Goal: Task Accomplishment & Management: Complete application form

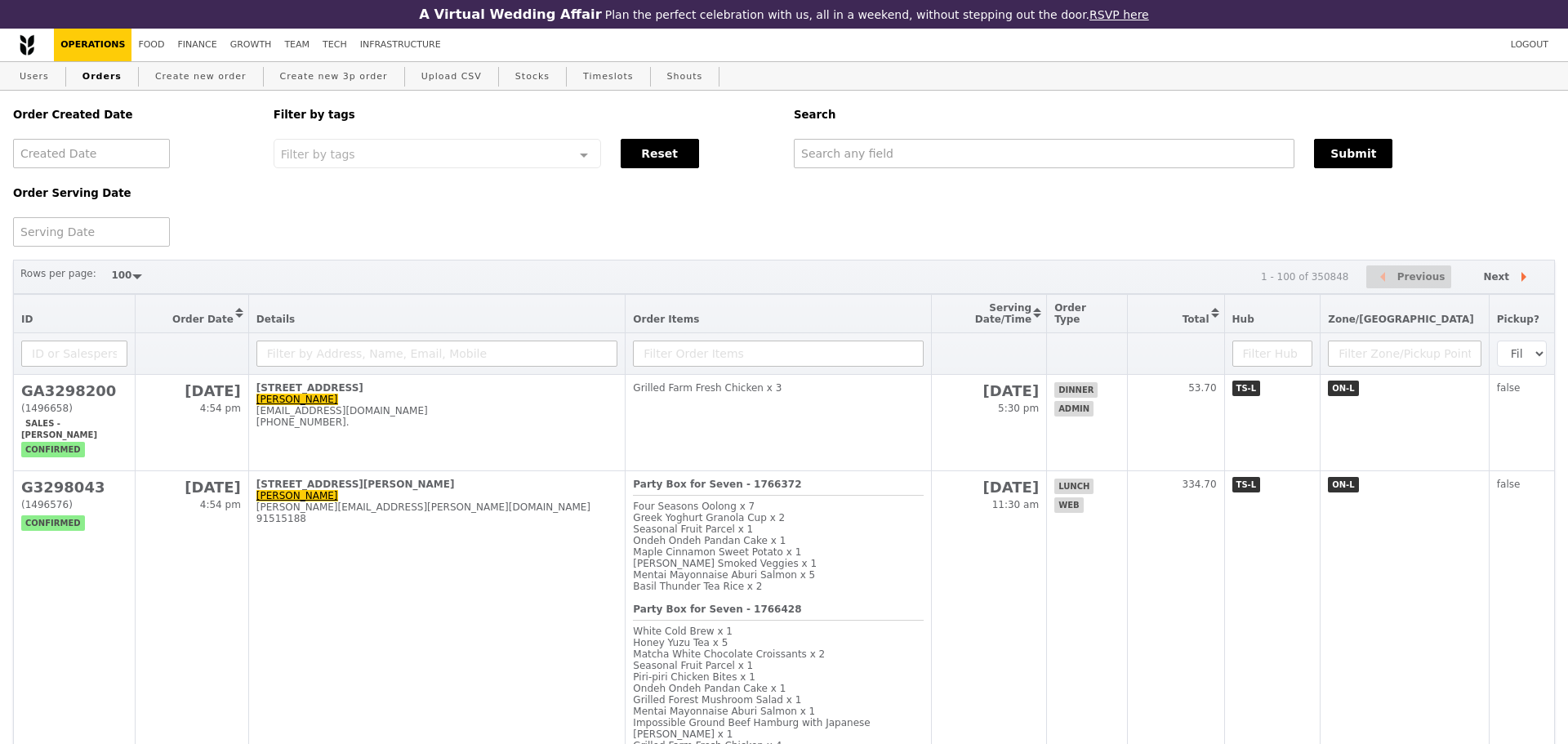
select select "100"
drag, startPoint x: 0, startPoint y: 0, endPoint x: 219, endPoint y: 72, distance: 230.5
click at [219, 72] on link "Create new order" at bounding box center [200, 77] width 105 height 30
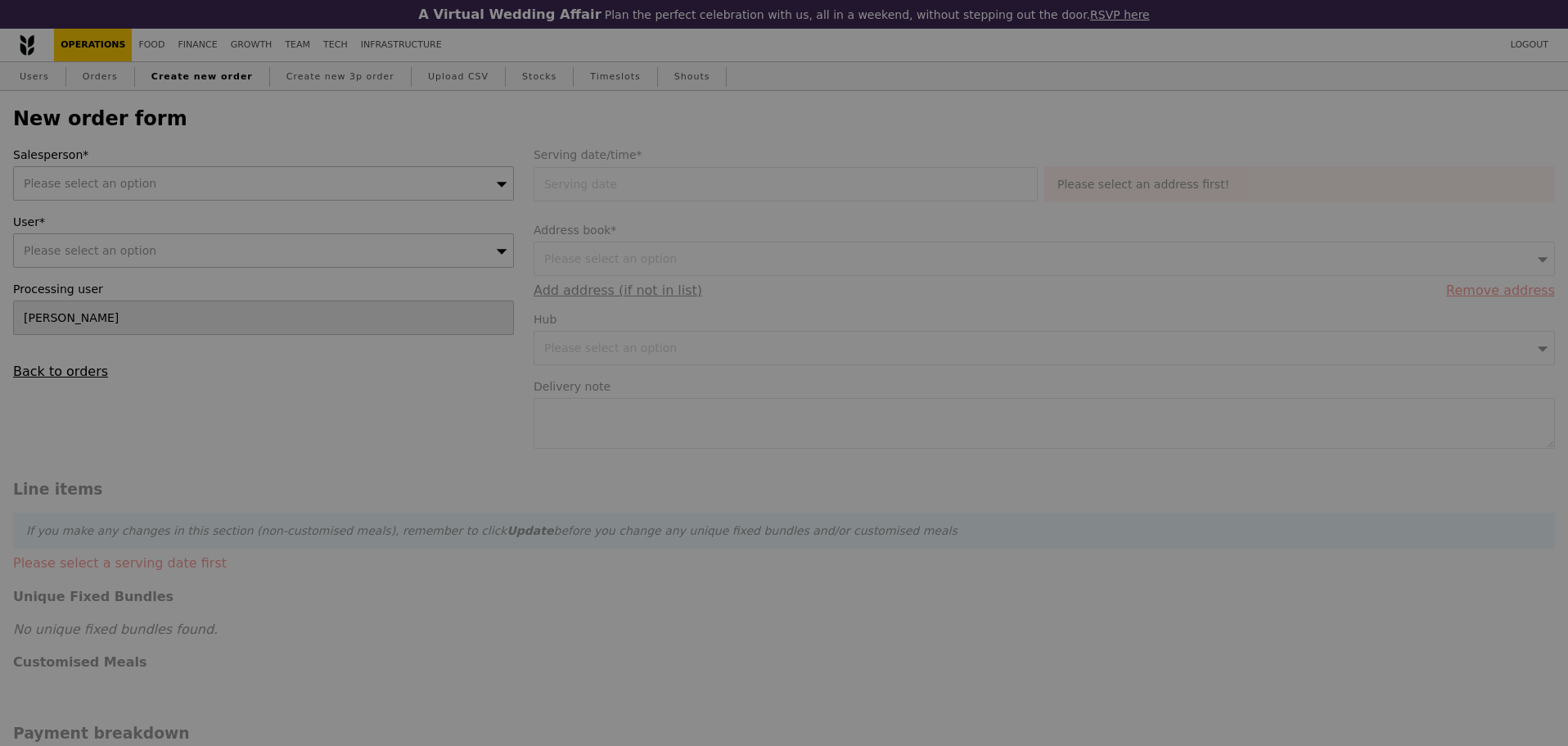
type input "Confirm"
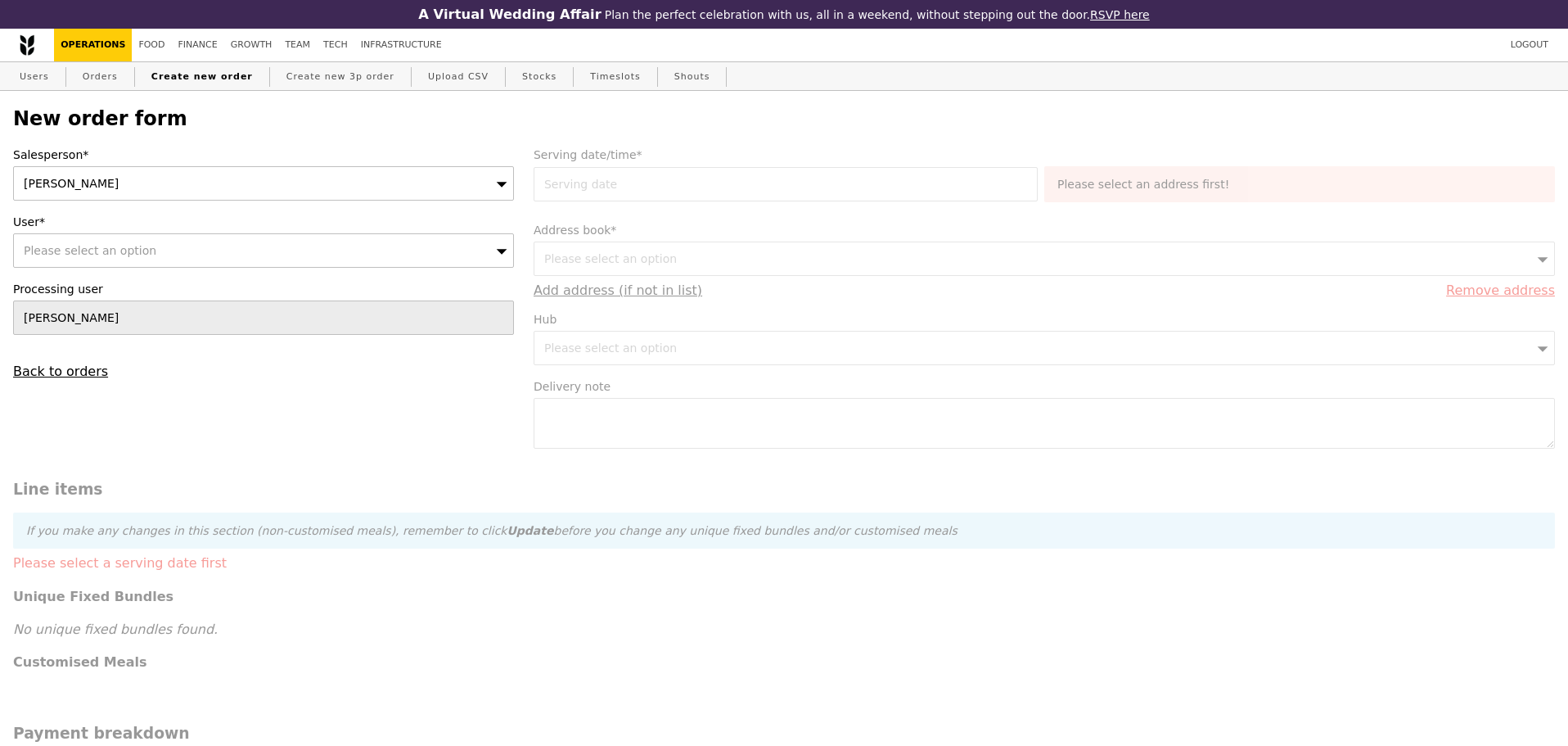
click at [260, 251] on div "Please select an option" at bounding box center [263, 250] width 501 height 34
type input "[EMAIL_ADDRESS][PERSON_NAME][DOMAIN_NAME]"
type input "Confirm"
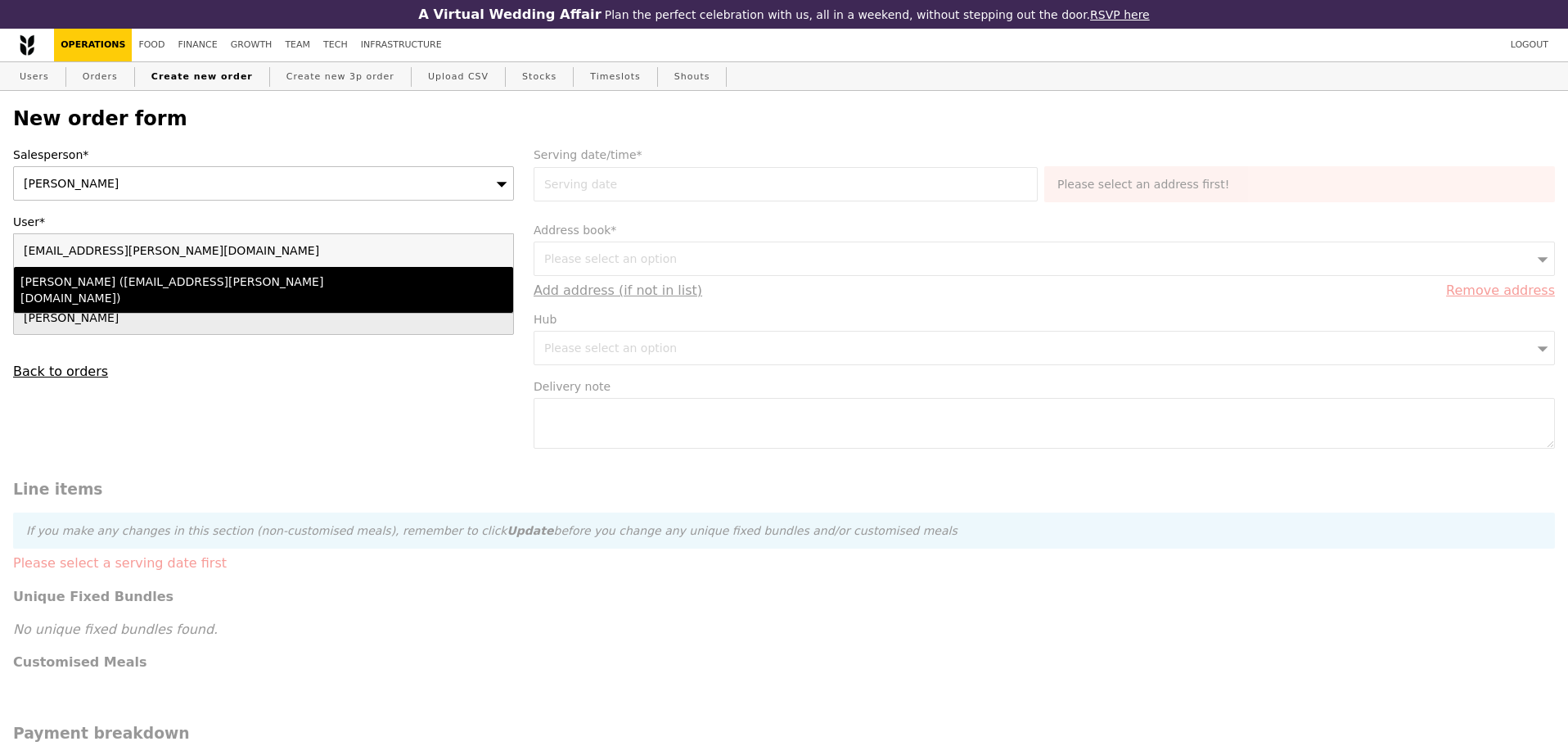
type input "[EMAIL_ADDRESS][PERSON_NAME][DOMAIN_NAME]"
click at [231, 282] on div "[PERSON_NAME] ([EMAIL_ADDRESS][PERSON_NAME][DOMAIN_NAME])" at bounding box center [203, 289] width 364 height 33
type input "Loading..."
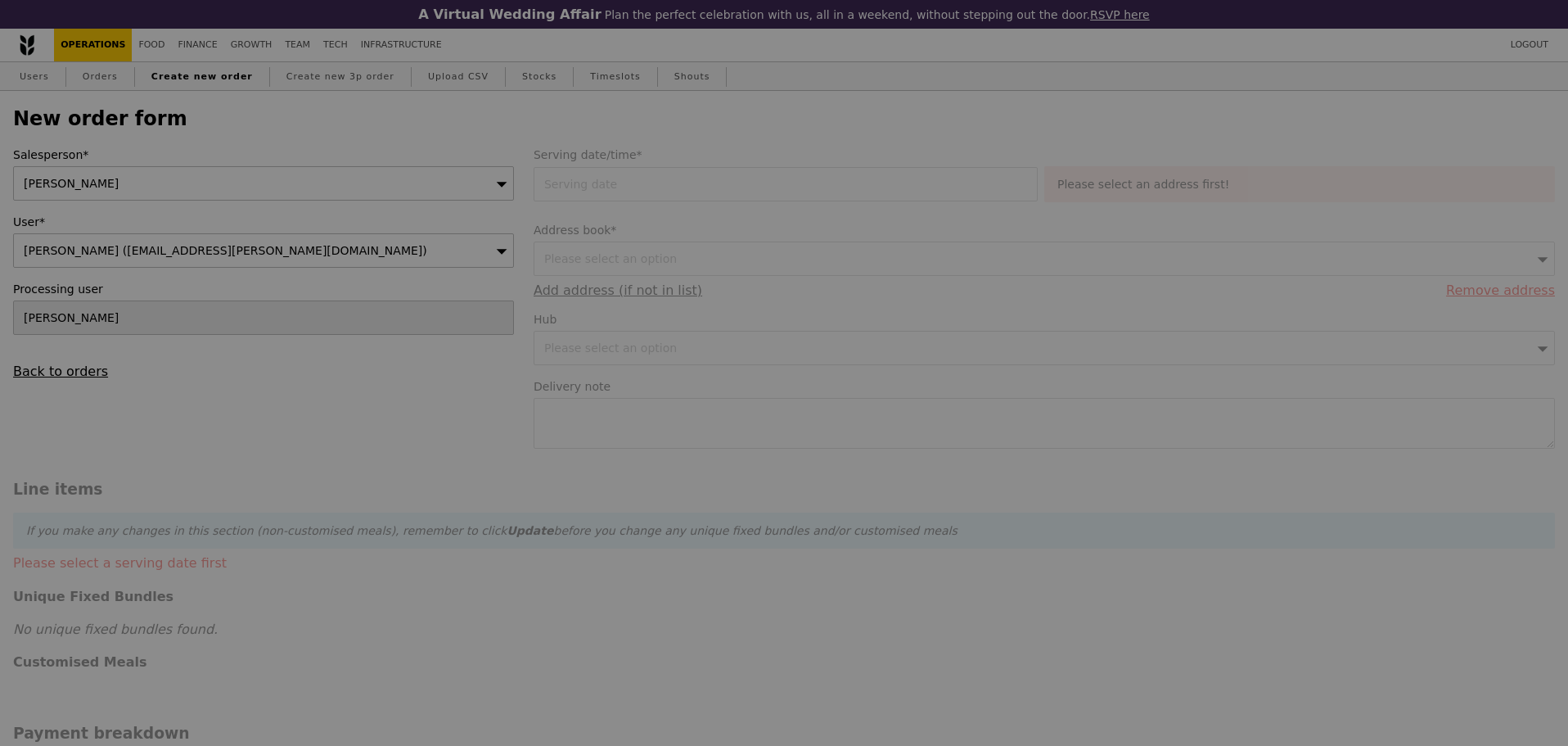
type input "13.76"
type input "15.00"
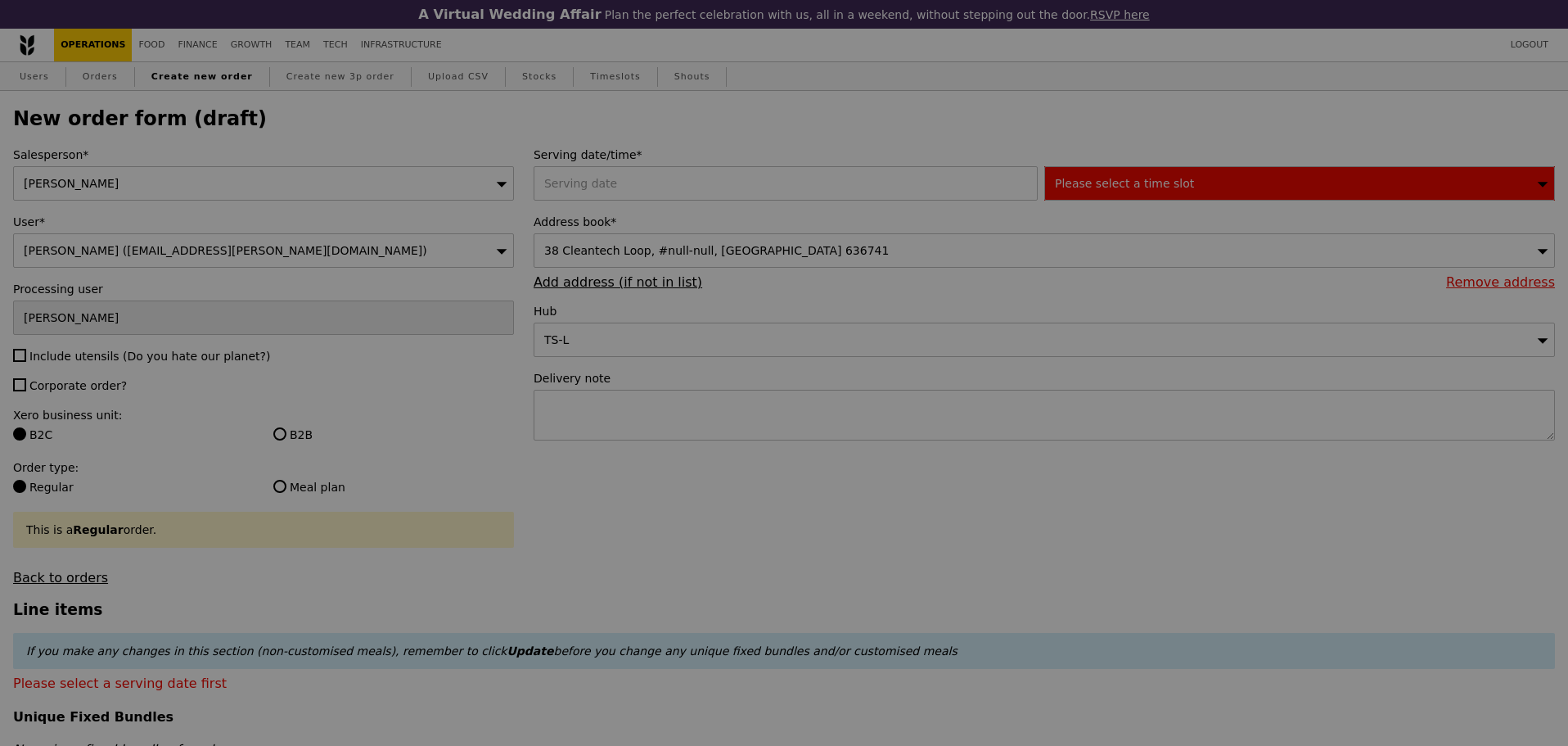
type input "Confirm"
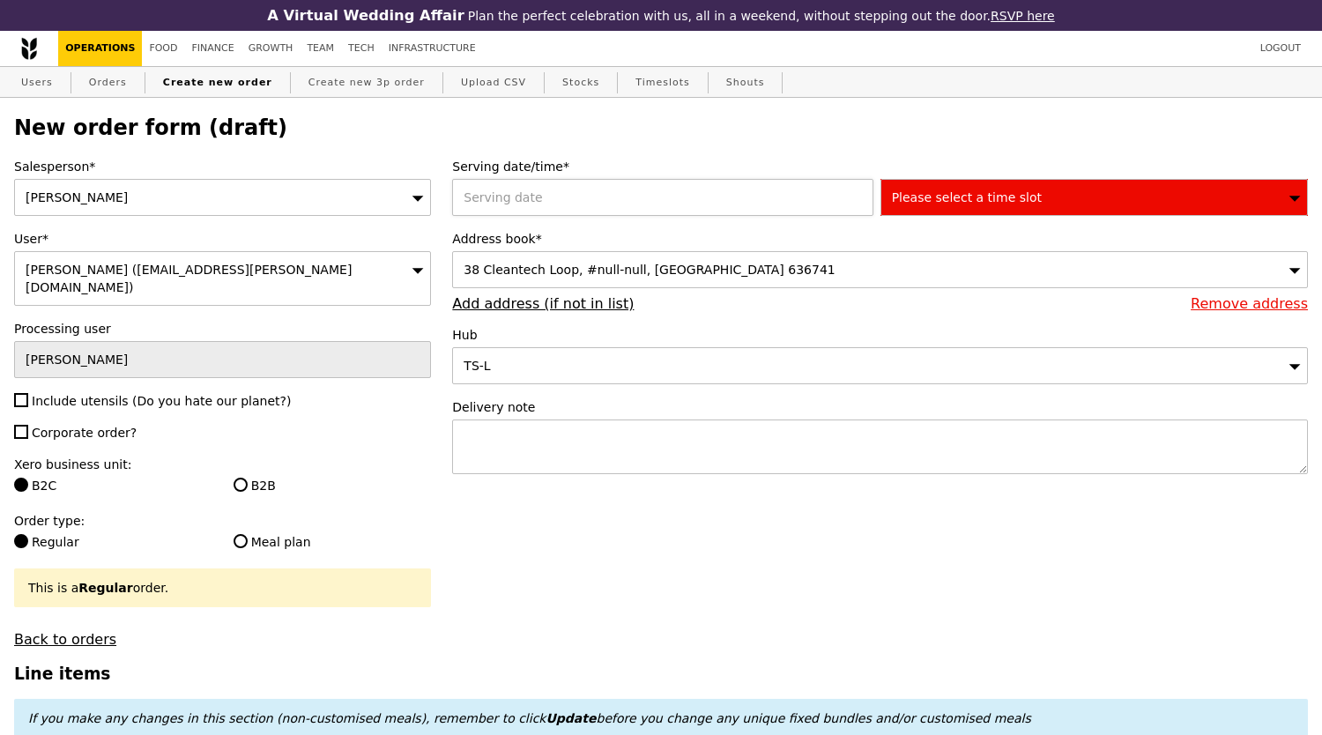
click at [553, 200] on div at bounding box center [665, 197] width 427 height 37
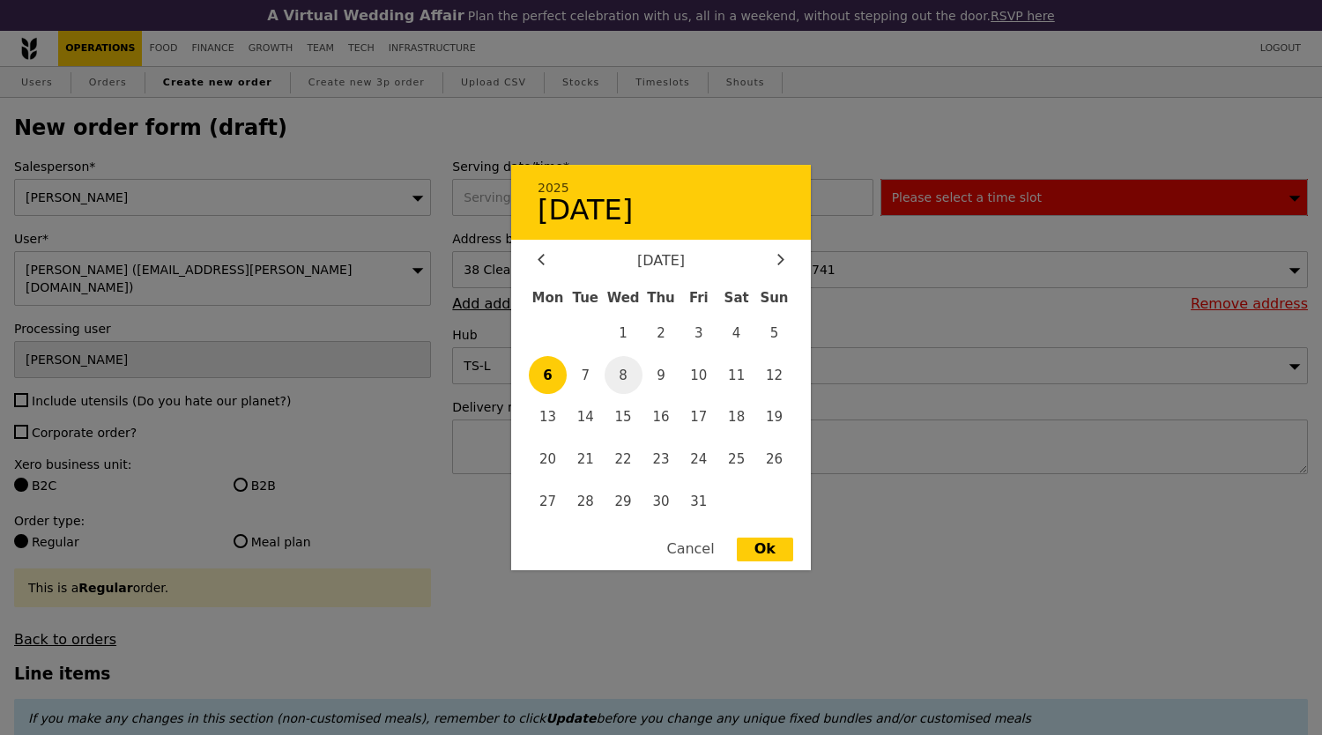
click at [638, 371] on span "8" at bounding box center [624, 375] width 38 height 38
type input "[DATE]"
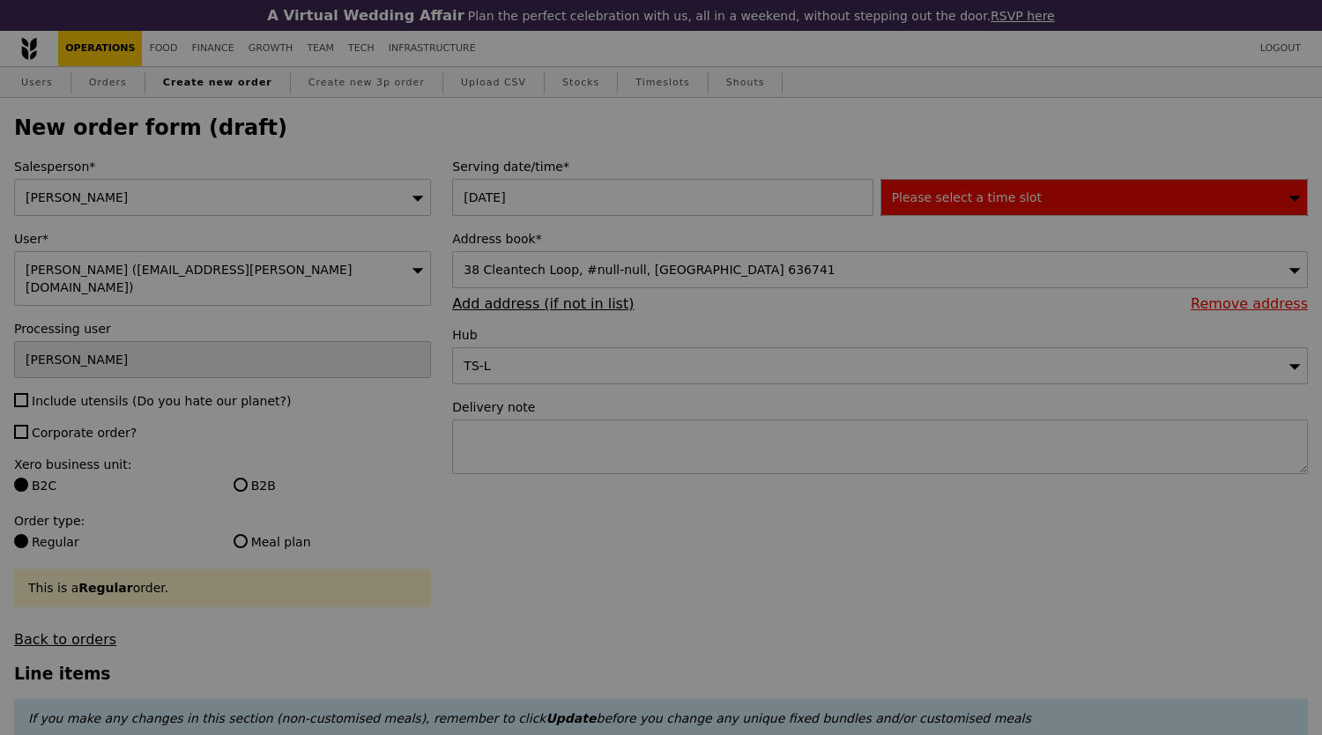
click at [922, 212] on div "Please select a time slot" at bounding box center [1093, 197] width 427 height 37
type input "Confirm"
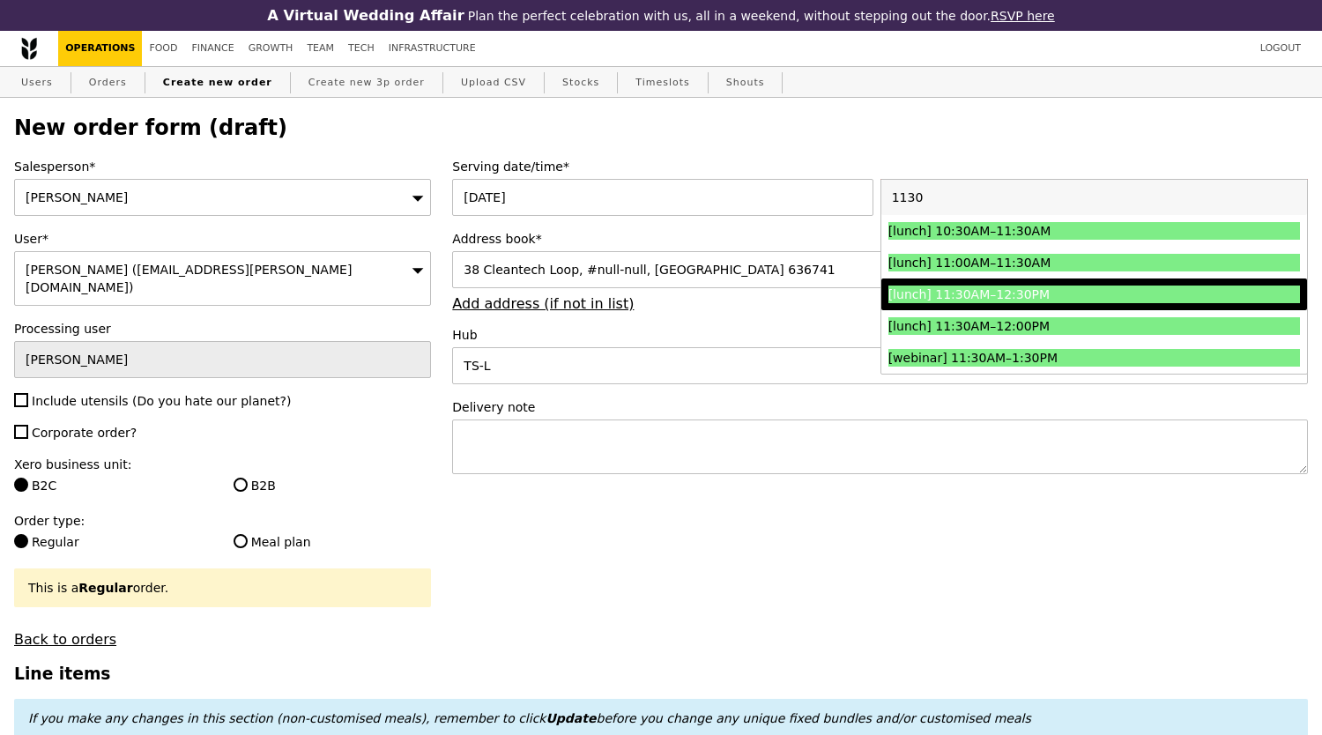
type input "1130"
click at [924, 303] on div "[lunch] 11:30AM–12:30PM" at bounding box center [1042, 295] width 308 height 18
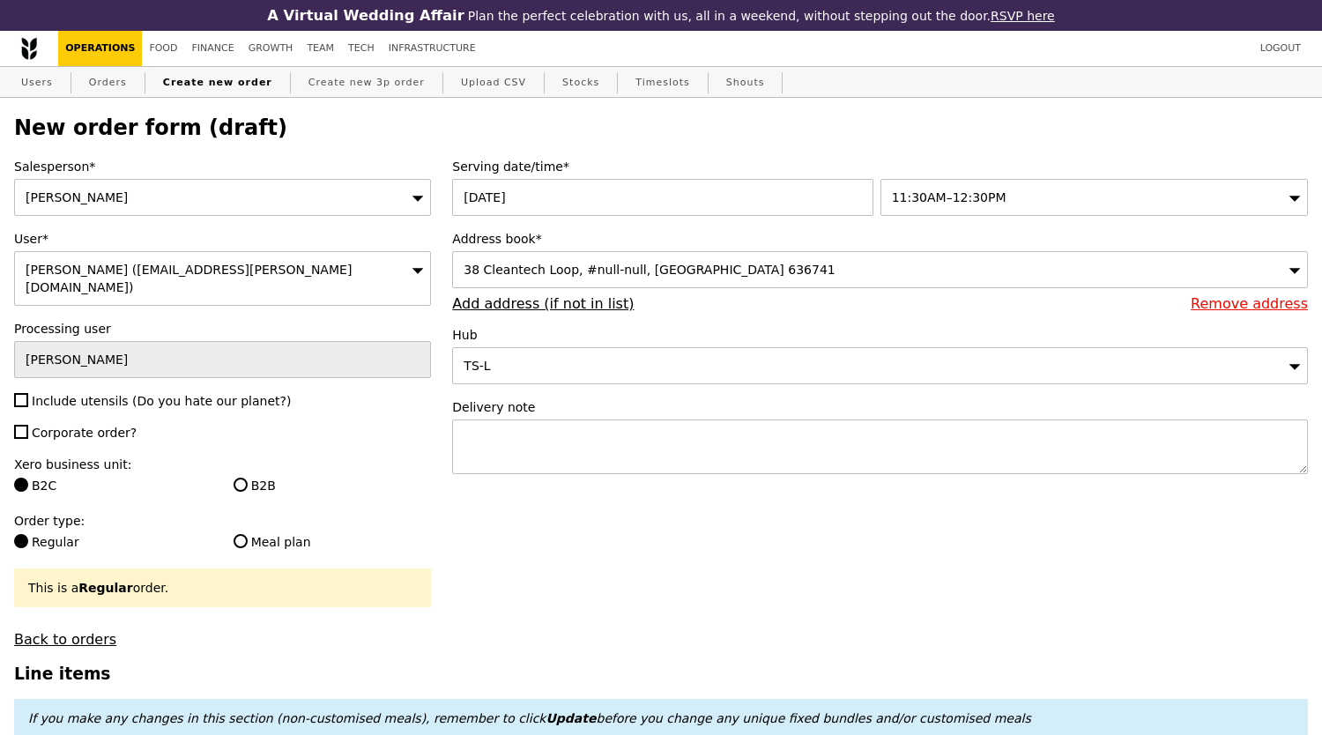
type input "Confirm"
click at [131, 394] on span "Include utensils (Do you hate our planet?)" at bounding box center [161, 401] width 259 height 14
click at [28, 393] on input "Include utensils (Do you hate our planet?)" at bounding box center [21, 400] width 14 height 14
checkbox input "true"
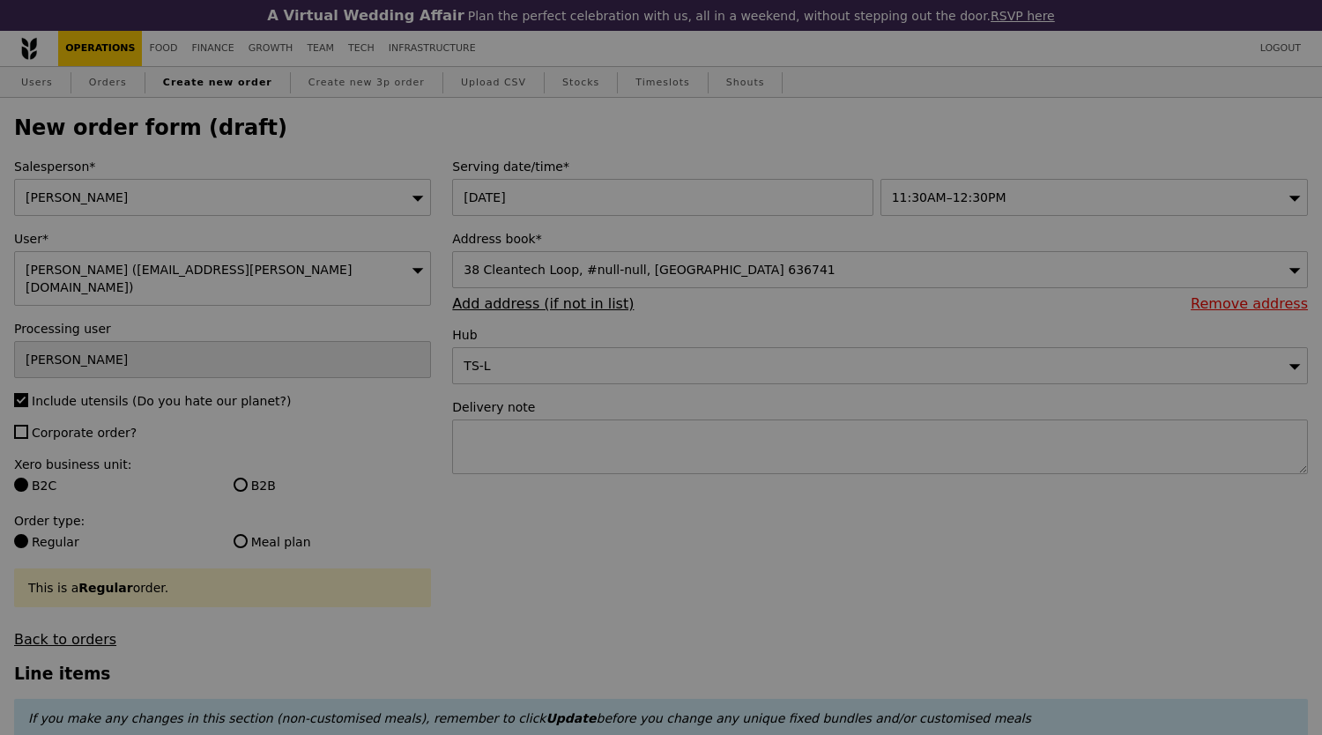
type input "Confirm"
click at [85, 426] on span "Corporate order?" at bounding box center [84, 433] width 105 height 14
click at [28, 425] on input "Corporate order?" at bounding box center [21, 432] width 14 height 14
checkbox input "true"
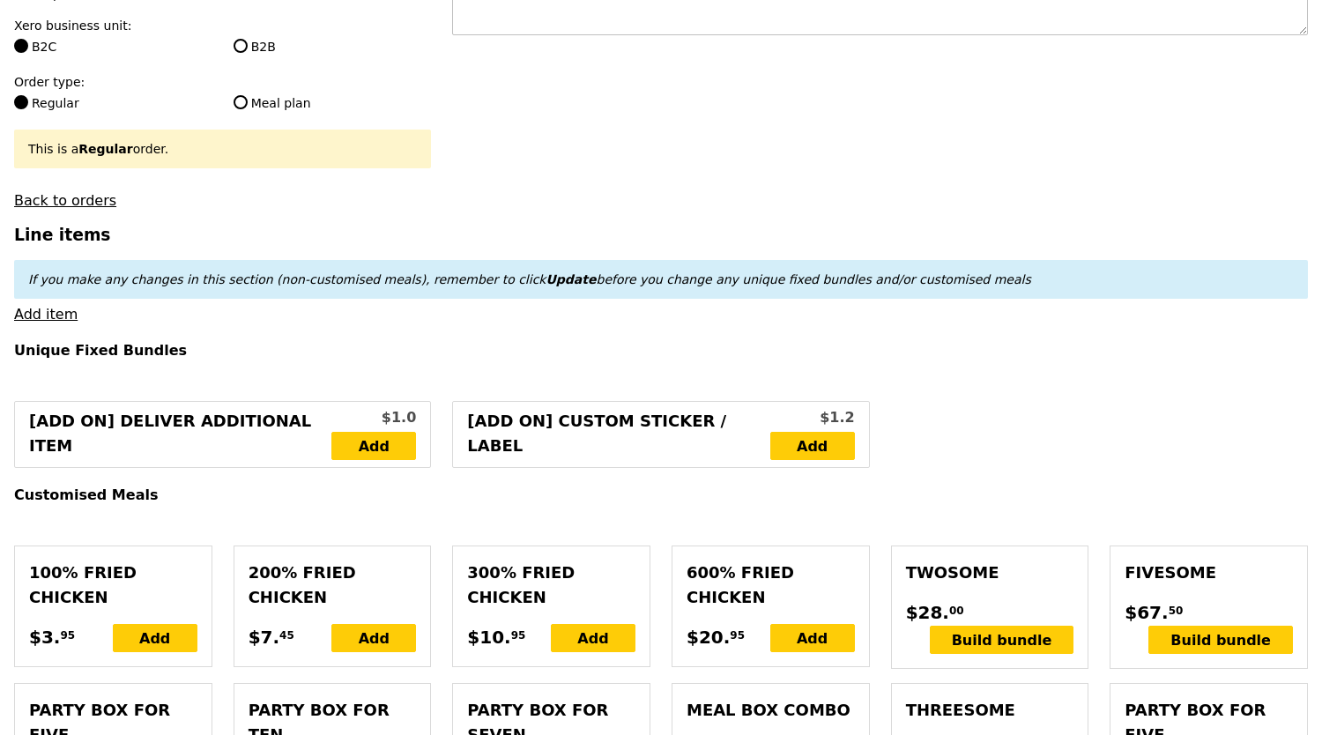
scroll to position [587, 0]
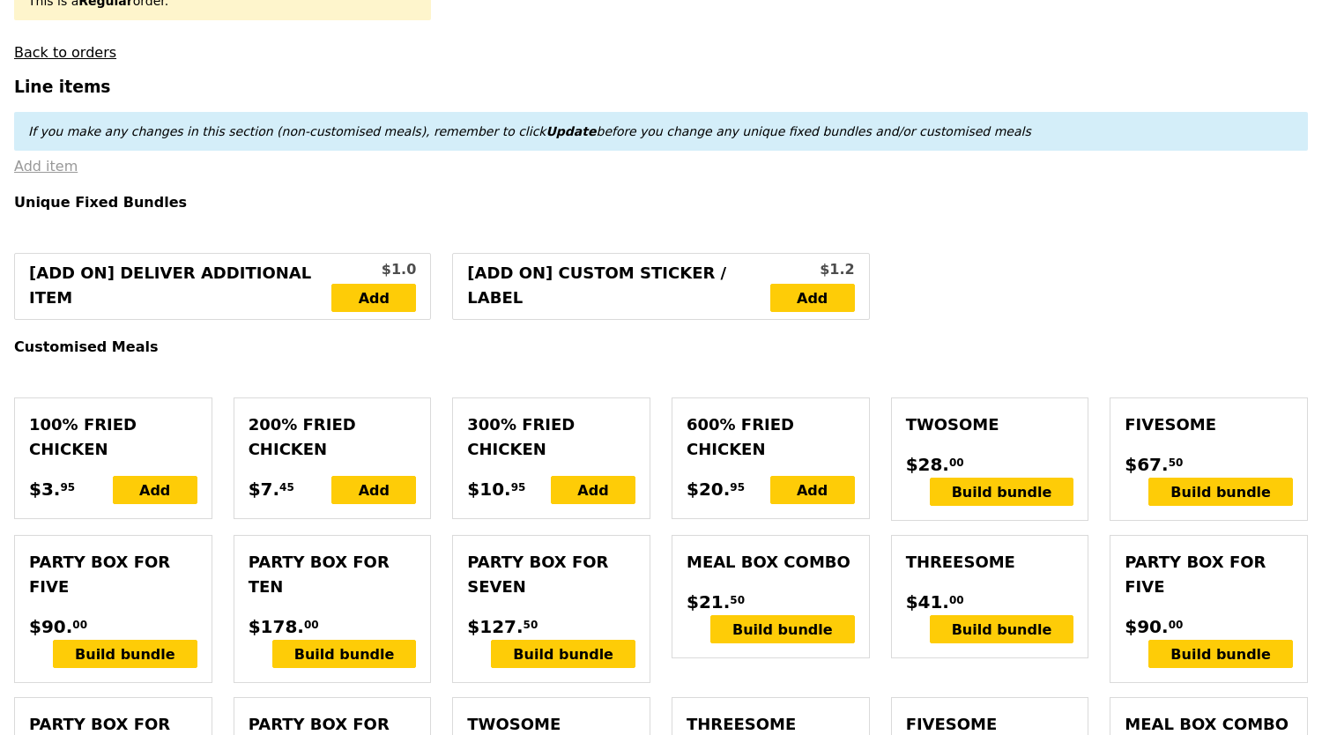
click at [56, 159] on link "Add item" at bounding box center [45, 166] width 63 height 17
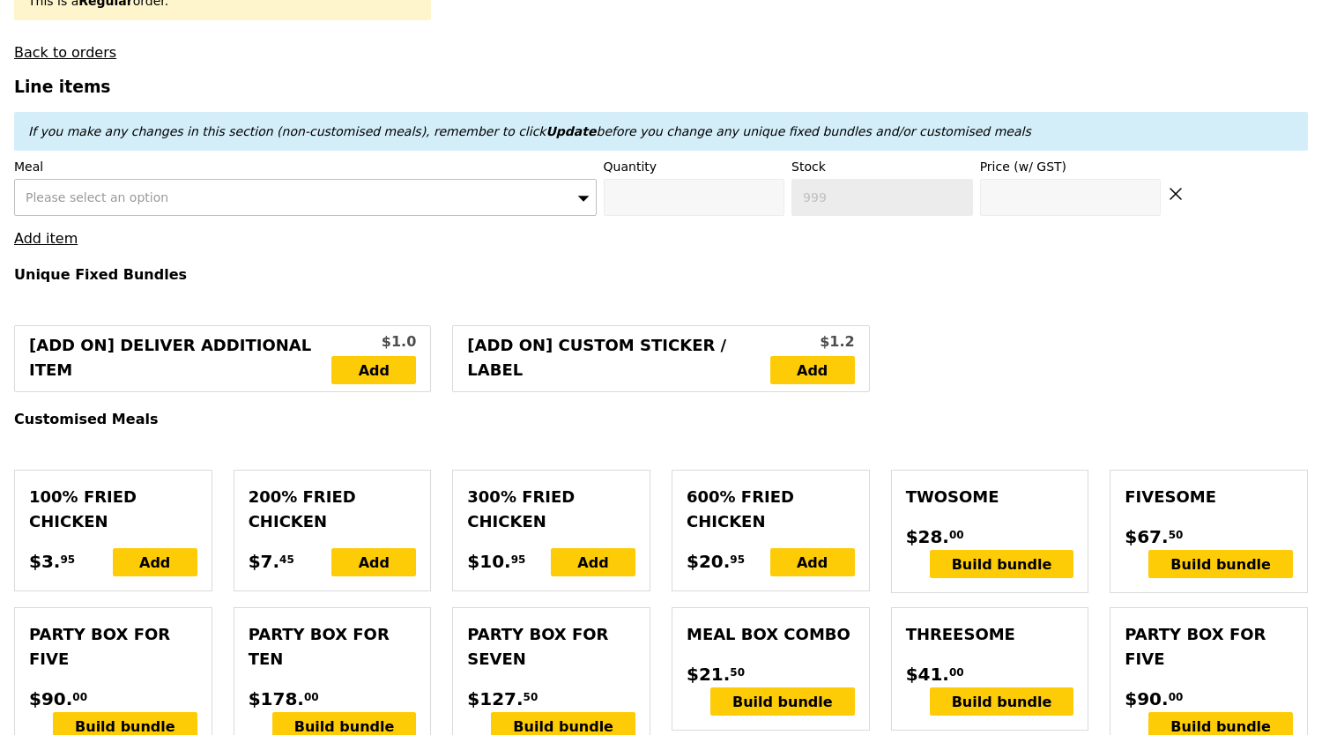
click at [208, 194] on div "Please select an option" at bounding box center [305, 197] width 582 height 37
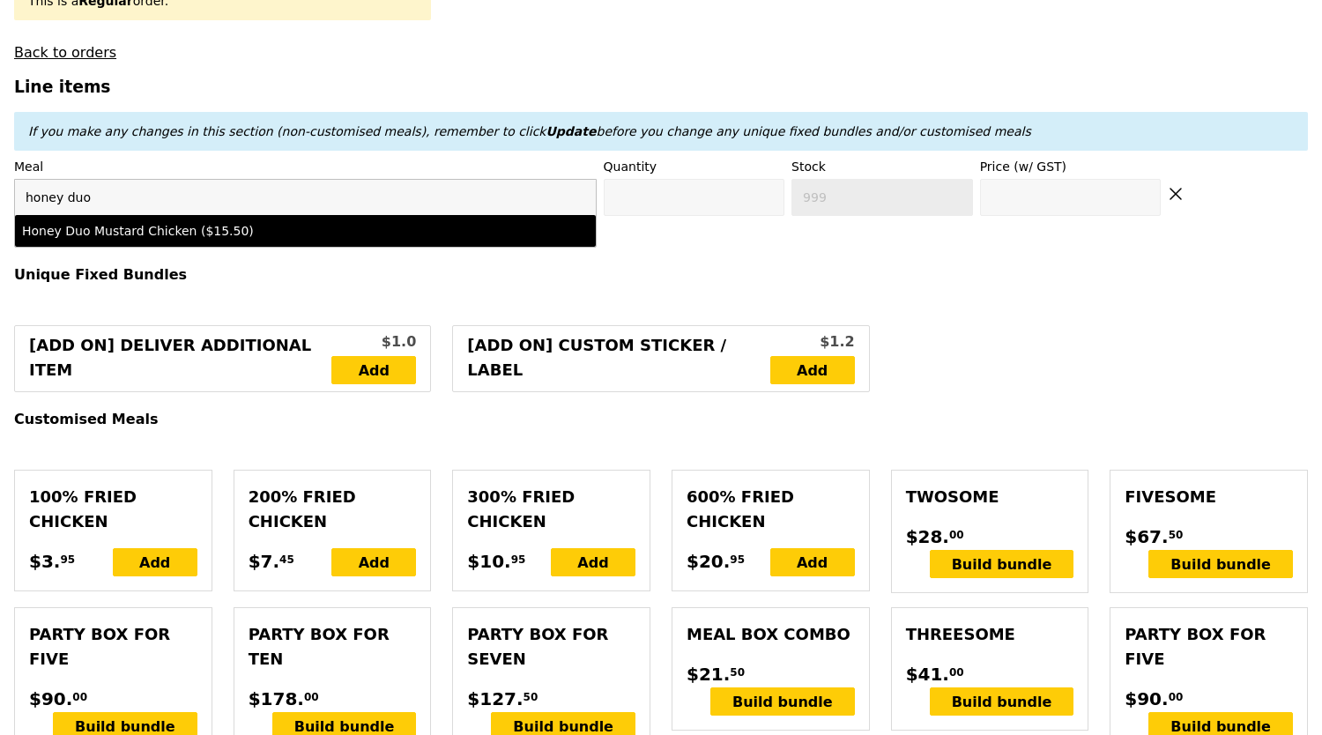
type input "honey duo"
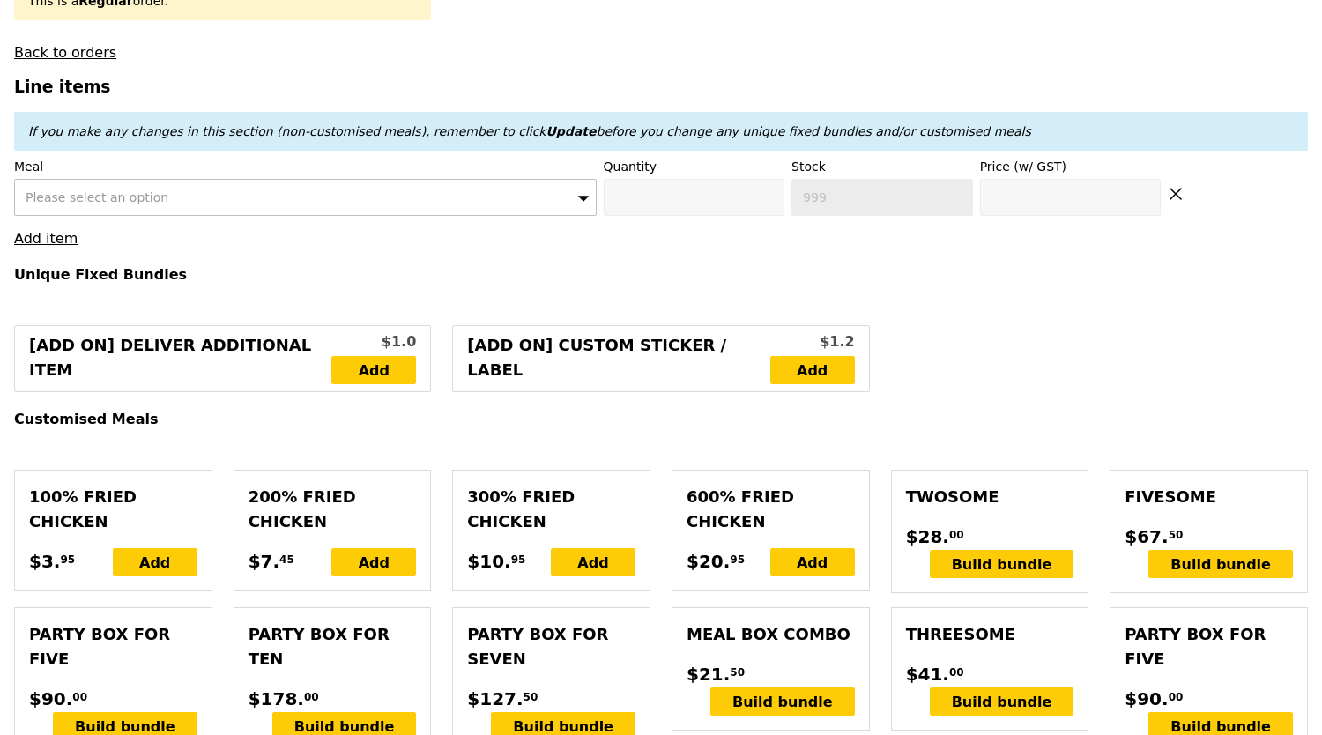
click at [294, 197] on div "Please select an option" at bounding box center [305, 197] width 582 height 37
type input "honey duo"
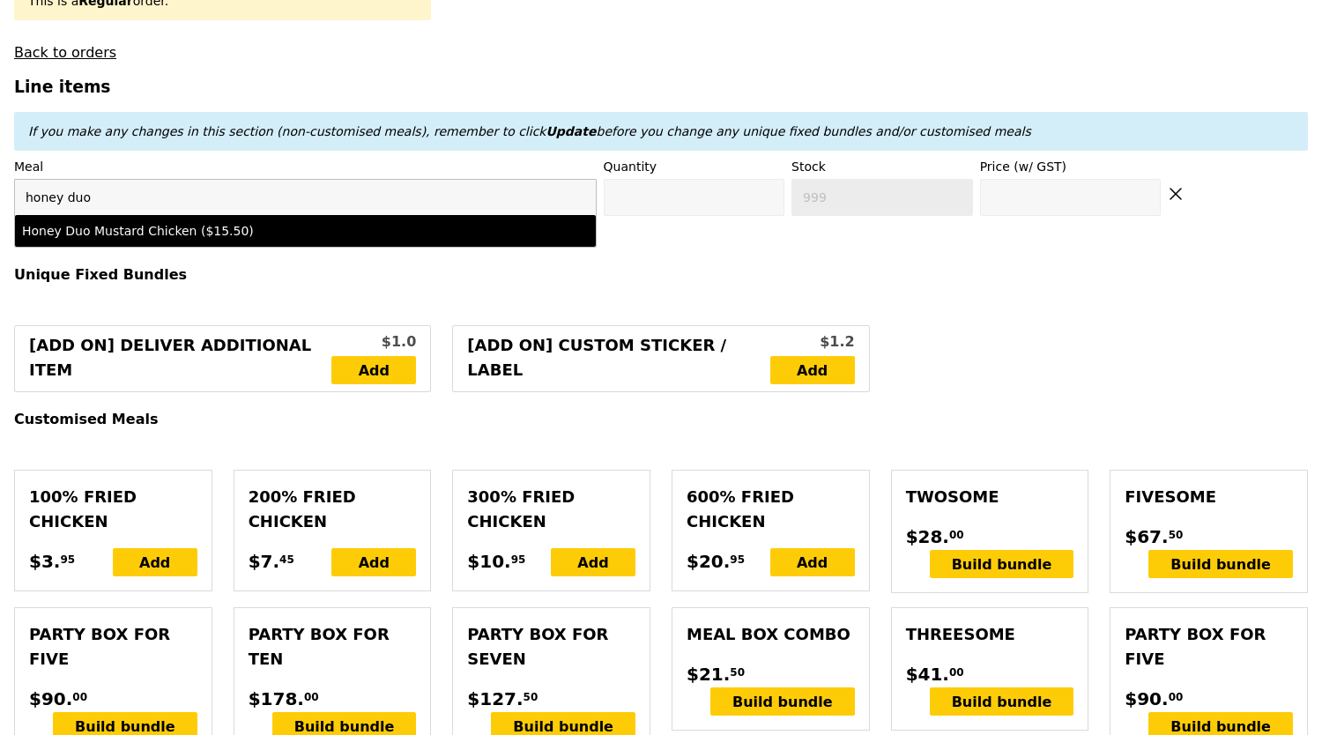
click at [315, 226] on div "Honey Duo Mustard Chicken ($15.50)" at bounding box center [234, 231] width 425 height 18
type input "Confirm anyway"
type input "0"
type input "472"
type input "15.5"
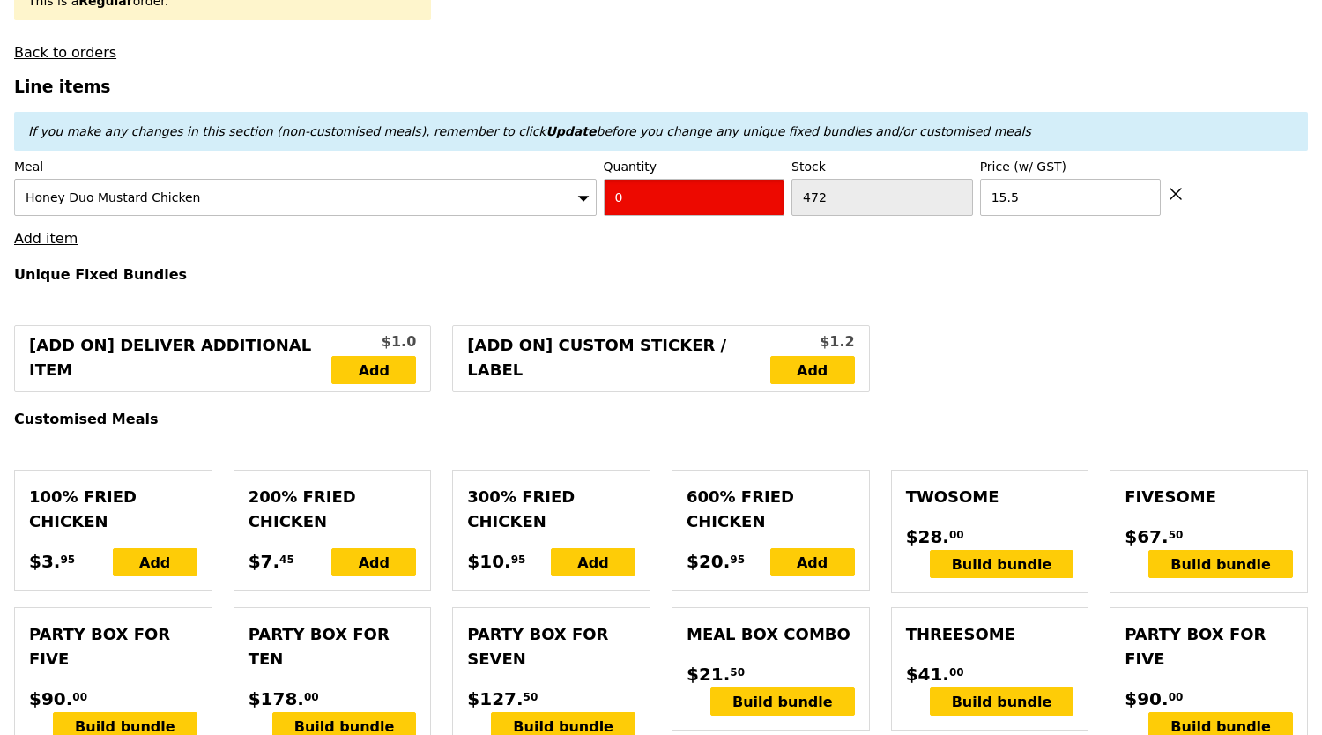
drag, startPoint x: 643, startPoint y: 186, endPoint x: 588, endPoint y: 204, distance: 58.5
click at [599, 198] on div "Meal Honey Duo Mustard Chicken Quantity 0 Stock 472 Price (w/ GST) 15.5" at bounding box center [661, 187] width 1294 height 58
type input "Confirm"
type input "7"
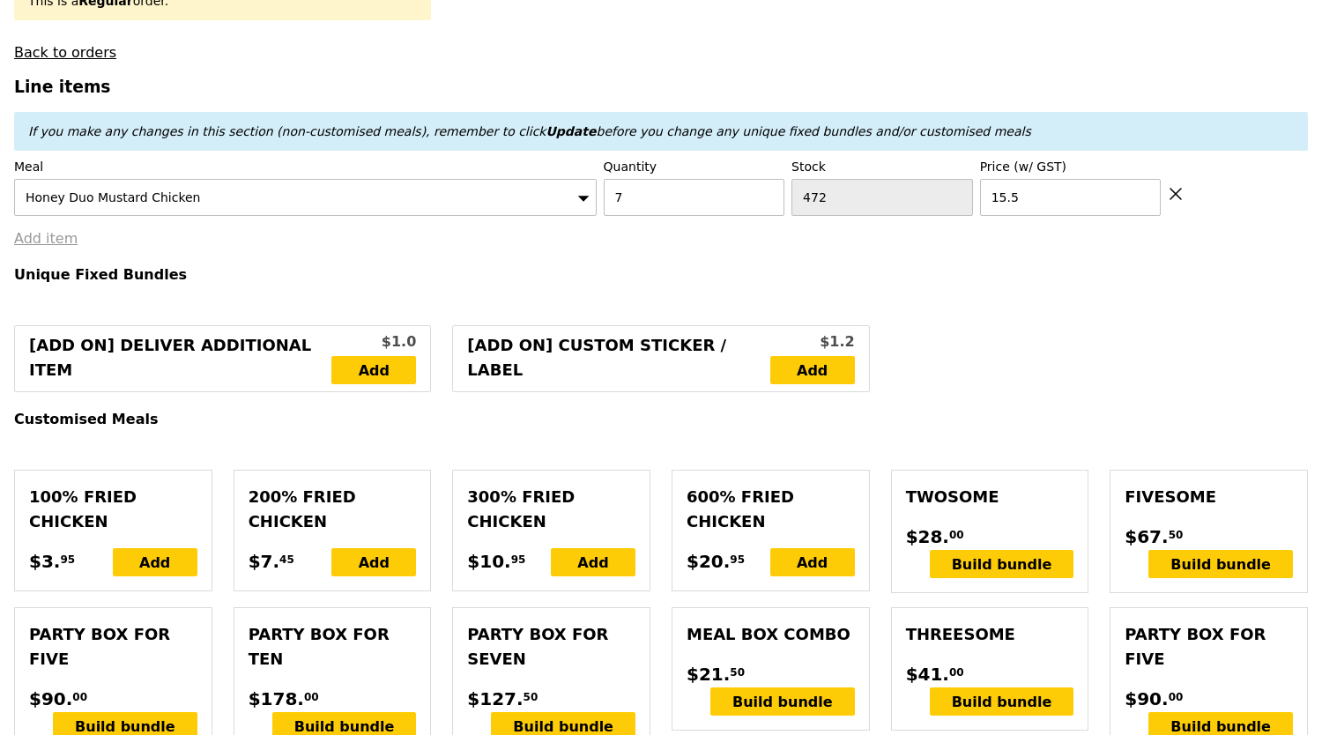
click at [69, 237] on link "Add item" at bounding box center [45, 238] width 63 height 17
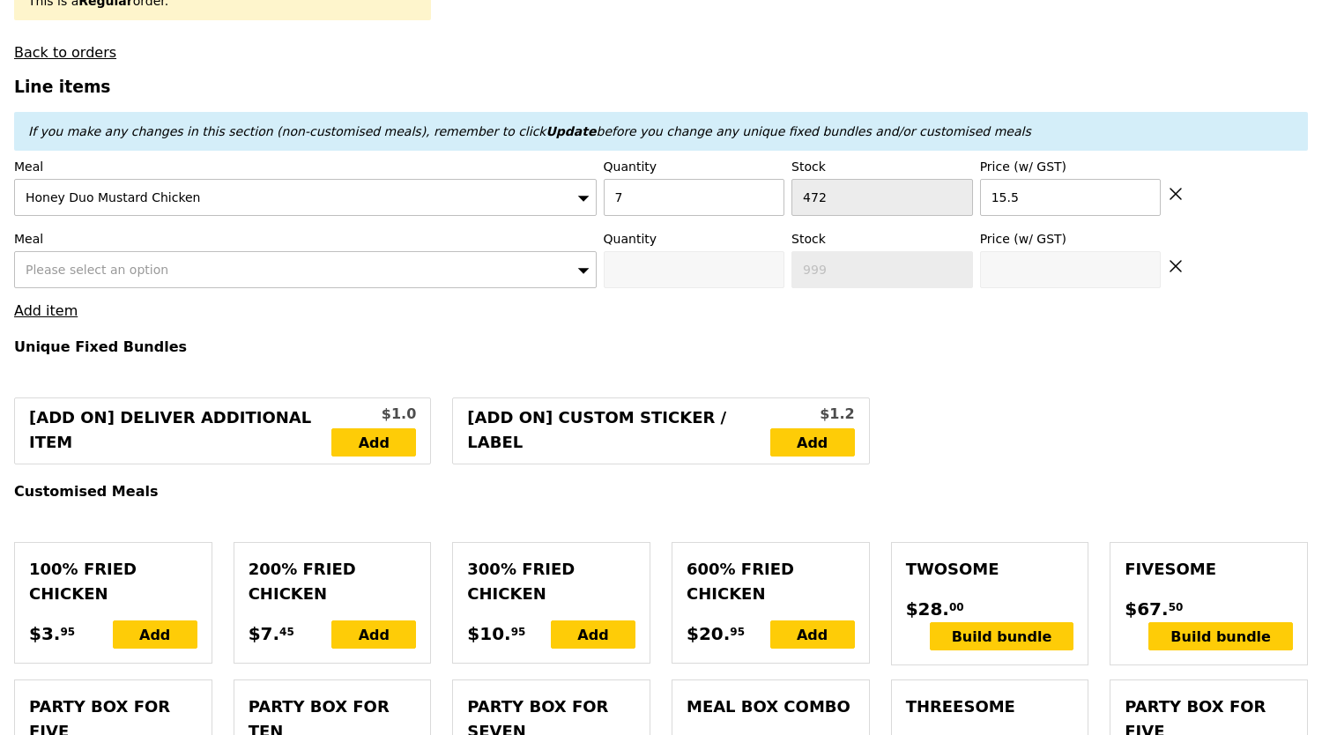
type input "Loading..."
click at [141, 263] on span "Please select an option" at bounding box center [97, 270] width 143 height 14
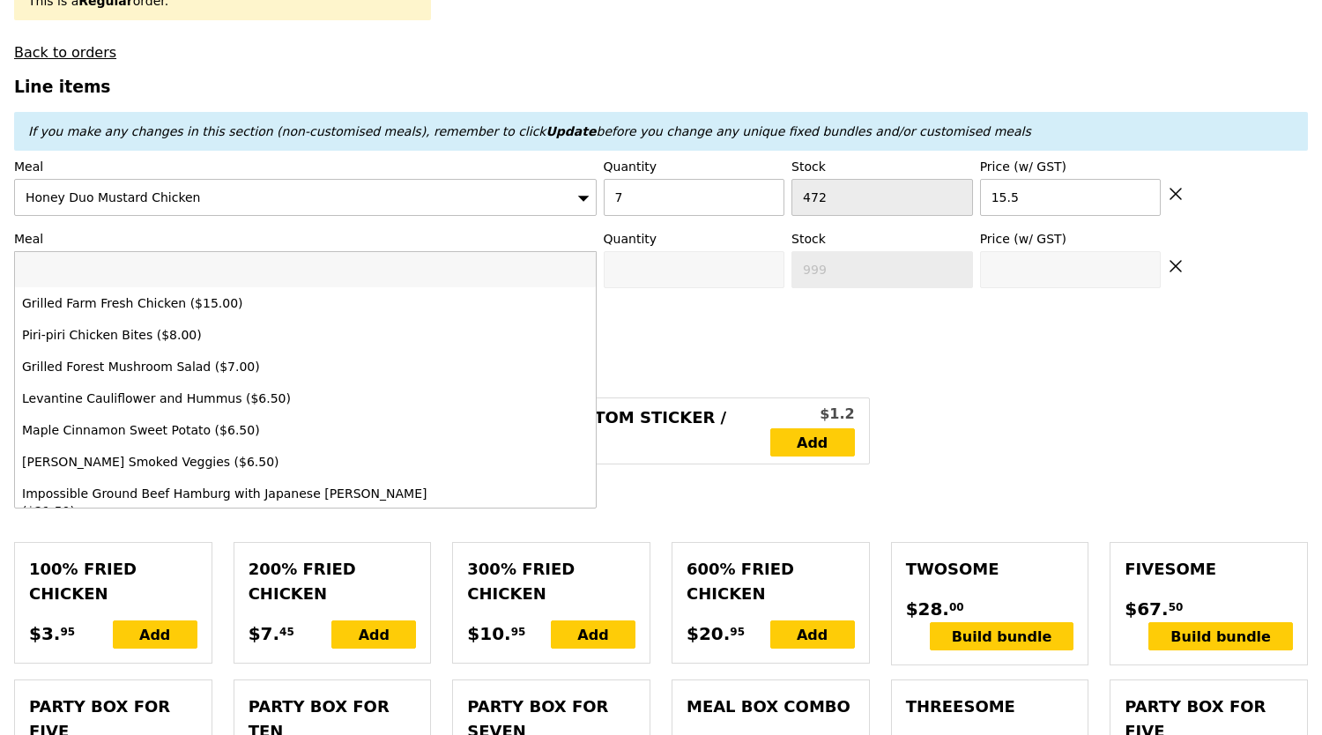
type input "108.50"
type input "12.20"
type input "13.30"
type input "121.80"
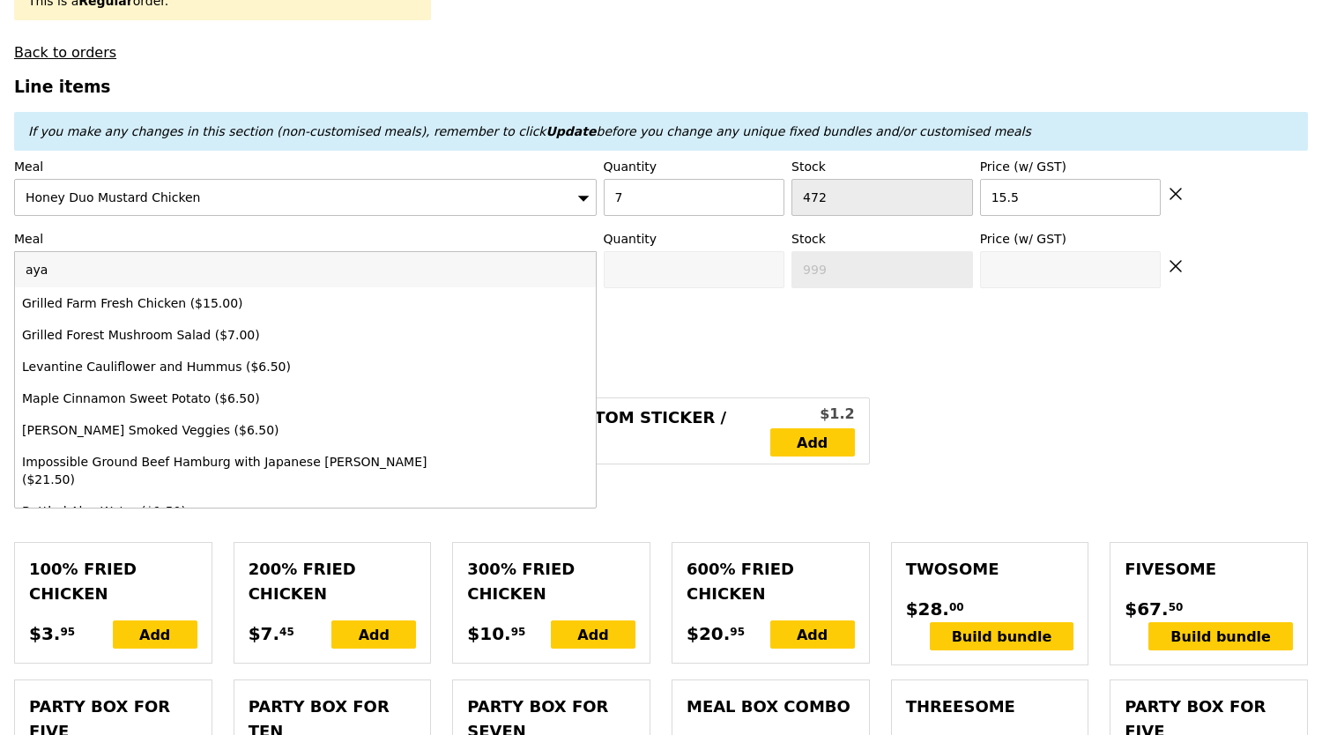
type input "ayam"
type input "Confirm"
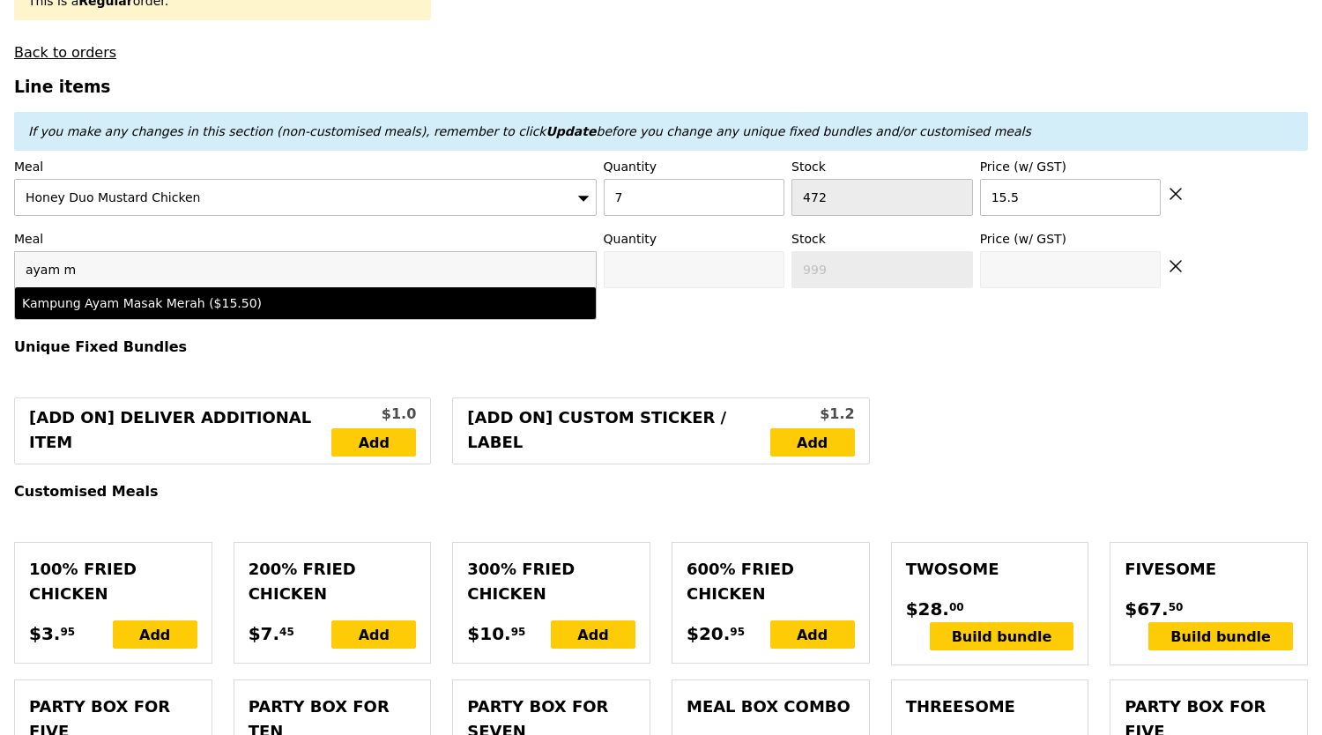
type input "ayam m"
click at [400, 294] on div "Kampung Ayam Masak Merah ($15.50)" at bounding box center [234, 303] width 425 height 18
type input "Confirm anyway"
type input "0"
type input "15.5"
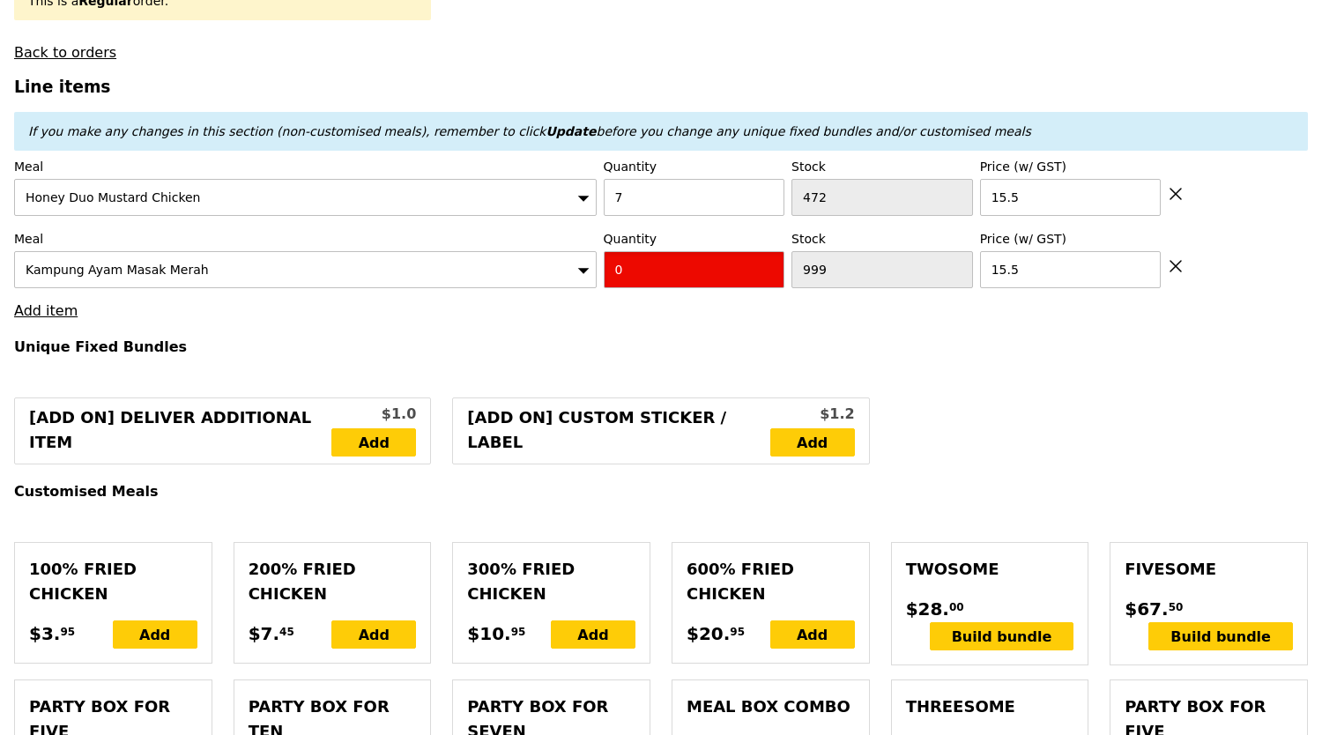
drag, startPoint x: 640, startPoint y: 250, endPoint x: 563, endPoint y: 272, distance: 79.8
click at [563, 272] on div "Meal Kampung Ayam Masak Merah Quantity 0 Stock 999 Price (w/ GST) 15.5" at bounding box center [661, 259] width 1294 height 58
type input "Confirm"
type input "7"
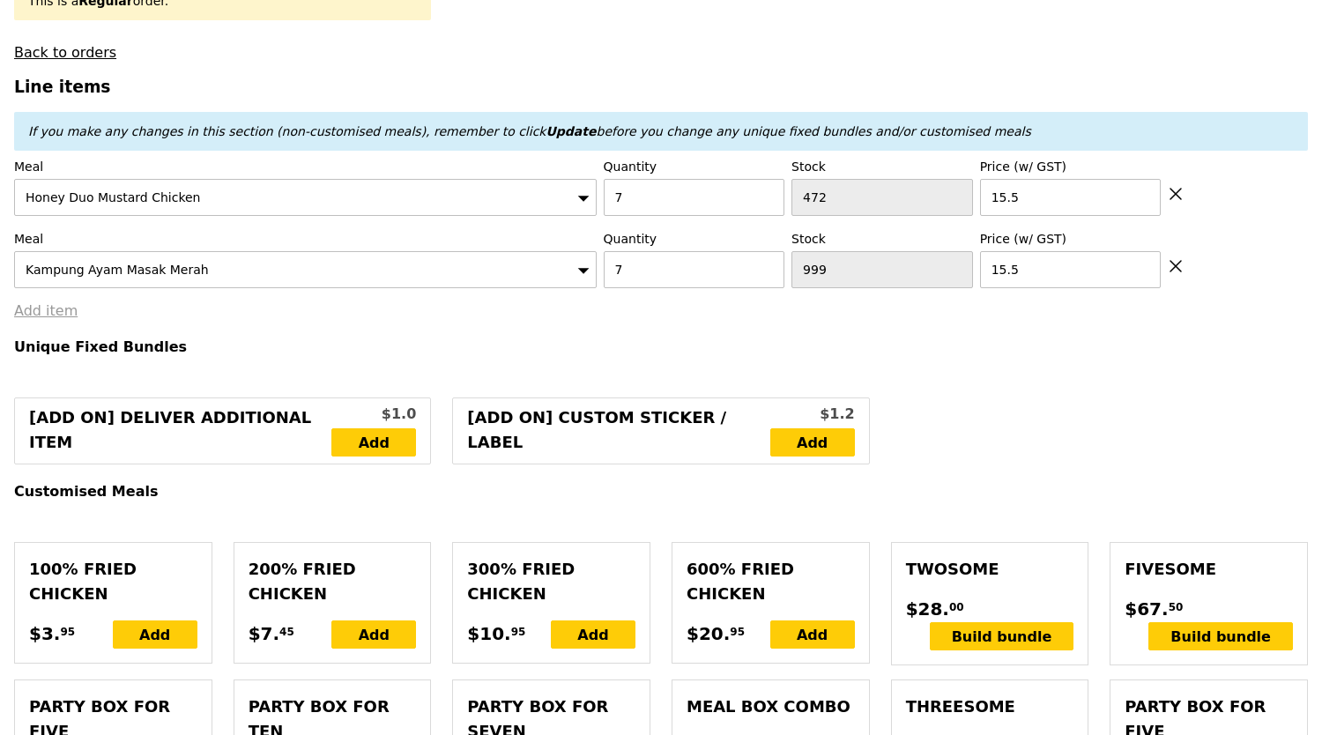
click at [30, 302] on link "Add item" at bounding box center [45, 310] width 63 height 17
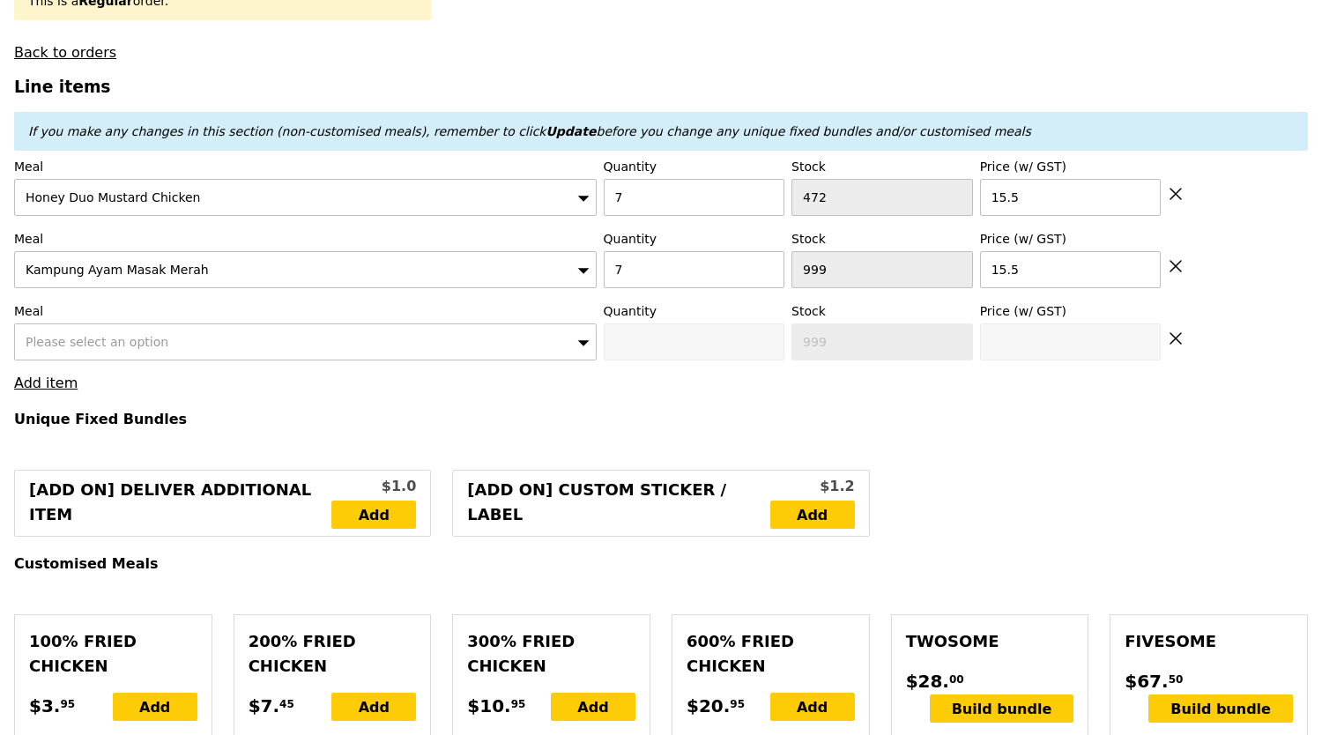
click at [111, 315] on div "Meal Please select an option" at bounding box center [305, 331] width 582 height 58
type input "Loading..."
click at [115, 325] on div "Please select an option" at bounding box center [305, 341] width 582 height 37
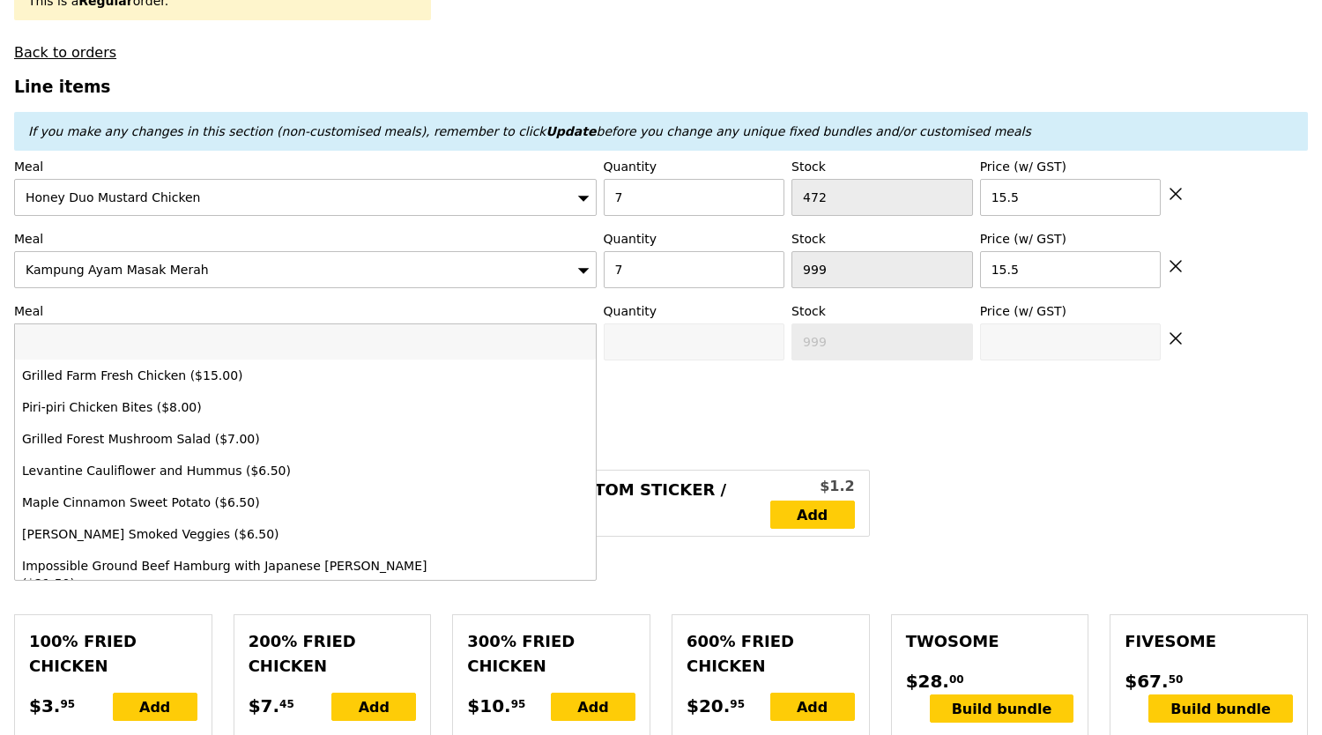
type input "217.00"
type input "3.62"
type input "3.95"
type input "220.95"
type input "gr"
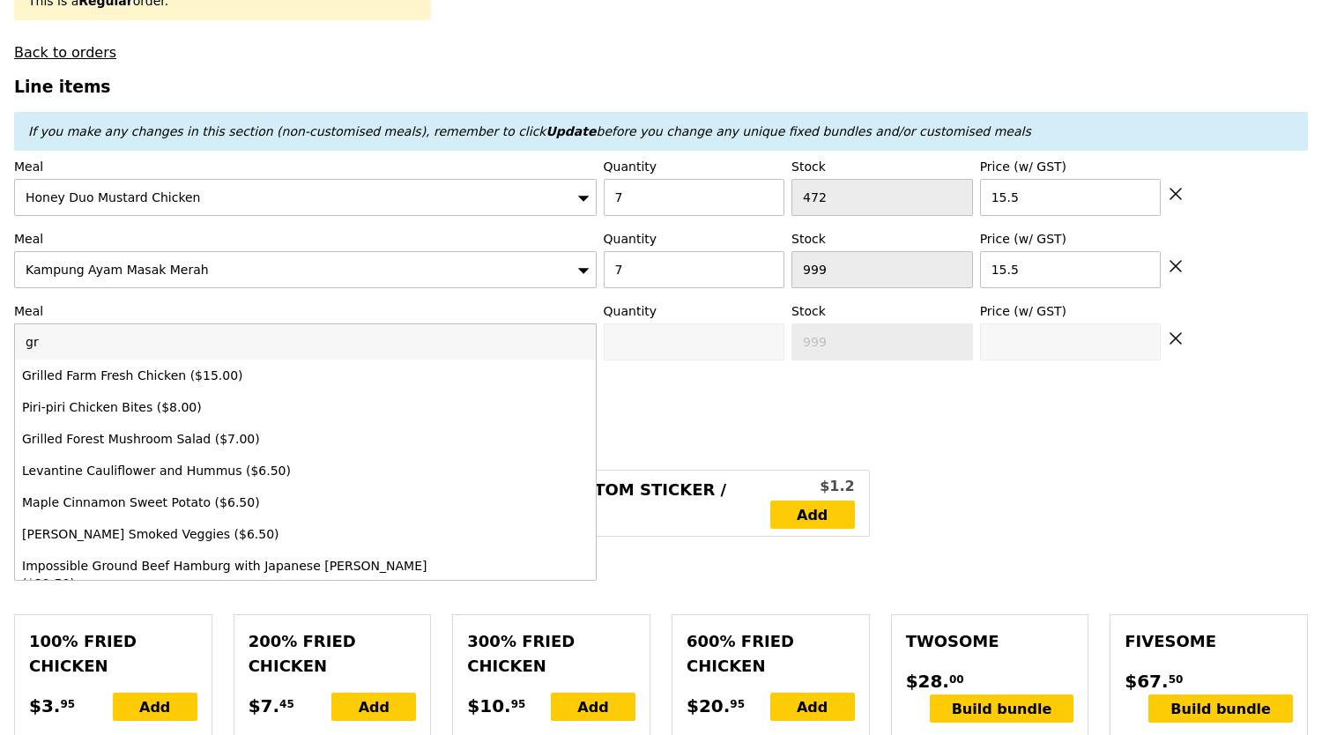
type input "Confirm"
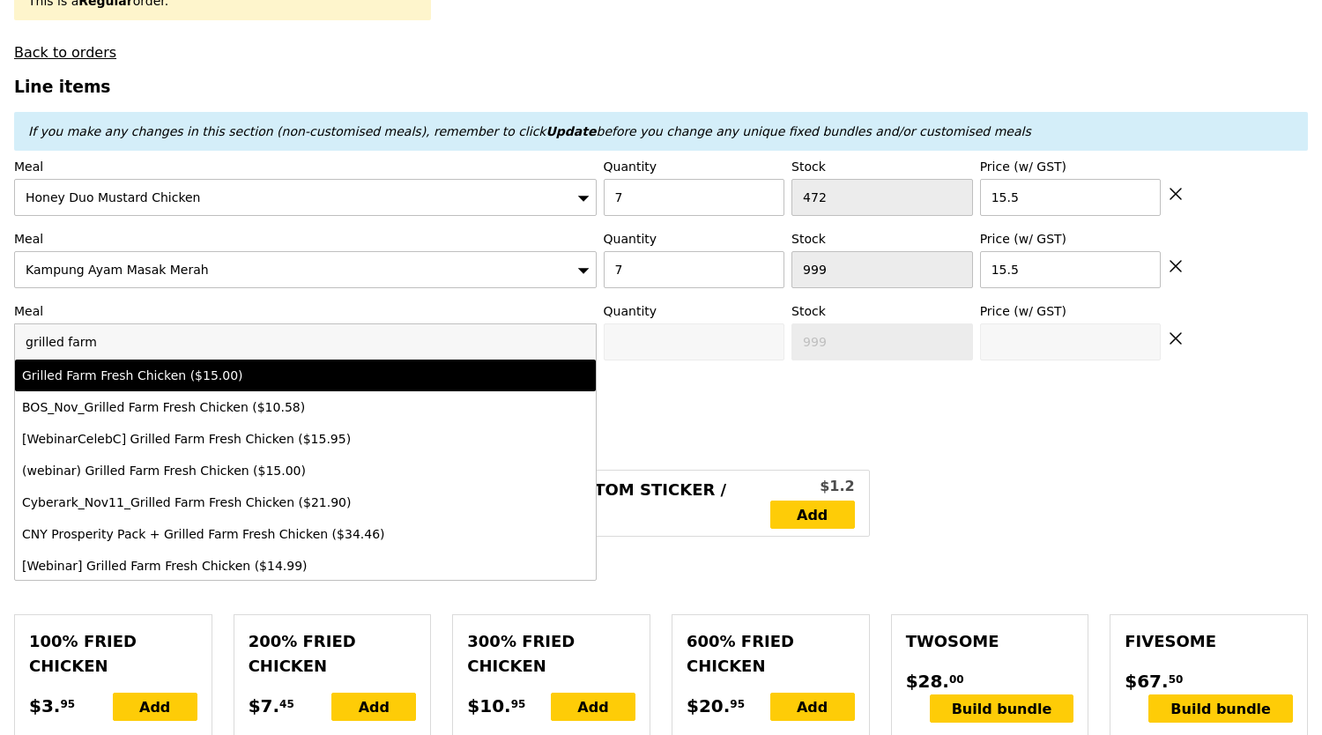
type input "grilled farm"
click at [233, 367] on div "Grilled Farm Fresh Chicken ($15.00)" at bounding box center [234, 376] width 425 height 18
type input "Confirm anyway"
type input "0"
type input "466"
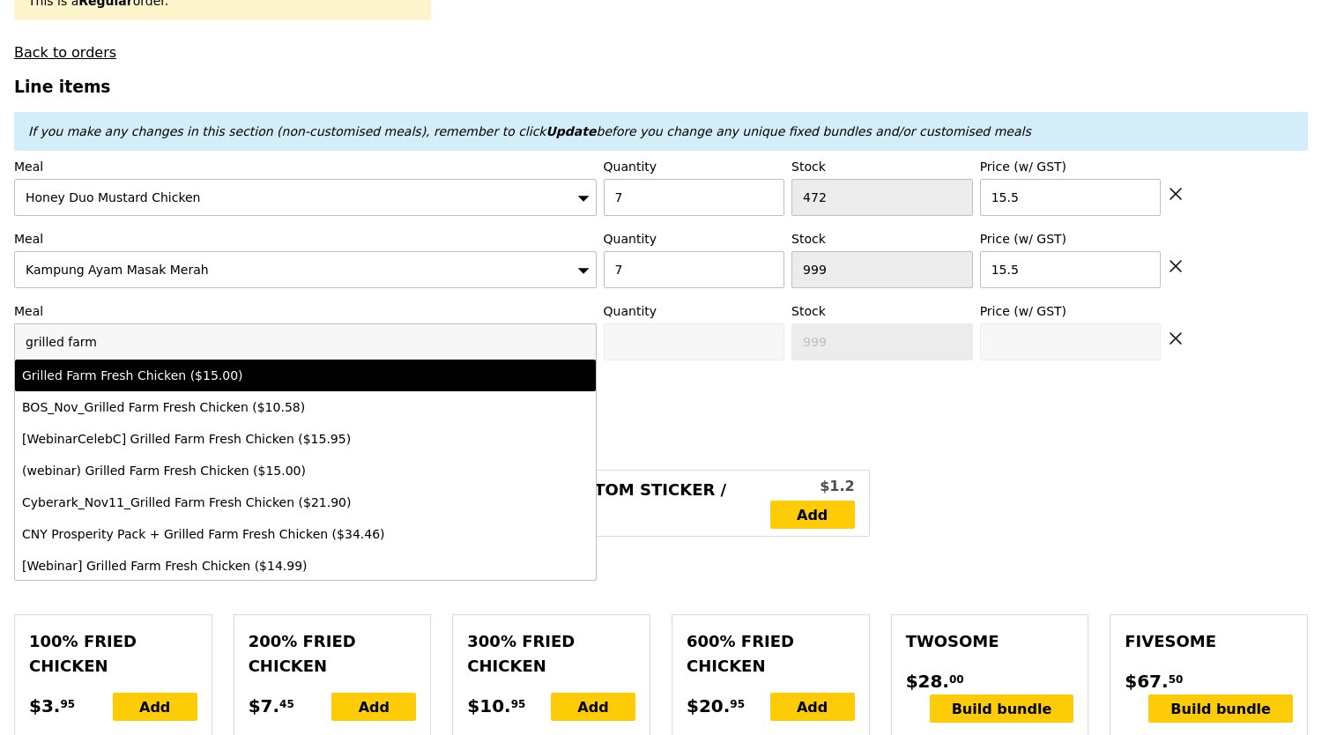
type input "15.0"
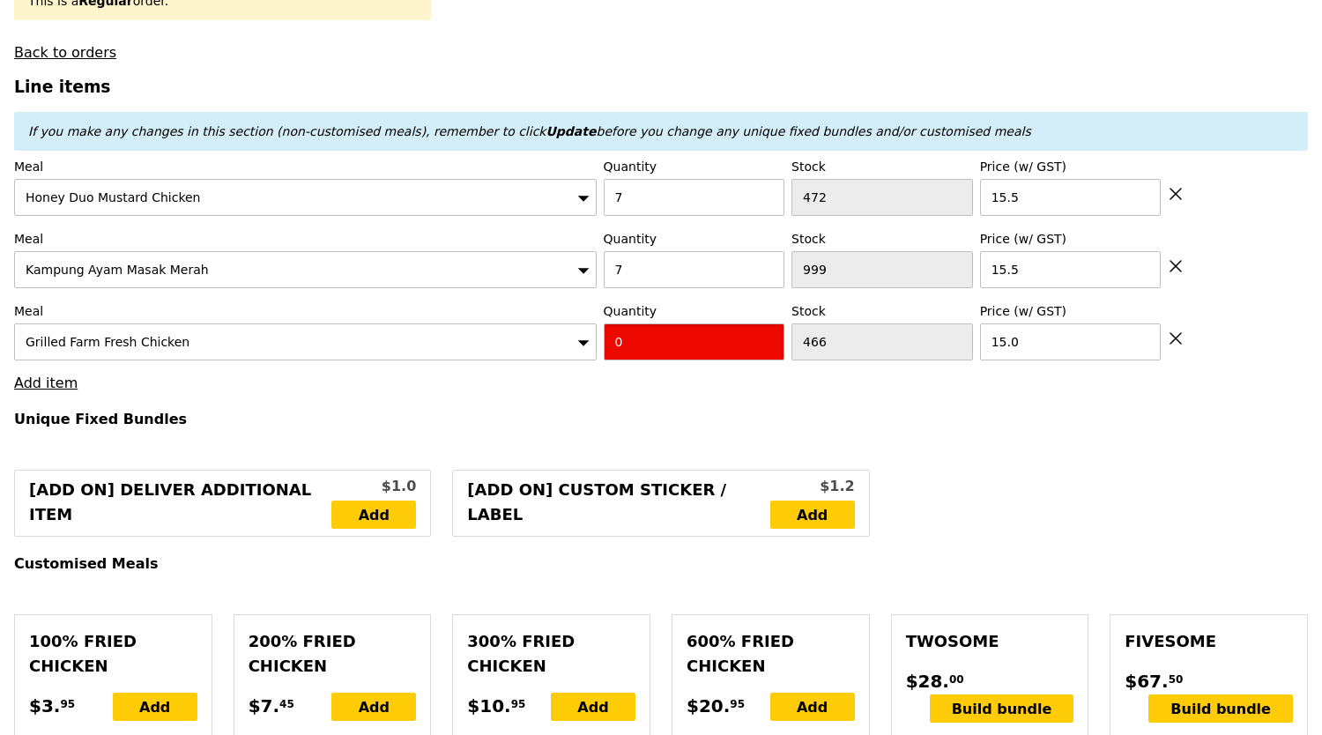
drag, startPoint x: 668, startPoint y: 327, endPoint x: 451, endPoint y: 360, distance: 219.4
type input "Confirm"
type input "7"
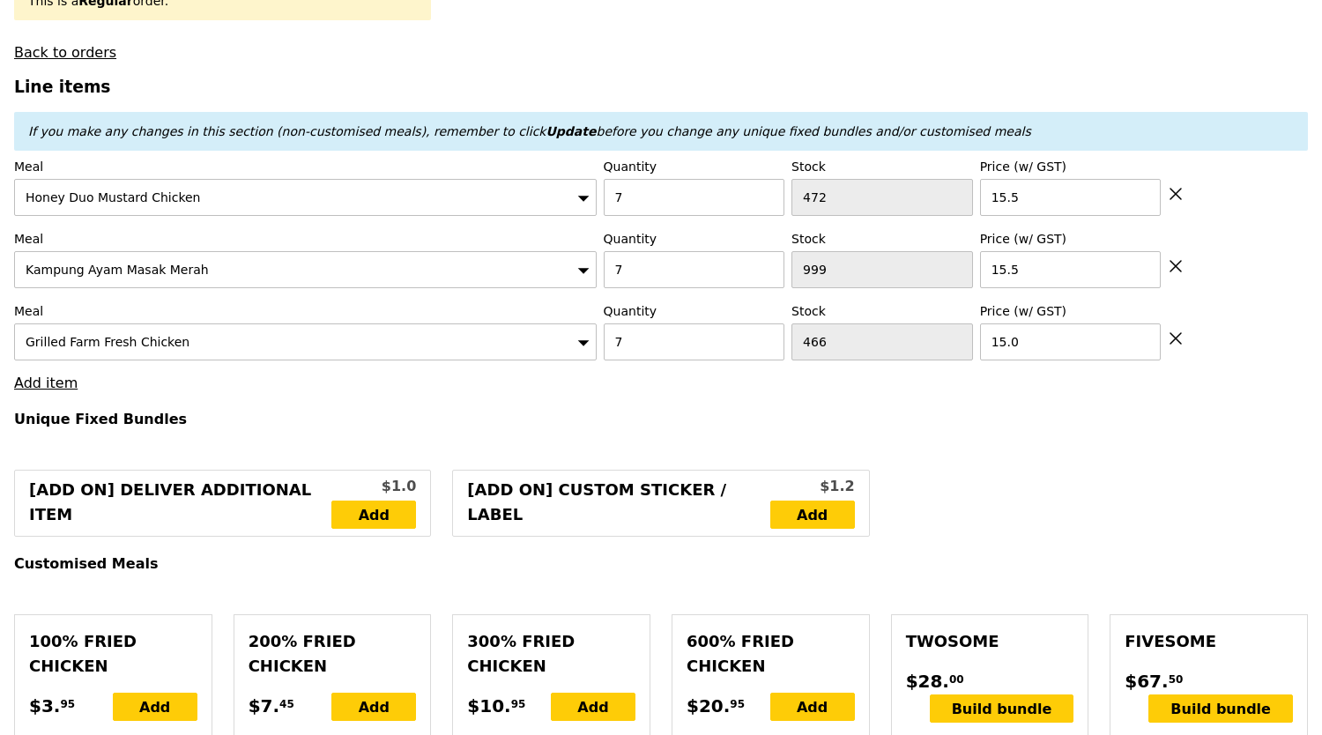
click at [32, 375] on link "Add item" at bounding box center [45, 383] width 63 height 17
type input "Loading..."
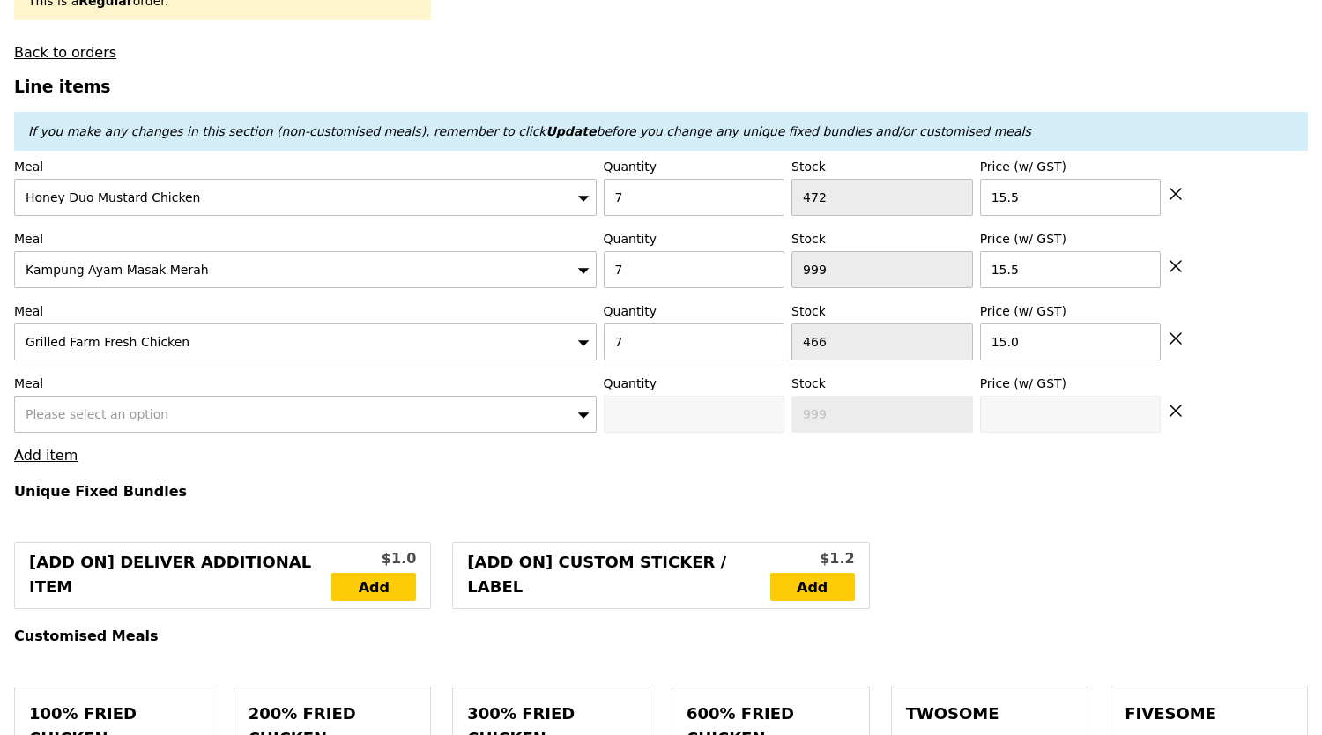
click at [176, 413] on div "Please select an option" at bounding box center [305, 414] width 582 height 37
type input "322.00"
type input "325.95"
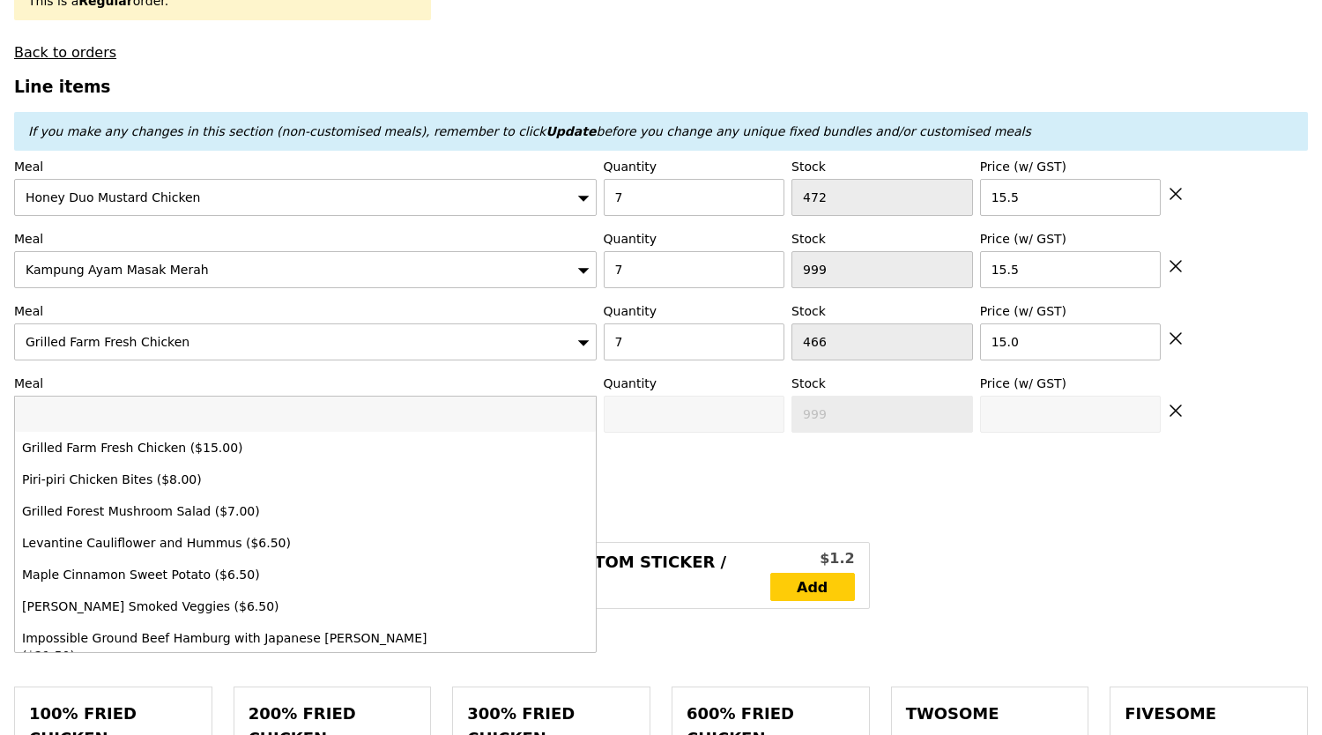
type input "Confirm"
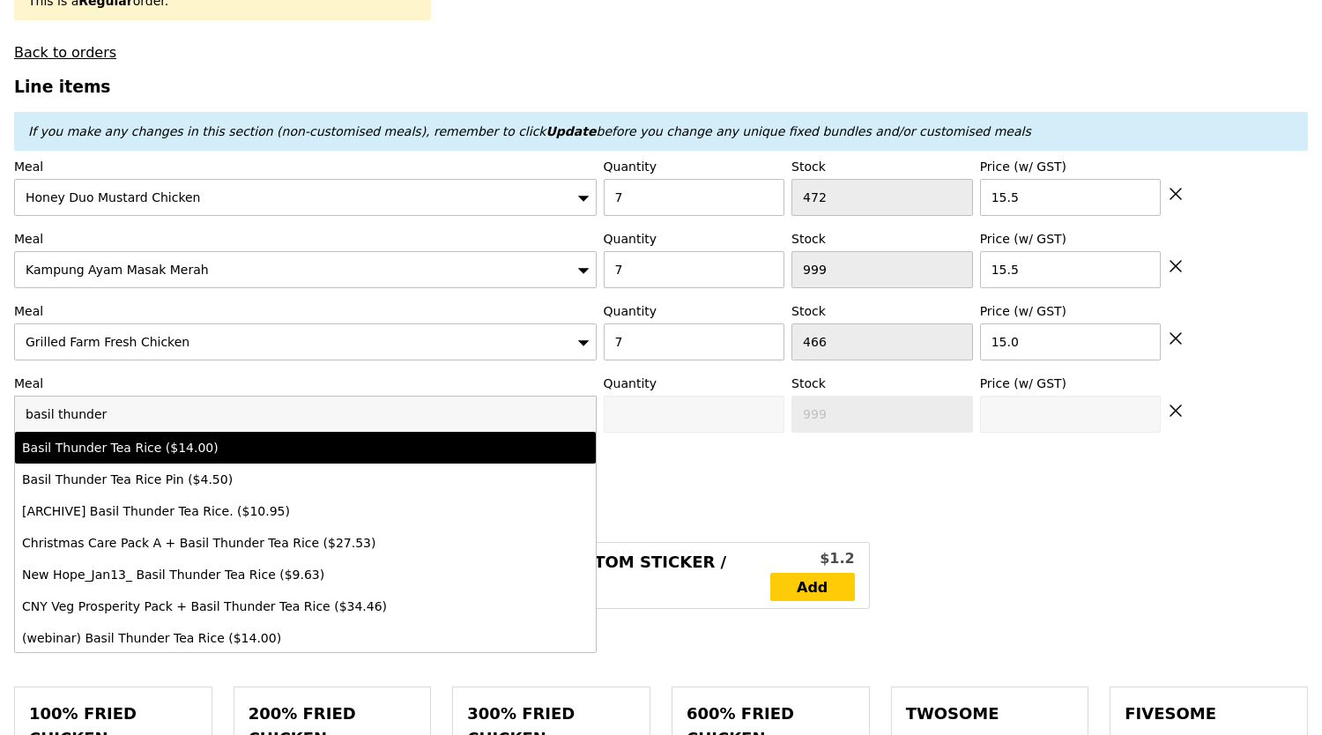
type input "basil thunder"
click at [264, 442] on div "Basil Thunder Tea Rice ($14.00)" at bounding box center [234, 448] width 425 height 18
type input "Confirm anyway"
type input "0"
type input "493"
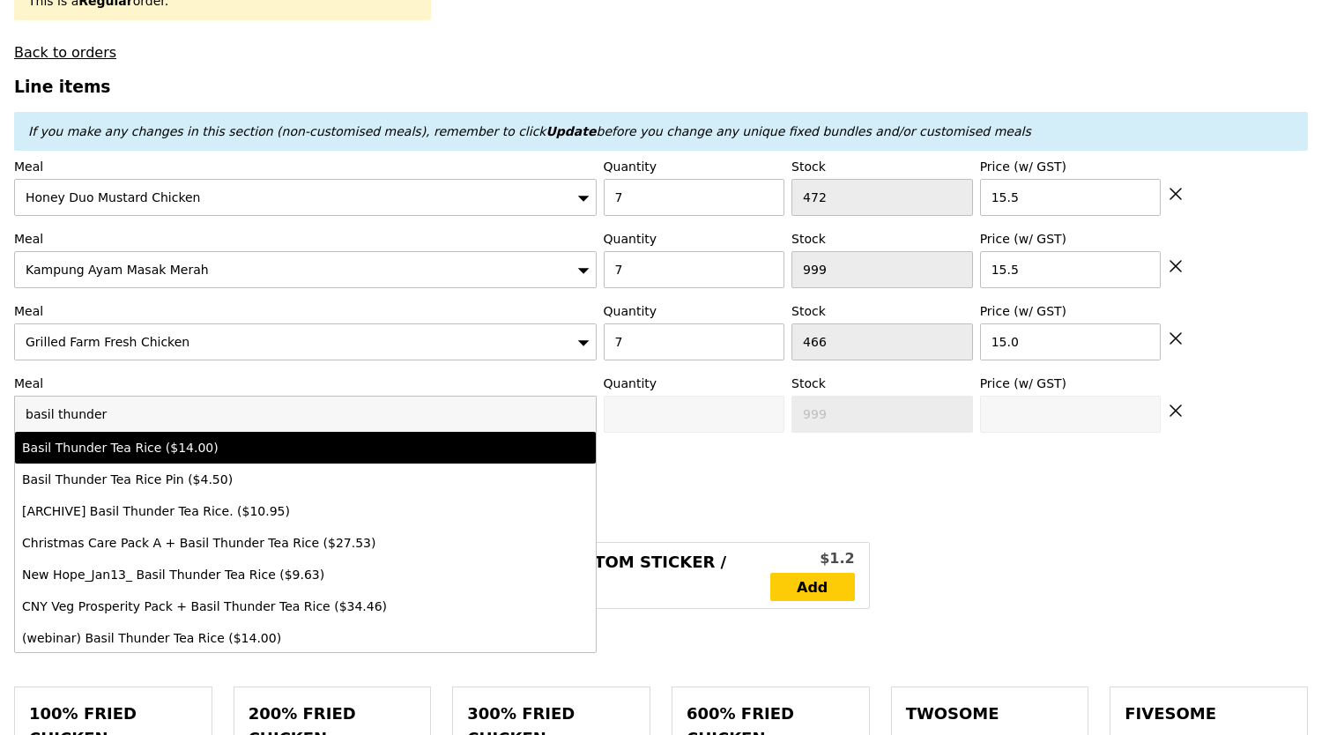
type input "14.0"
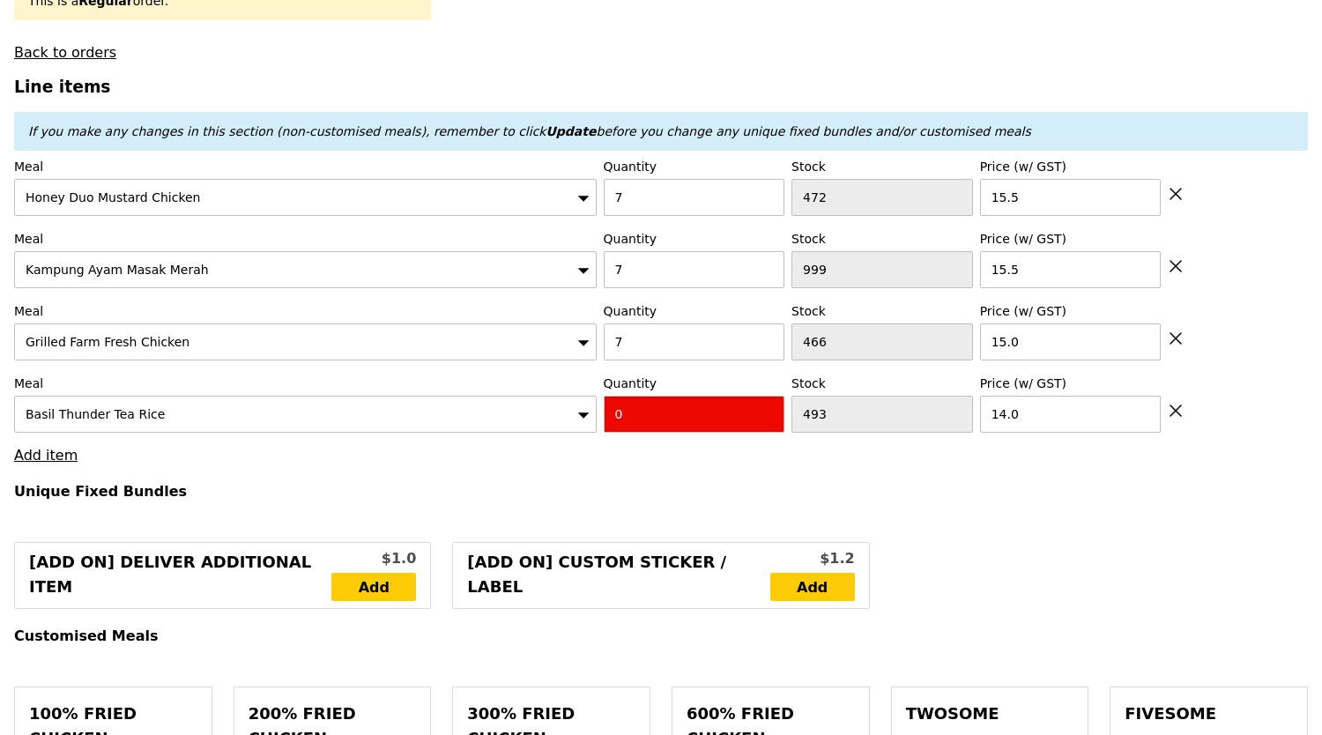
drag, startPoint x: 651, startPoint y: 422, endPoint x: 534, endPoint y: 439, distance: 118.4
type input "Confirm"
type input "2"
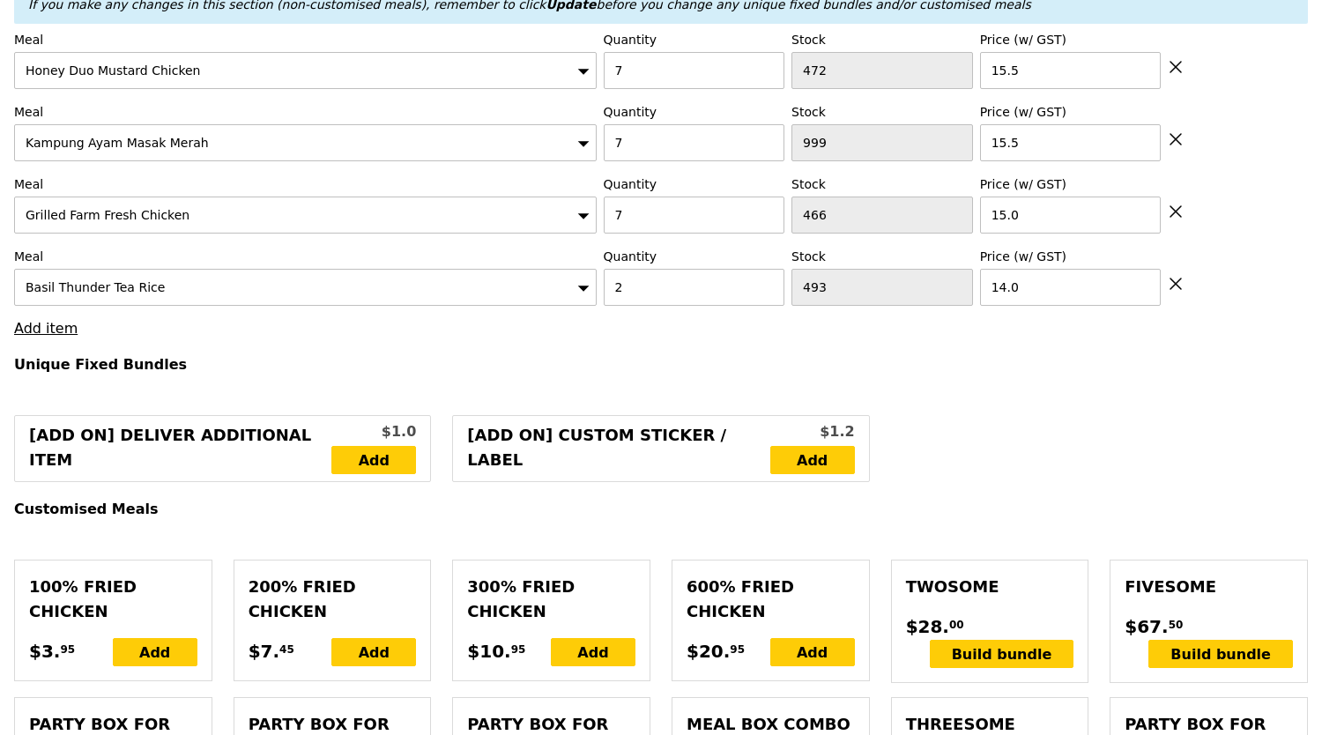
type input "Loading..."
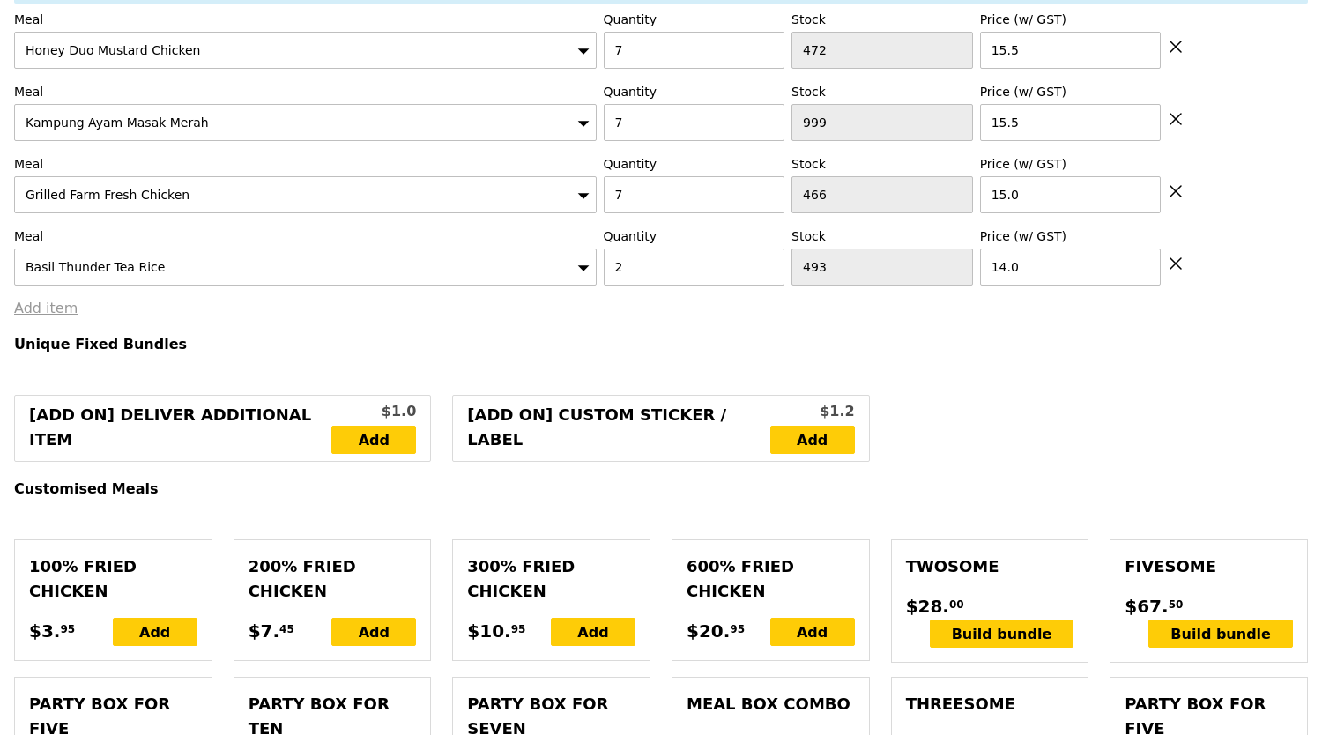
type input "350.00"
type input "353.95"
click at [44, 302] on link "Add item" at bounding box center [45, 308] width 63 height 17
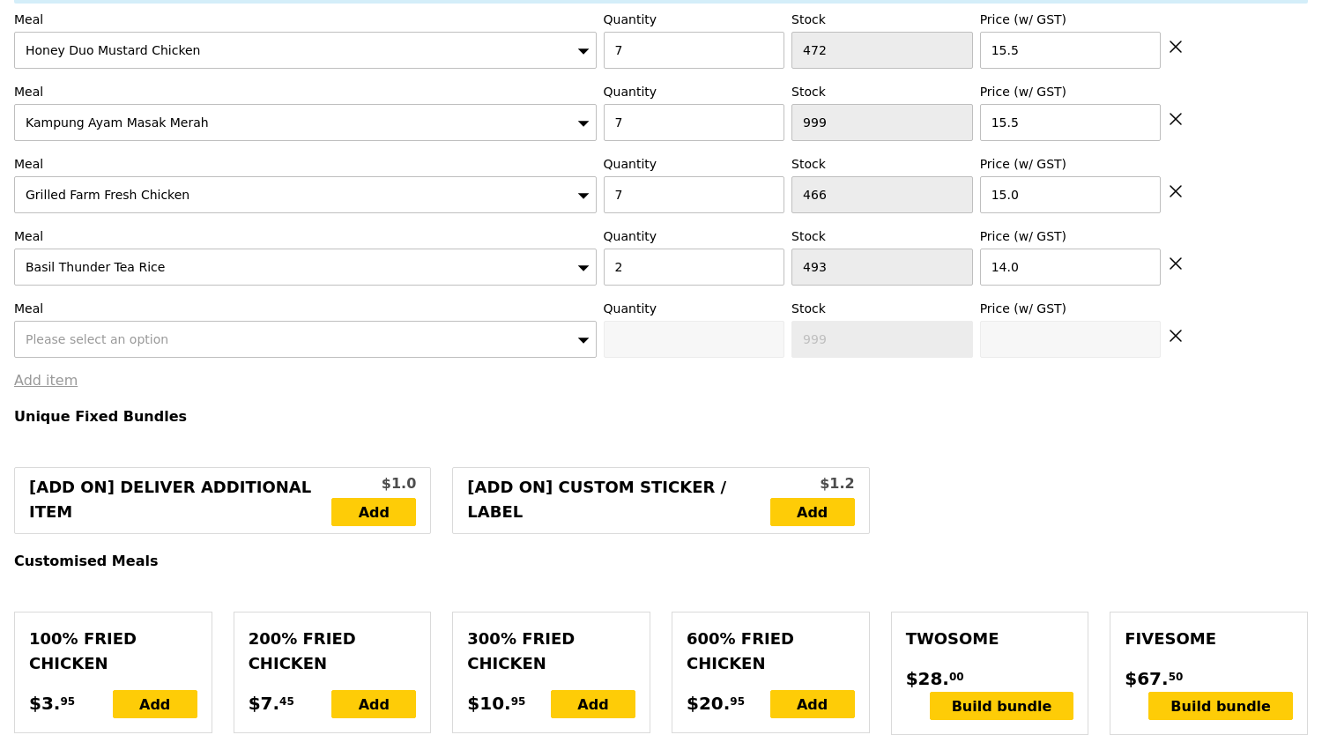
type input "Confirm"
click at [173, 326] on div "Please select an option" at bounding box center [305, 339] width 582 height 37
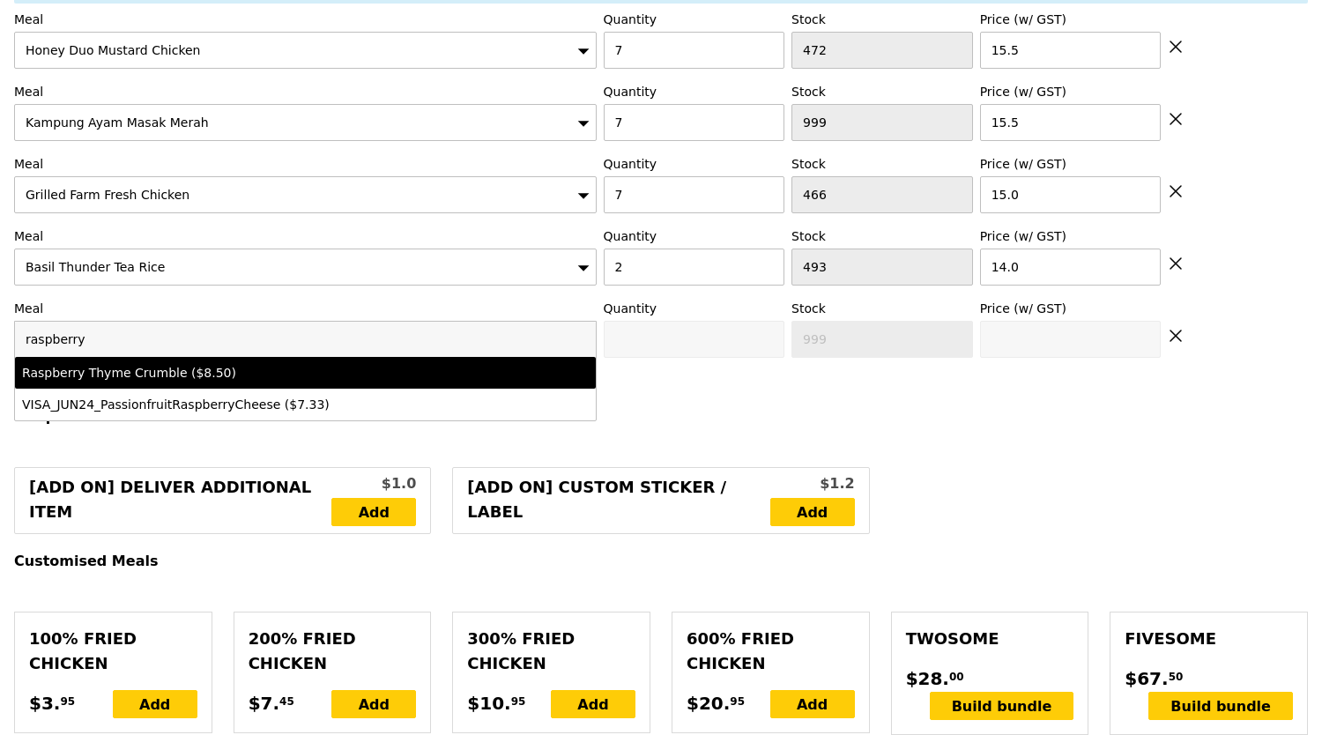
type input "raspberry"
click at [211, 357] on li "Raspberry Thyme Crumble ($8.50)" at bounding box center [305, 373] width 581 height 32
type input "Confirm anyway"
type input "0"
type input "500"
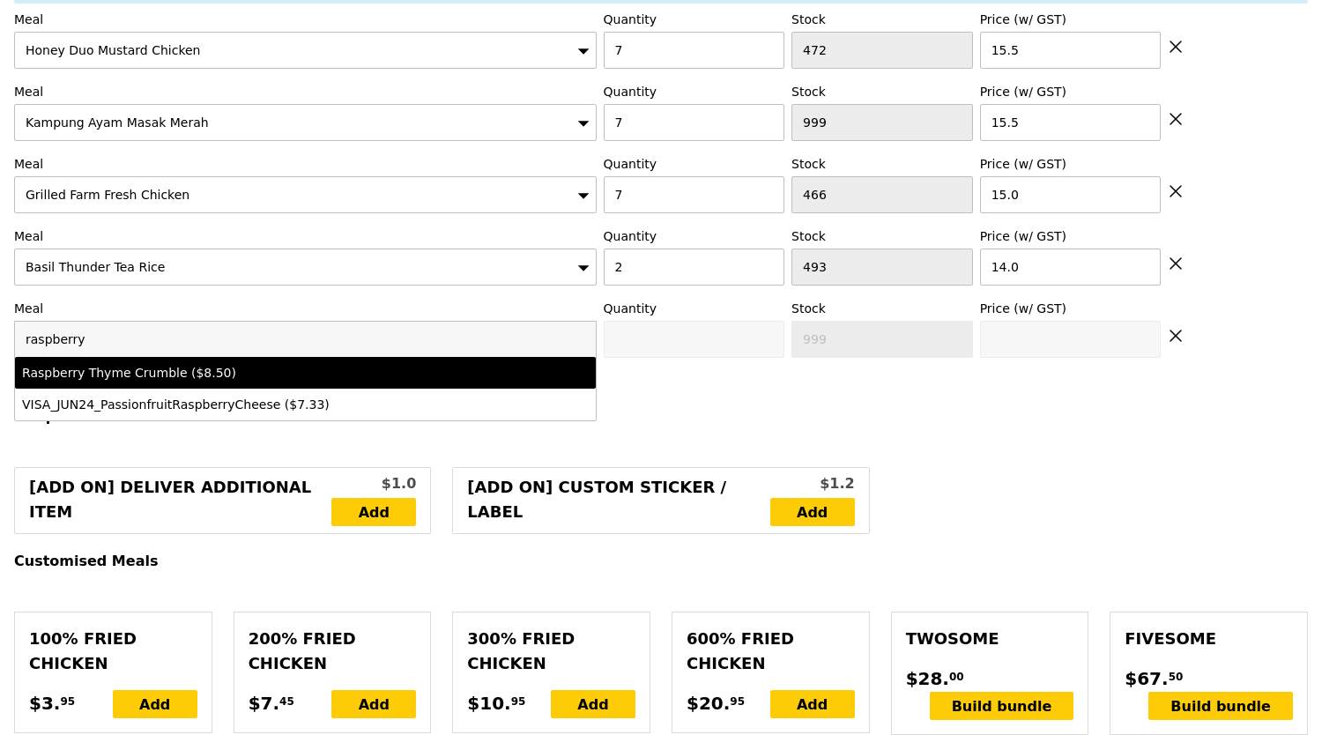
type input "8.5"
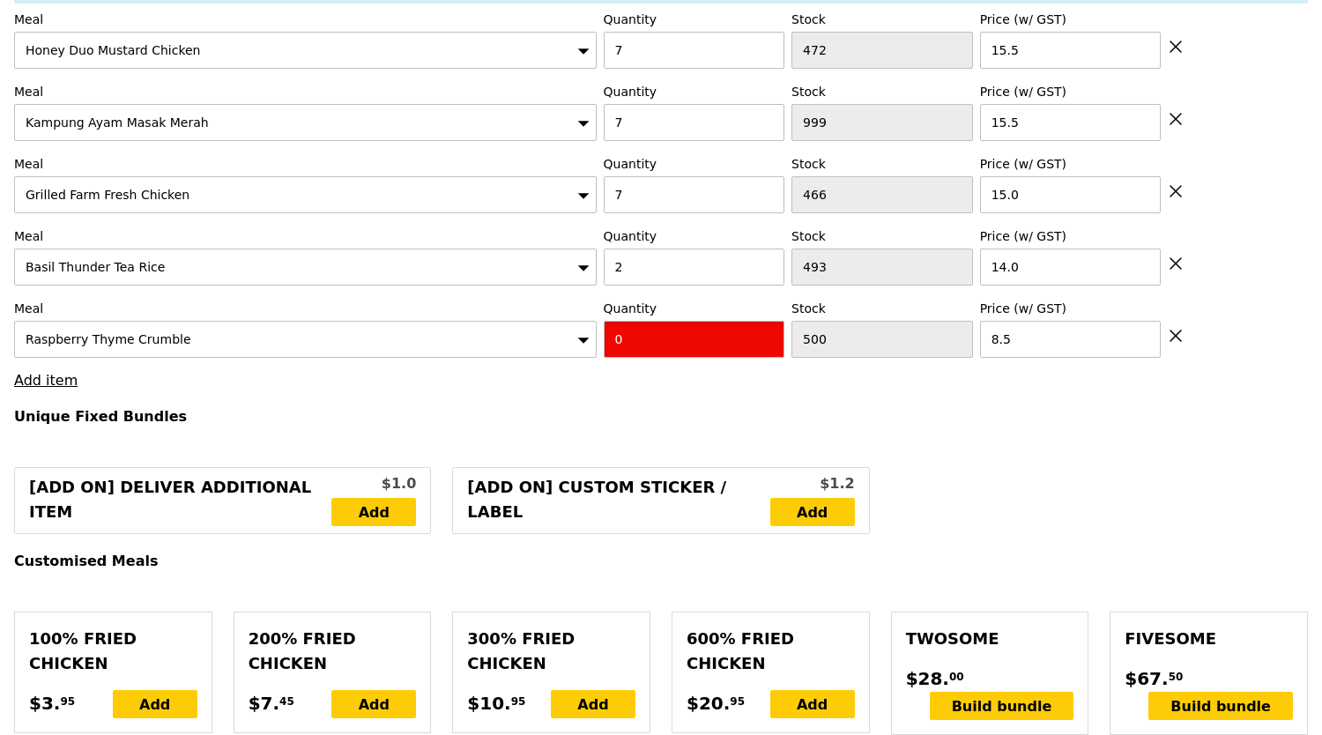
drag, startPoint x: 689, startPoint y: 345, endPoint x: 613, endPoint y: 358, distance: 76.8
drag, startPoint x: 633, startPoint y: 333, endPoint x: 561, endPoint y: 373, distance: 81.7
click at [535, 343] on div "Meal Raspberry Thyme Crumble Quantity 0 Stock 500 Price (w/ GST) 8.5" at bounding box center [661, 329] width 1294 height 58
type input "Confirm"
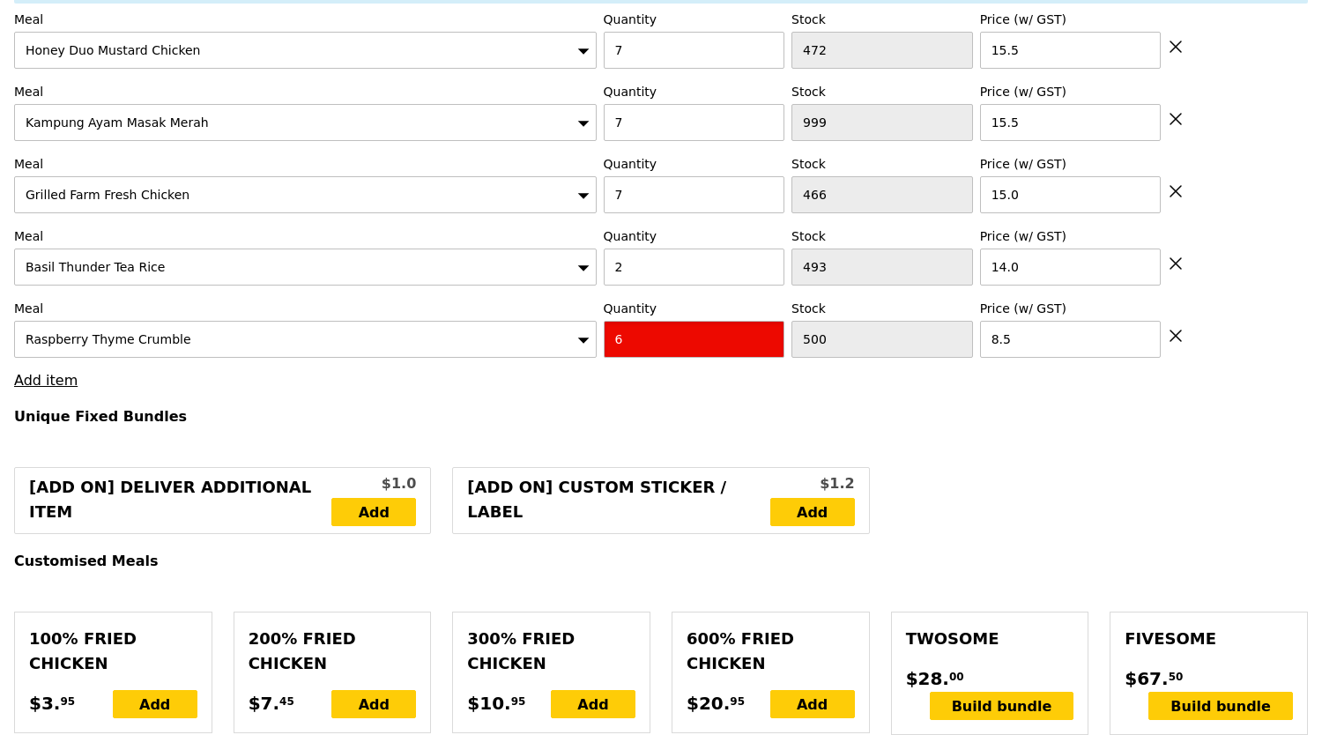
type input "6"
click at [32, 372] on link "Add item" at bounding box center [45, 380] width 63 height 17
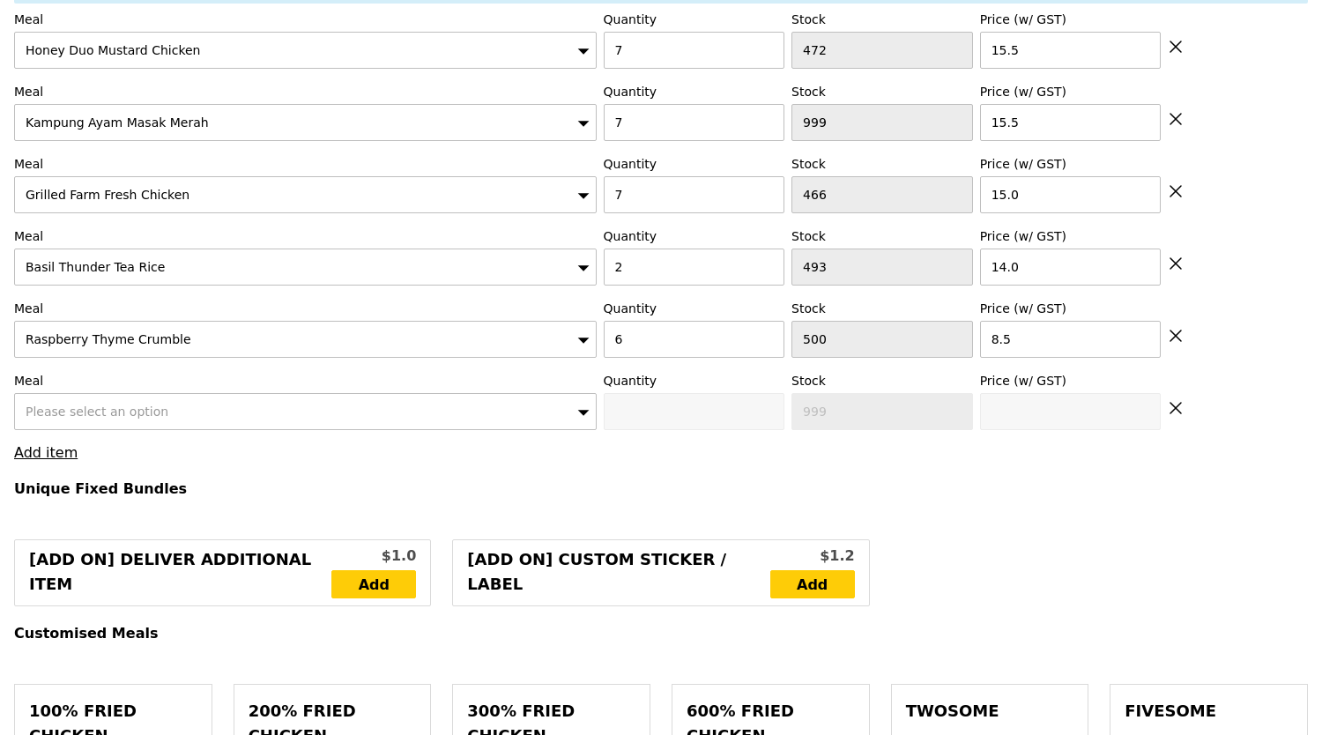
type input "Loading..."
click at [141, 404] on span "Please select an option" at bounding box center [97, 411] width 143 height 14
type input "401.00"
type input "404.95"
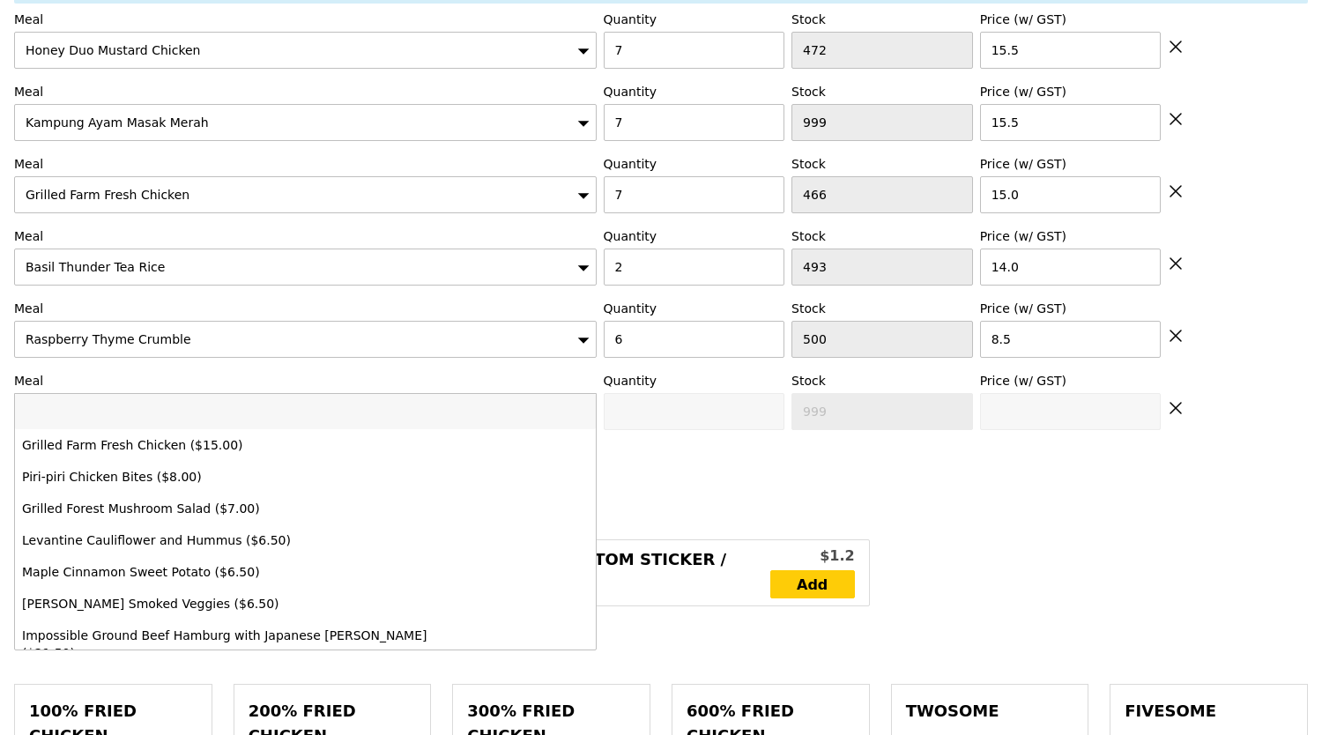
type input "Confirm"
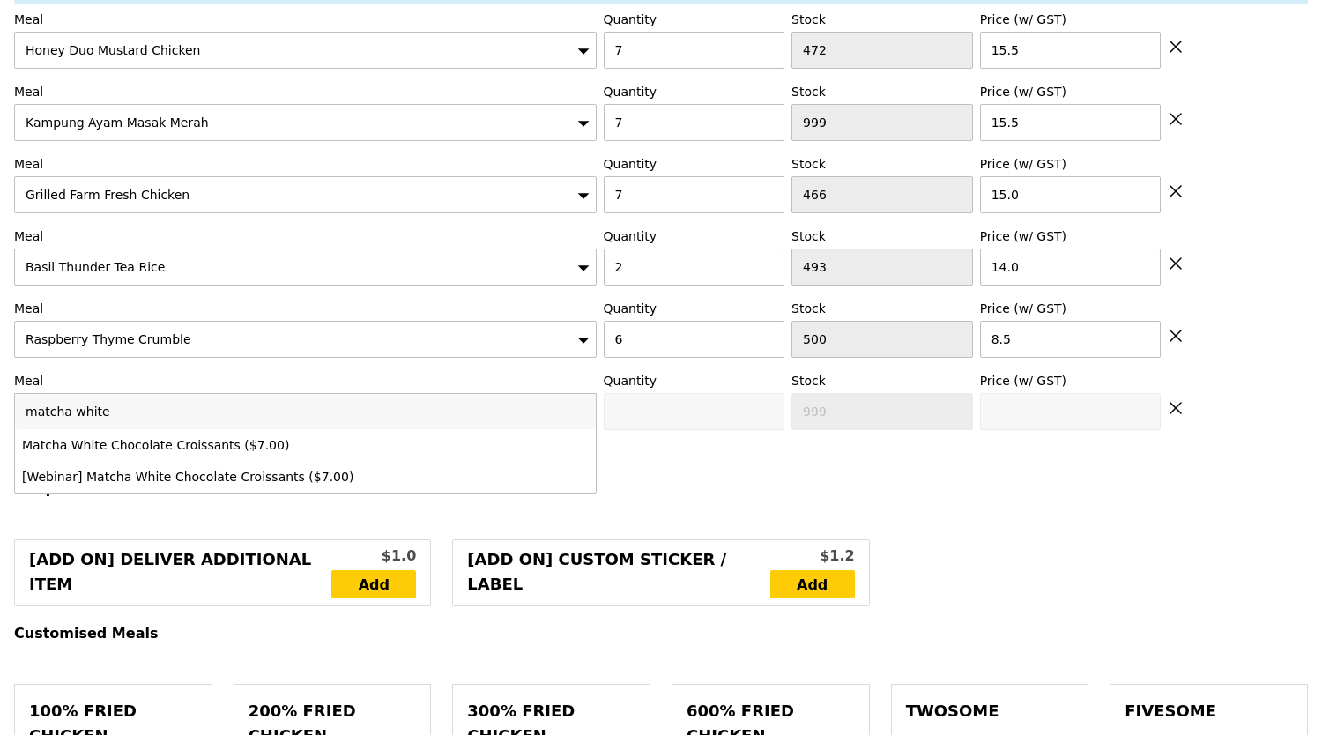
type input "matcha white"
click at [588, 436] on div "Matcha White Chocolate Croissants ($7.00)" at bounding box center [305, 445] width 567 height 18
type input "Confirm anyway"
type input "0"
type input "500"
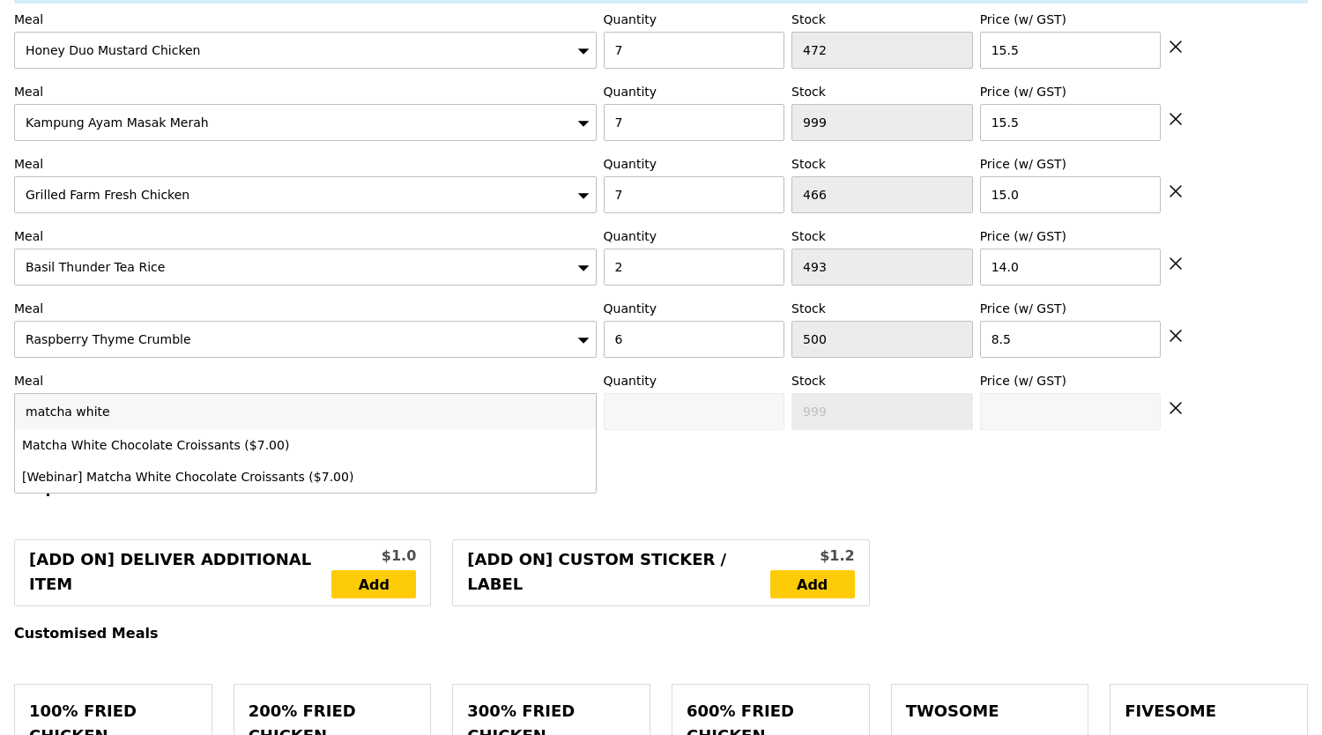
type input "7.0"
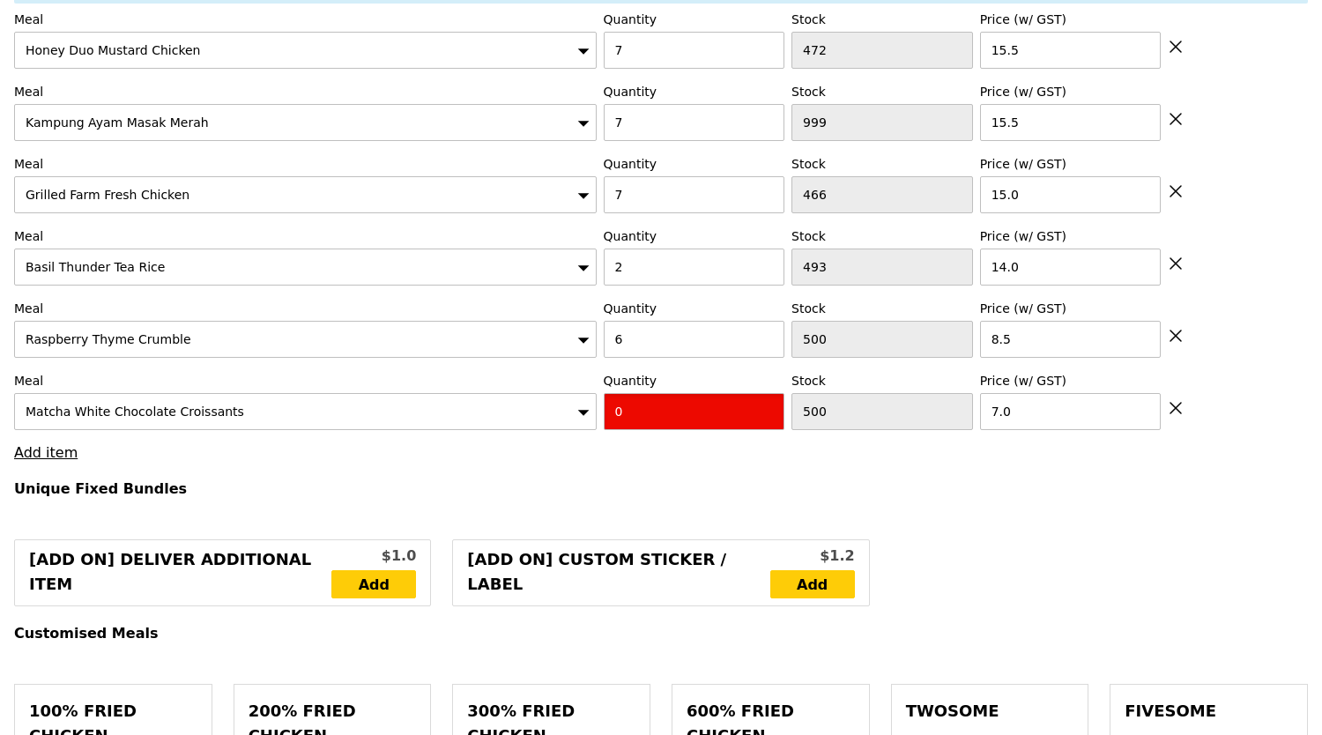
drag, startPoint x: 703, startPoint y: 407, endPoint x: 574, endPoint y: 409, distance: 129.6
click at [574, 409] on div "Meal Matcha White Chocolate Croissants Quantity 0 Stock 500 Price (w/ GST) 7.0" at bounding box center [661, 401] width 1294 height 58
type input "Confirm"
type input "6"
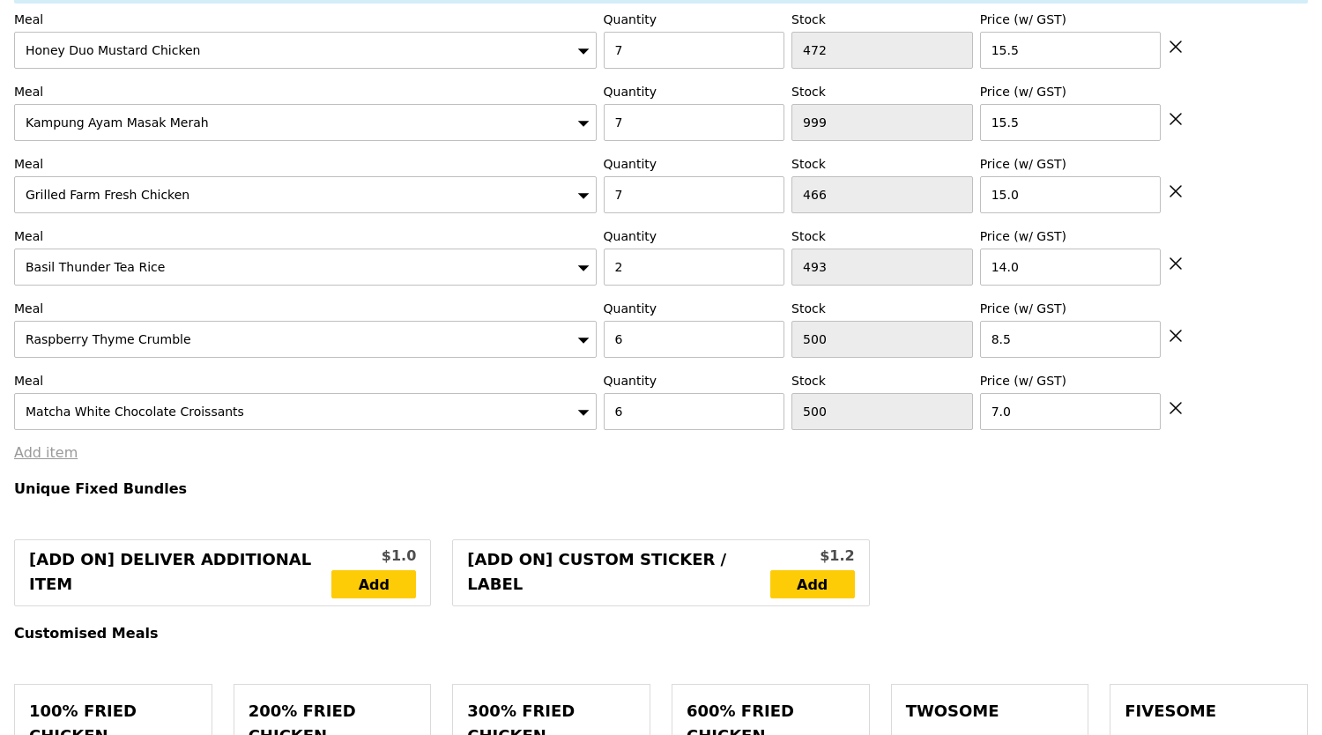
click at [37, 444] on link "Add item" at bounding box center [45, 452] width 63 height 17
type input "Loading..."
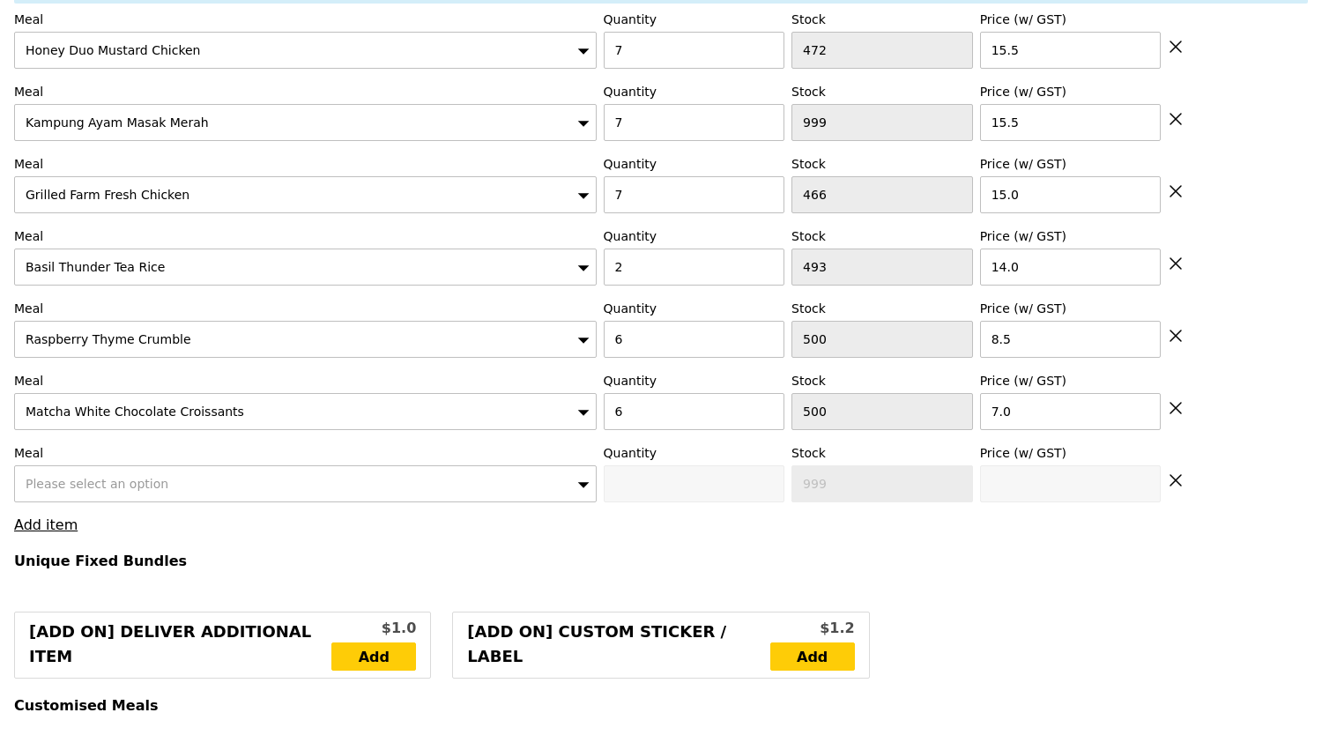
click at [132, 455] on div "Meal Please select an option" at bounding box center [305, 473] width 582 height 58
type input "443.00"
type input "446.95"
click at [132, 465] on div "Please select an option" at bounding box center [305, 483] width 582 height 37
type input "Confirm"
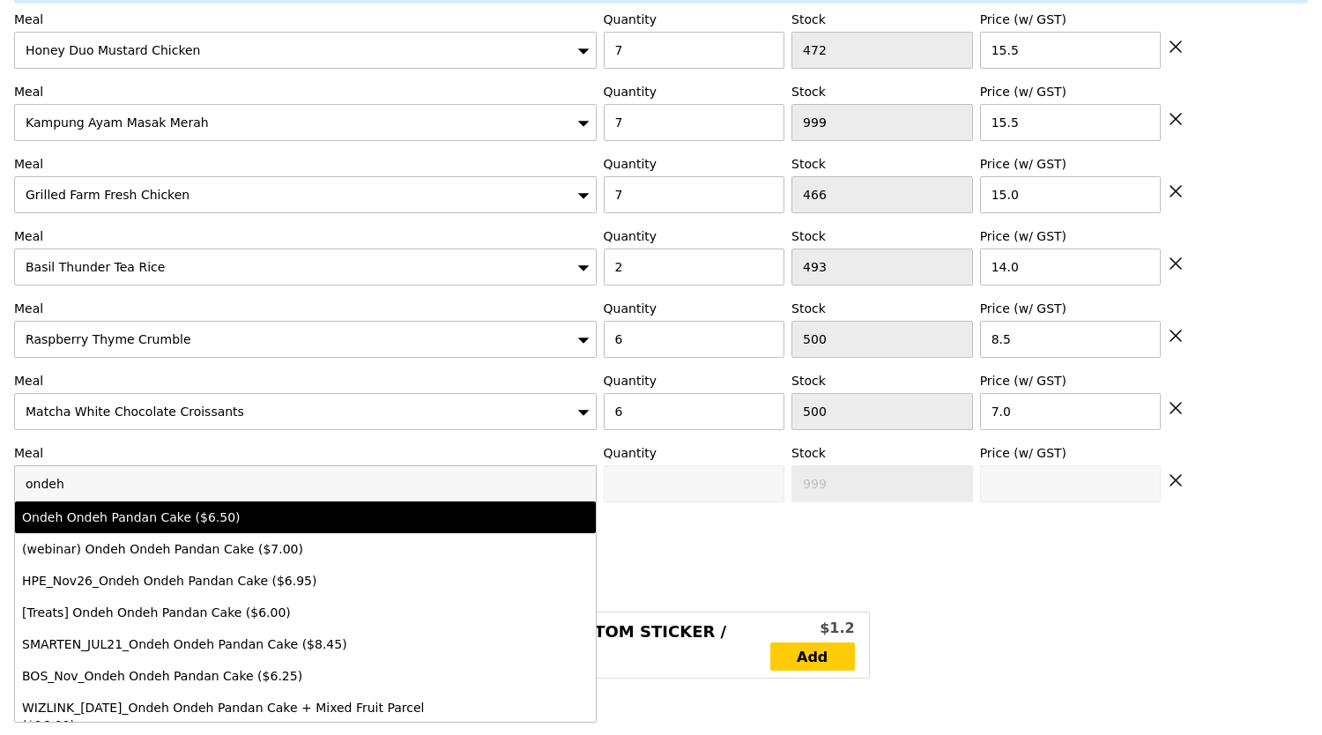
type input "ondeh"
click at [145, 508] on div "Ondeh Ondeh Pandan Cake ($6.50)" at bounding box center [234, 517] width 425 height 18
type input "Confirm anyway"
type input "0"
type input "498"
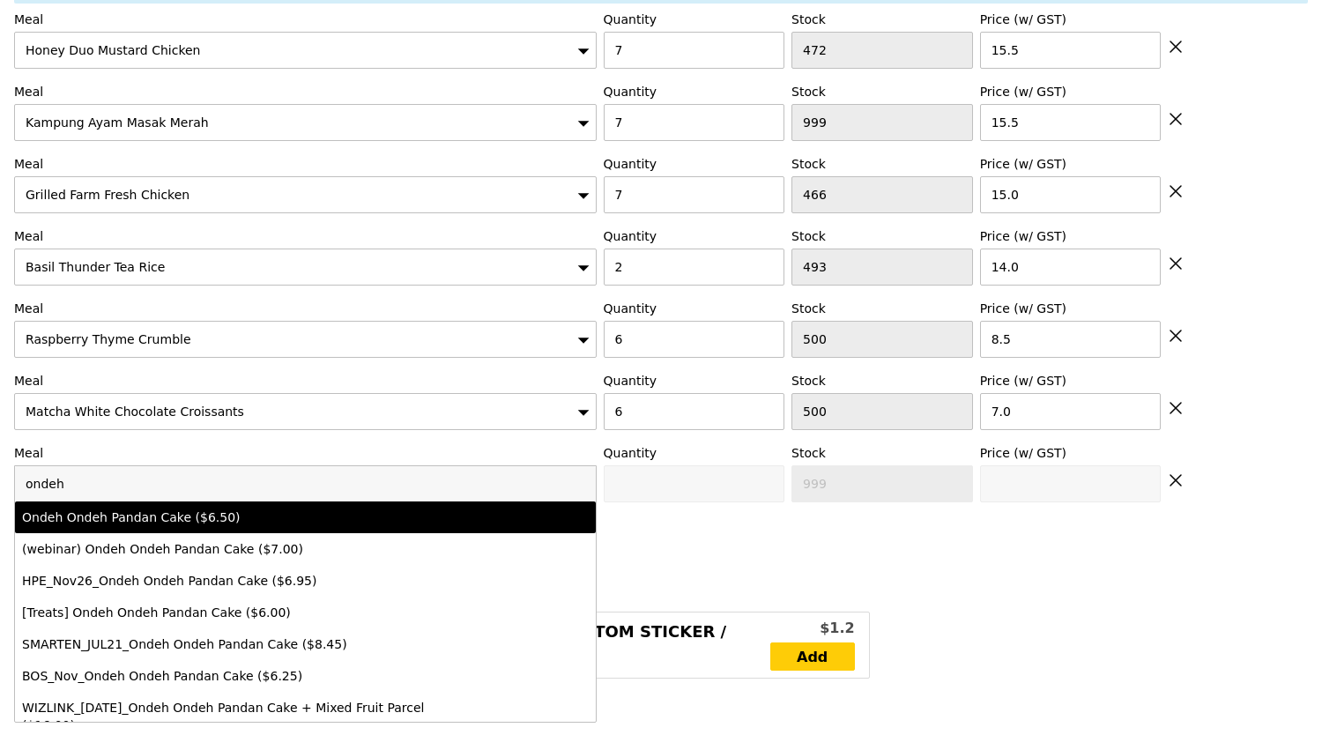
type input "6.5"
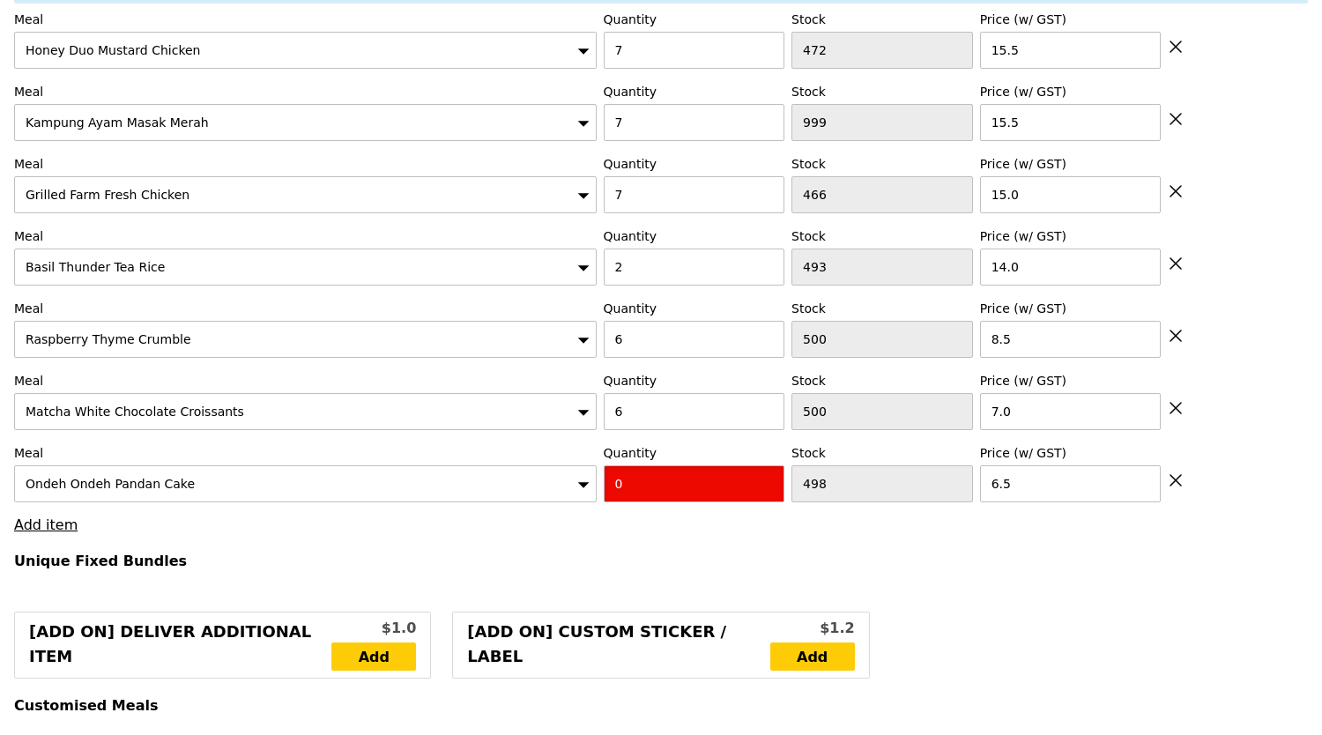
drag, startPoint x: 642, startPoint y: 471, endPoint x: 469, endPoint y: 485, distance: 174.2
click at [470, 485] on div "Meal Ondeh Ondeh Pandan Cake Quantity 0 Stock 498 Price (w/ GST) 6.5" at bounding box center [661, 473] width 1294 height 58
type input "Confirm"
type input "2"
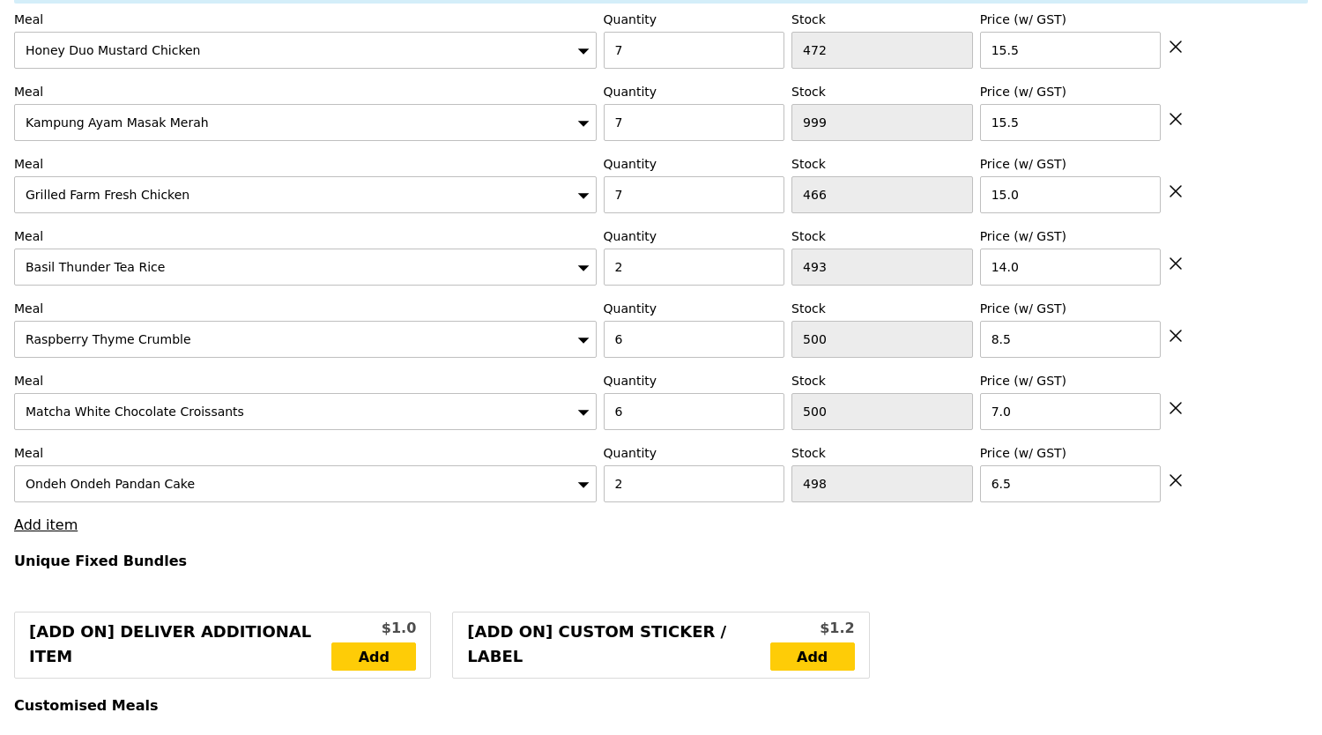
type input "Loading..."
type input "456.00"
type input "459.95"
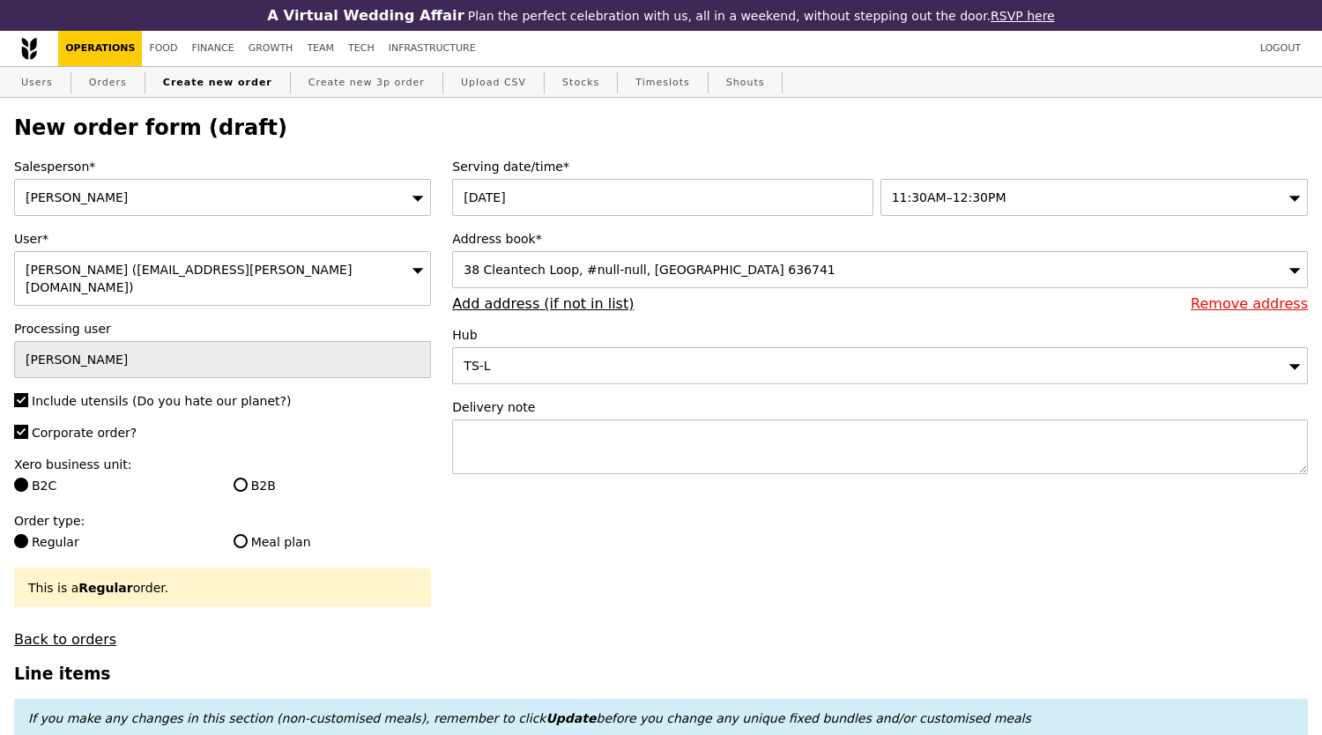
type input "Confirm"
click at [566, 306] on link "Add address (if not in list)" at bounding box center [543, 303] width 182 height 17
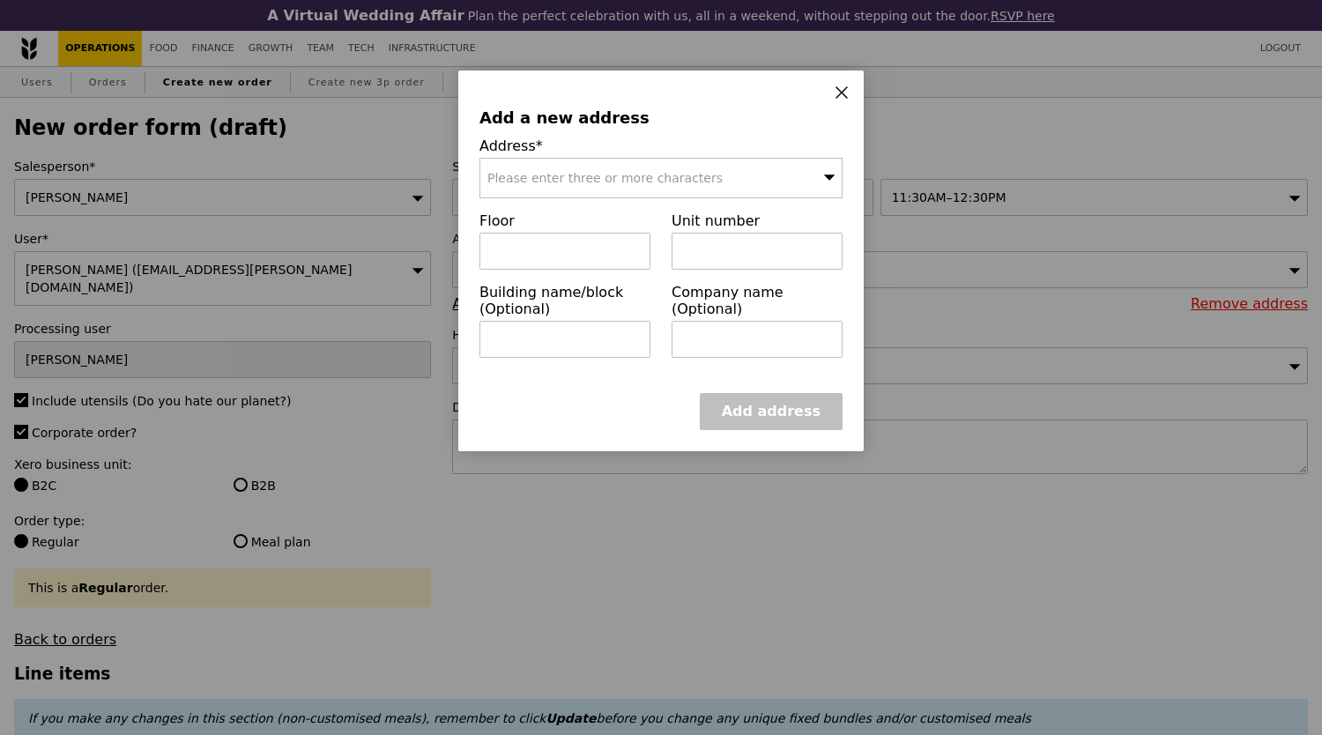
click at [568, 181] on span "Please enter three or more characters" at bounding box center [604, 178] width 235 height 14
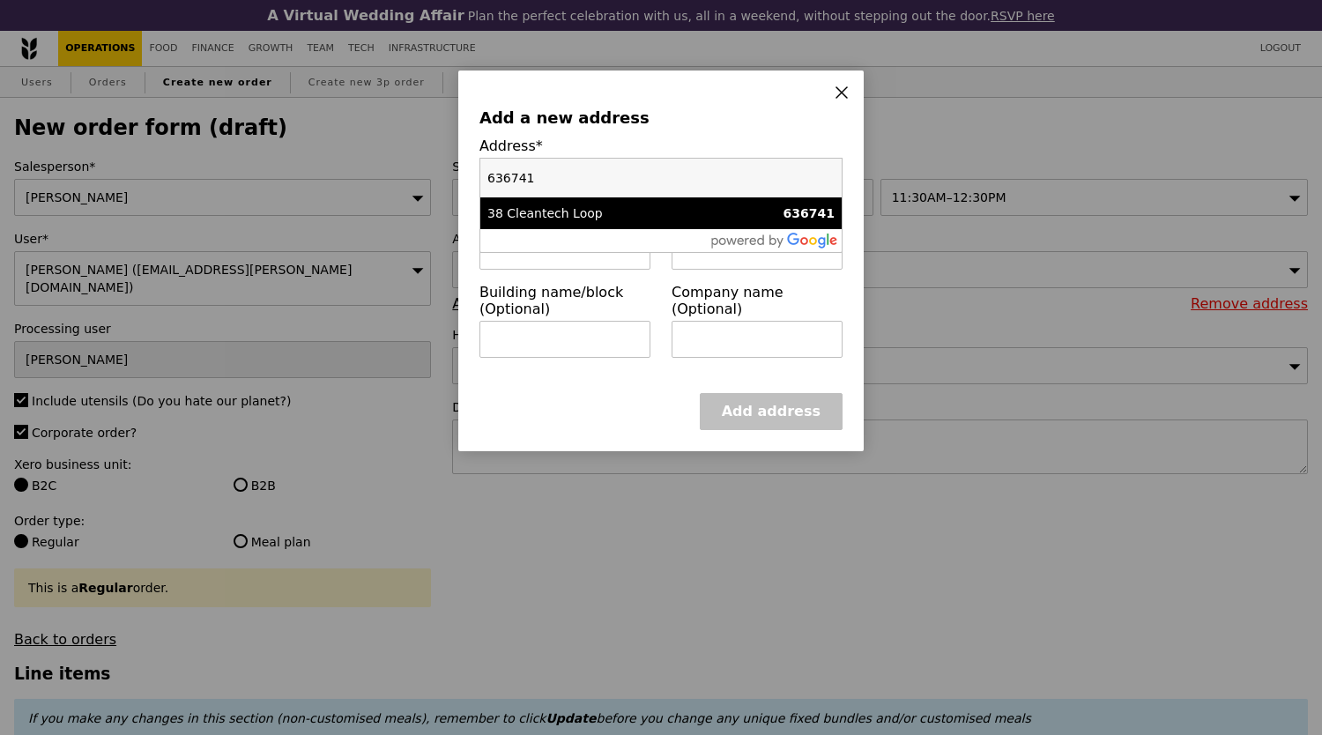
type input "636741"
click at [599, 217] on div "38 Cleantech Loop" at bounding box center [617, 213] width 261 height 18
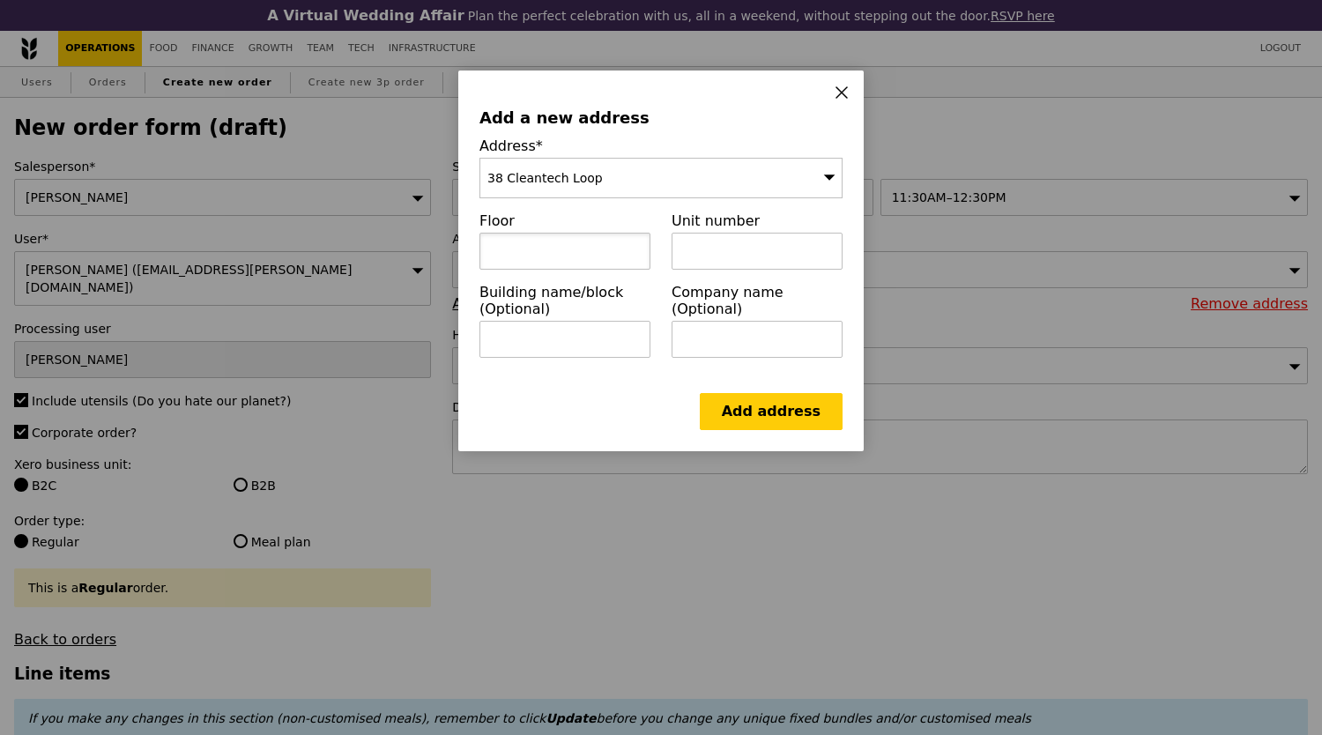
click at [583, 248] on input "text" at bounding box center [564, 251] width 171 height 37
type input "01"
type input "31"
type input "[PERSON_NAME]"
click at [793, 411] on link "Add address" at bounding box center [771, 411] width 143 height 37
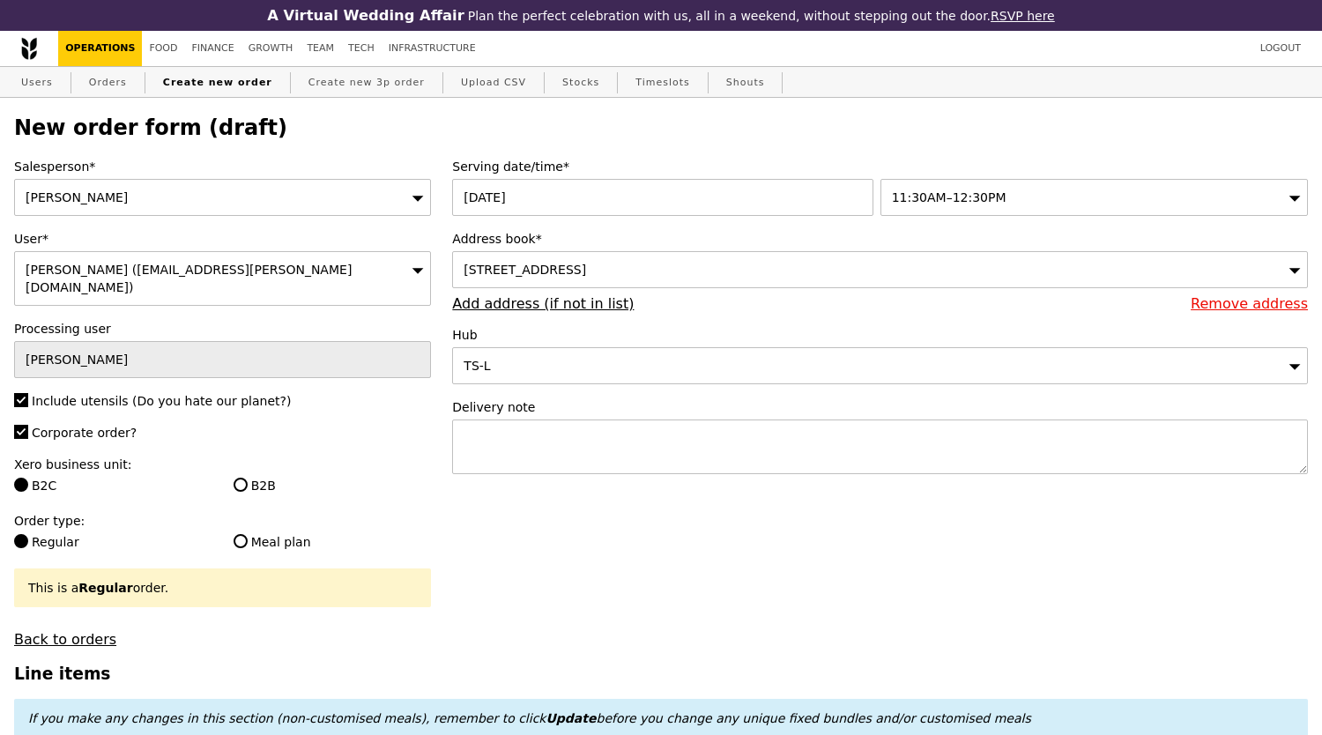
click at [1271, 312] on link "Remove address" at bounding box center [1249, 303] width 117 height 17
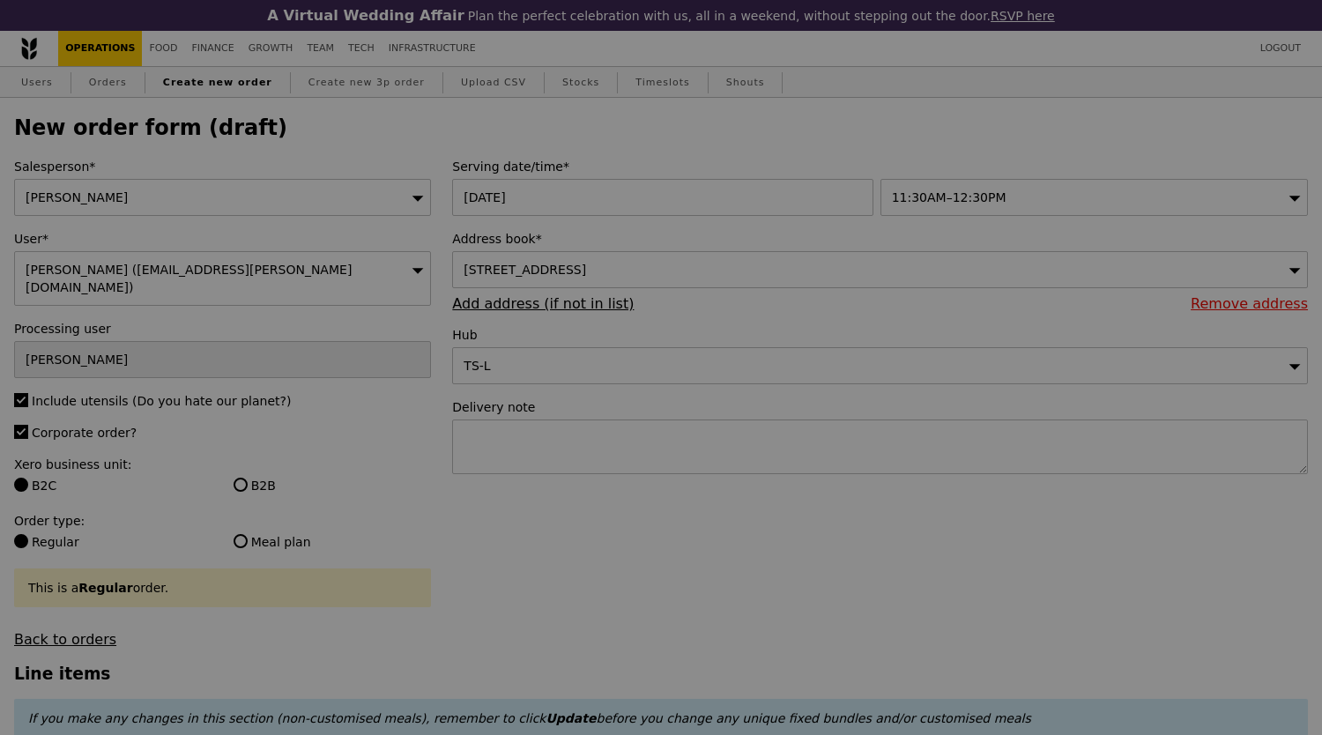
type input "Confirm"
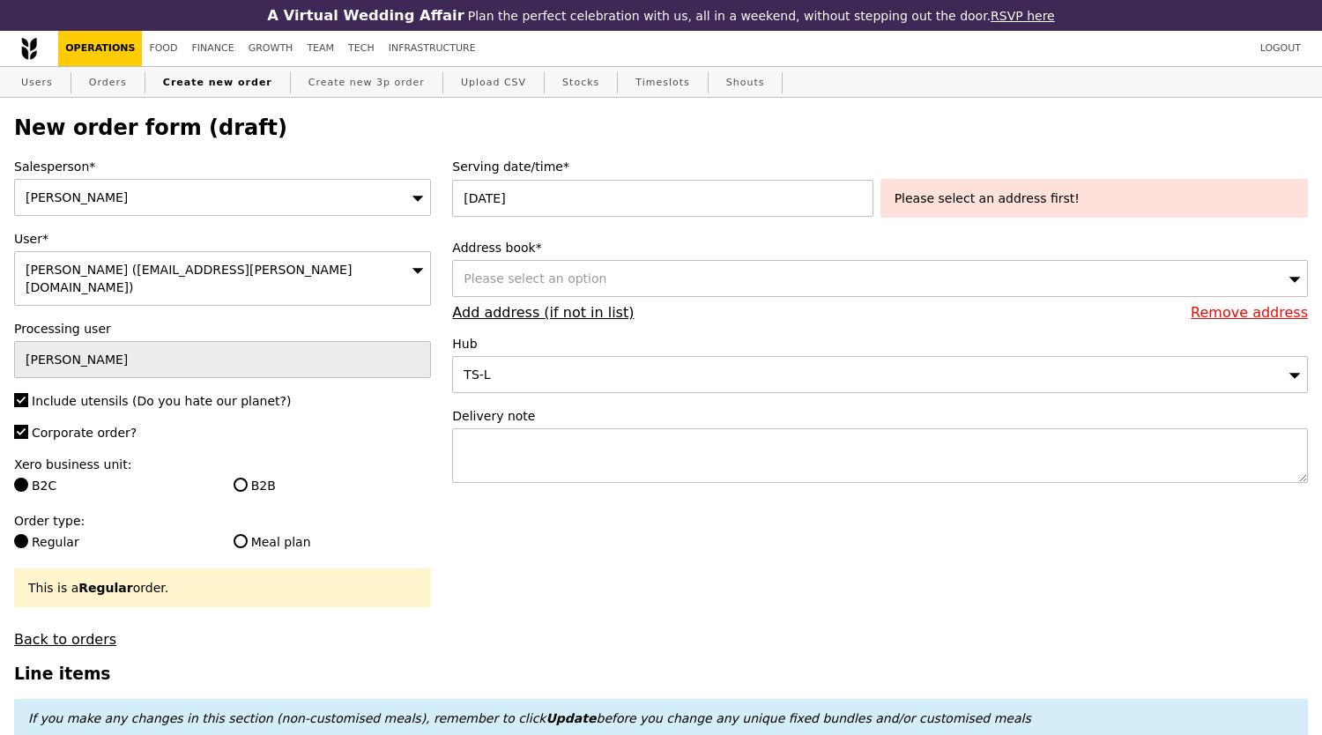
click at [597, 312] on link "Add address (if not in list)" at bounding box center [543, 312] width 182 height 17
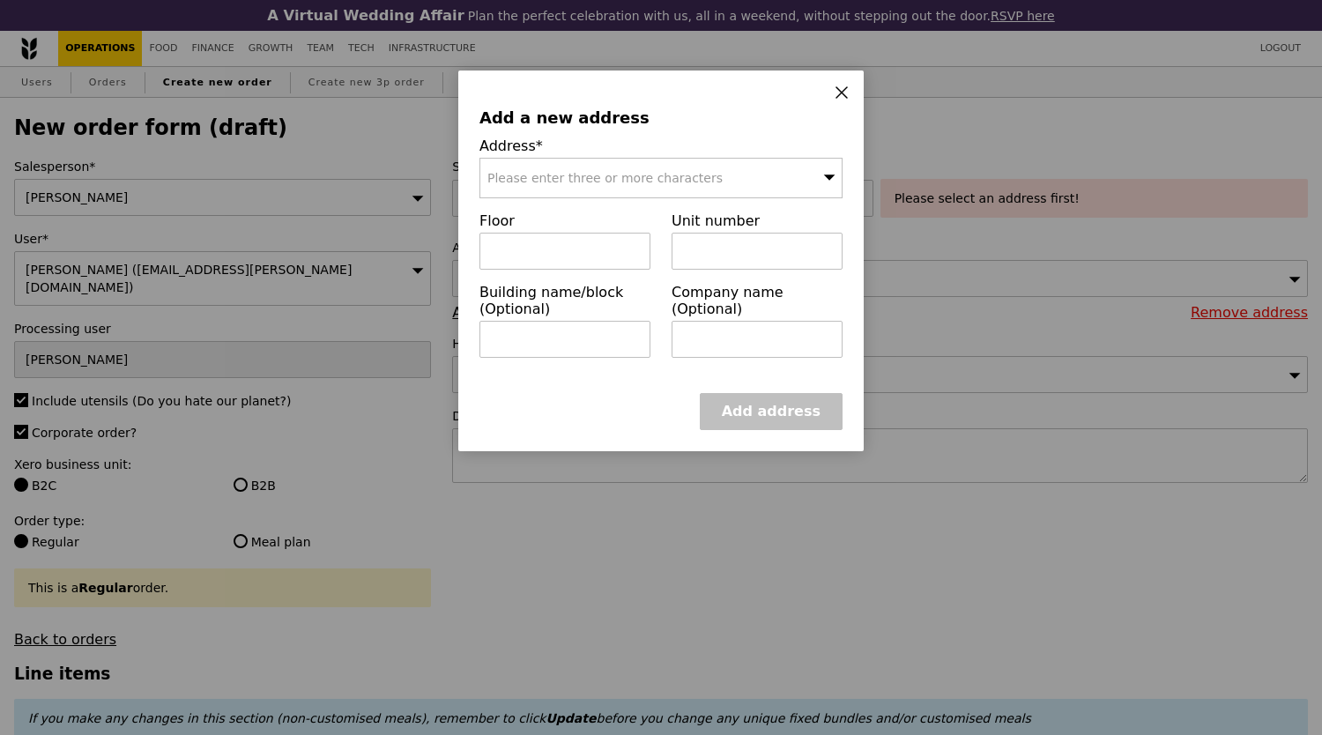
click at [652, 195] on div "Please enter three or more characters" at bounding box center [660, 178] width 363 height 41
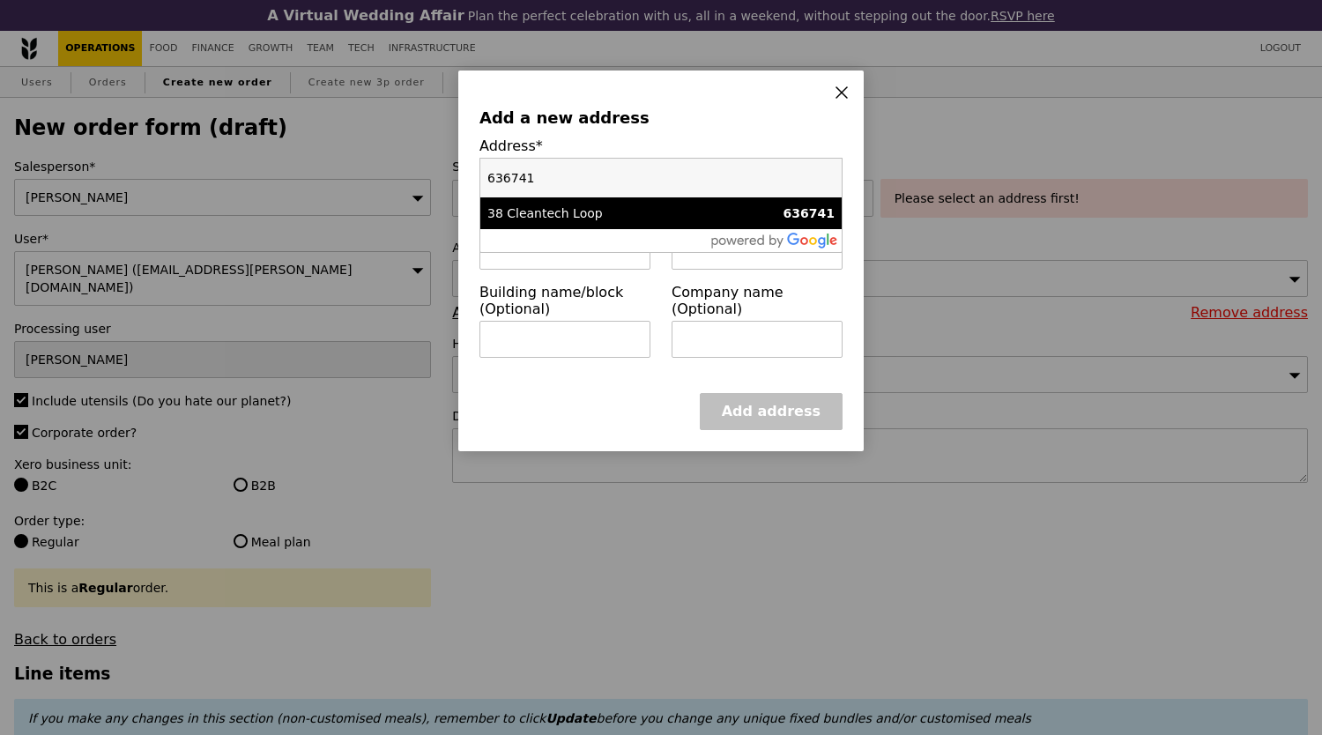
type input "636741"
click at [657, 213] on div "38 Cleantech Loop" at bounding box center [617, 213] width 261 height 18
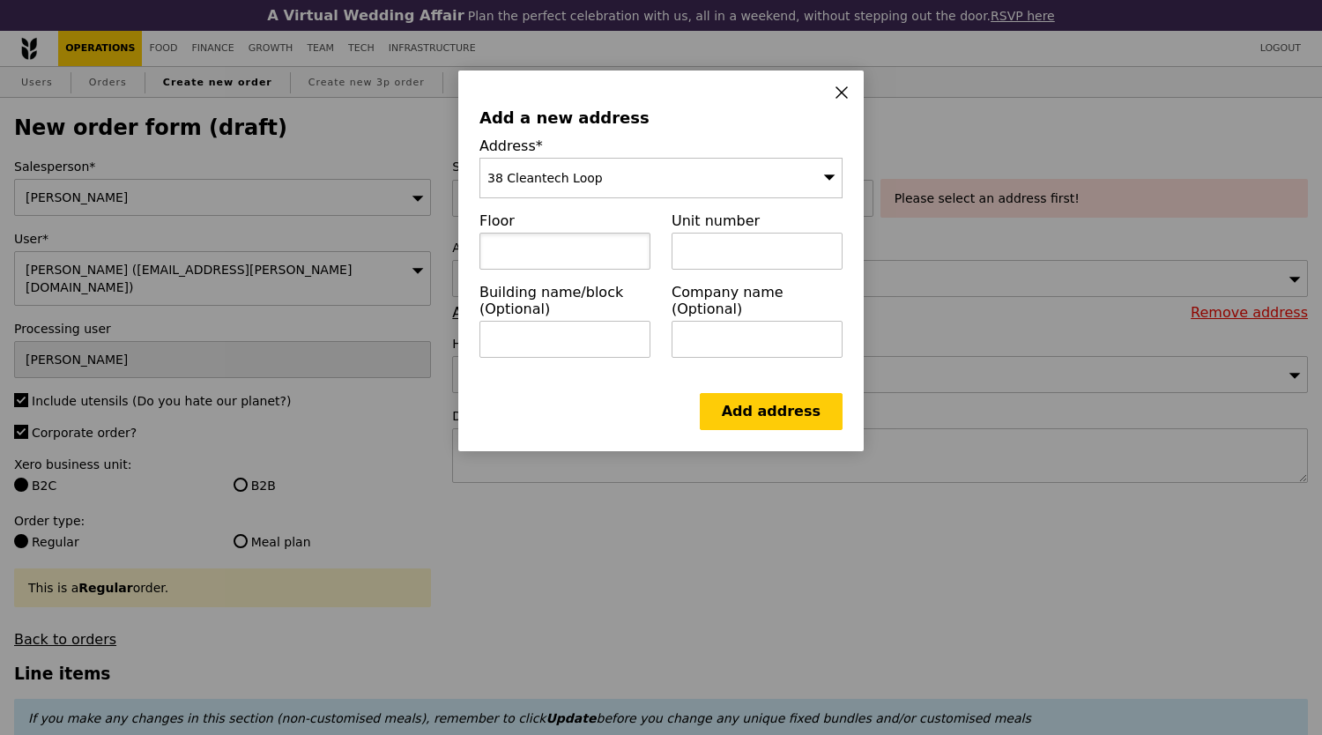
click at [541, 257] on input "text" at bounding box center [564, 251] width 171 height 37
type input "01"
type input "31"
type input "SJ Campus"
type input "[PERSON_NAME]"
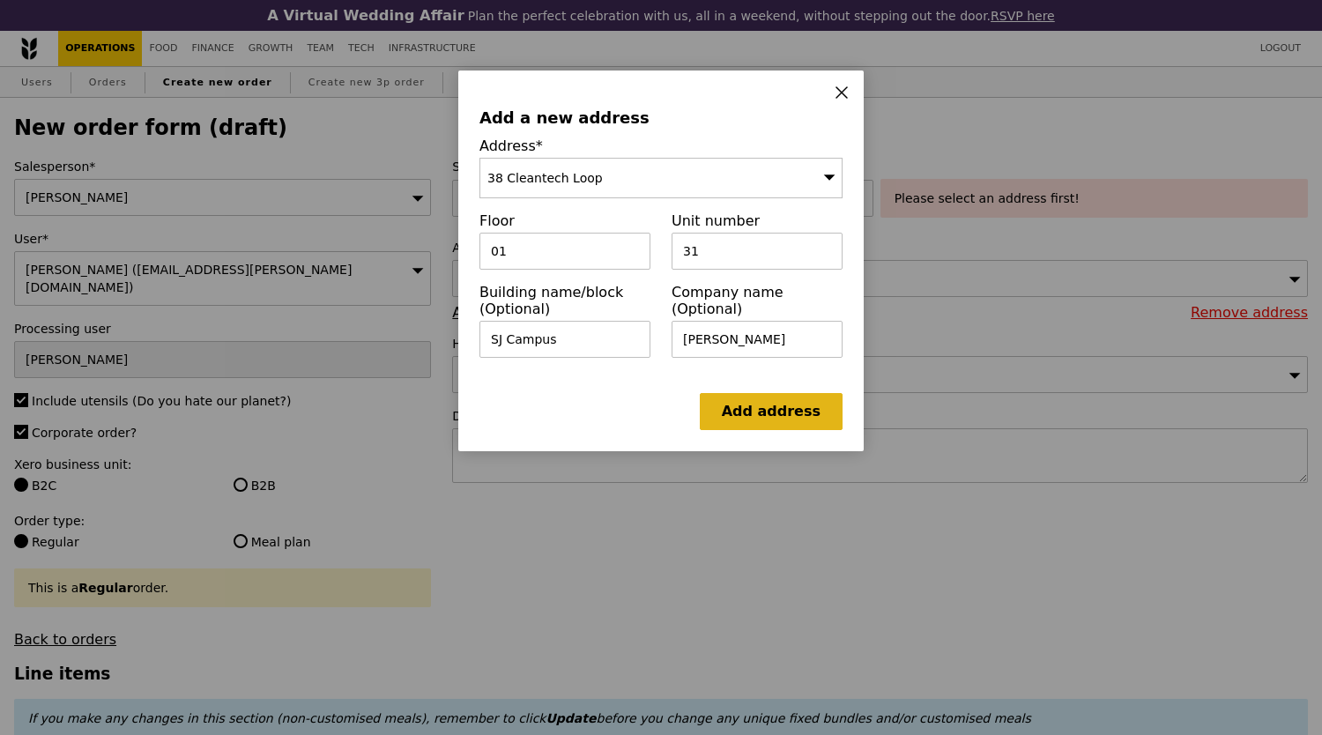
click at [830, 404] on link "Add address" at bounding box center [771, 411] width 143 height 37
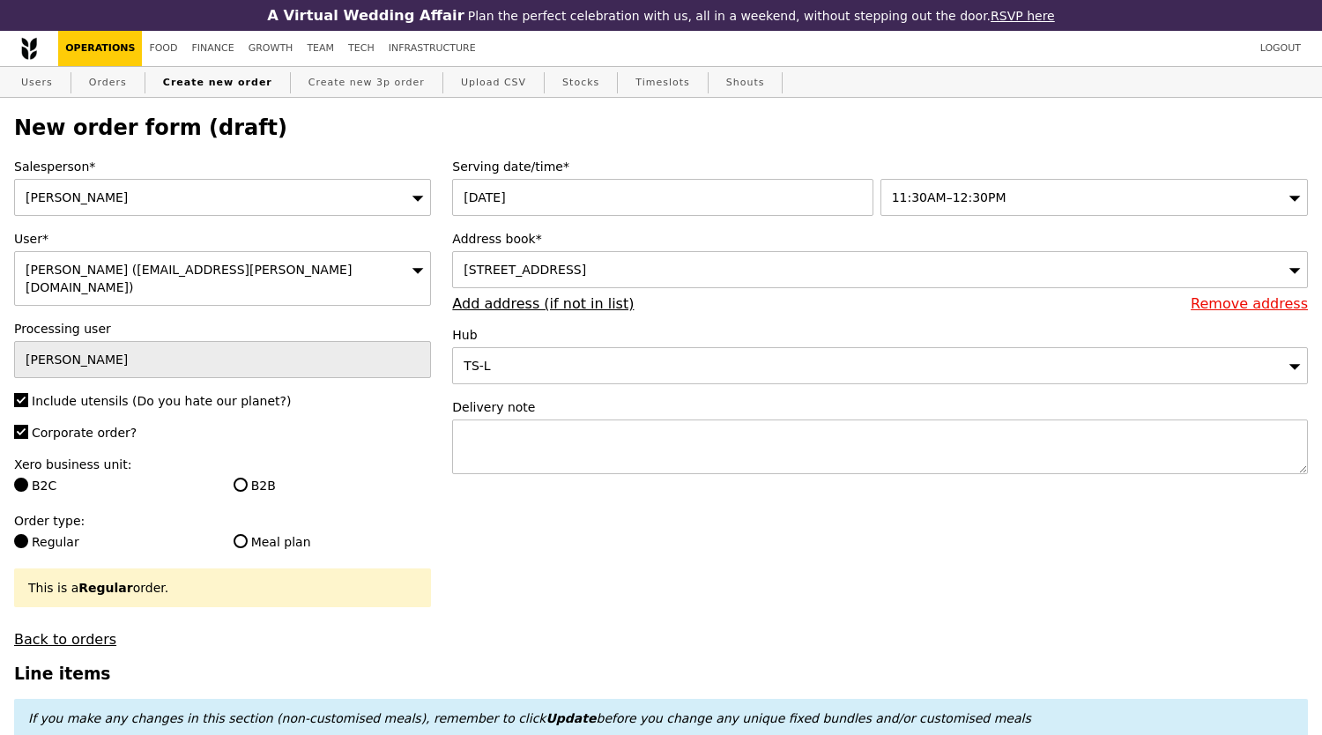
type input "Confirm"
click at [243, 478] on input "B2B" at bounding box center [241, 485] width 14 height 14
radio input "true"
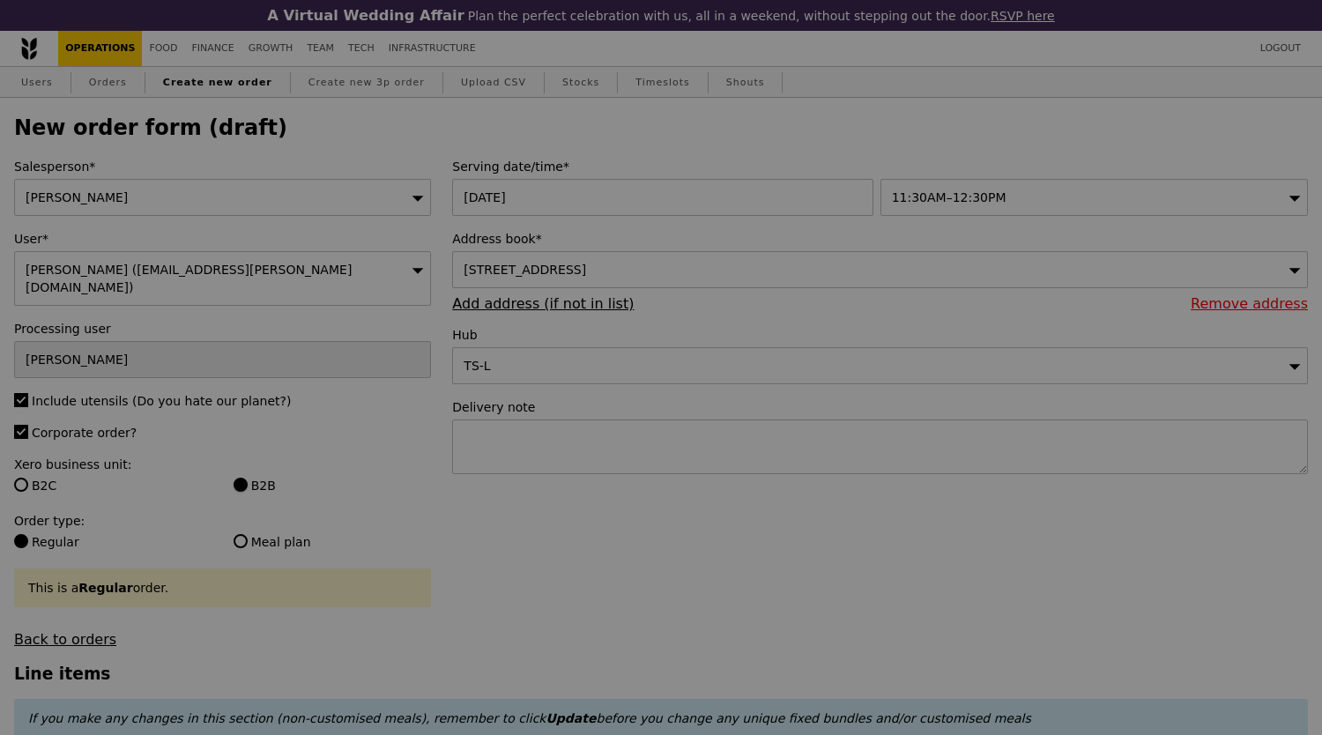
type input "Confirm"
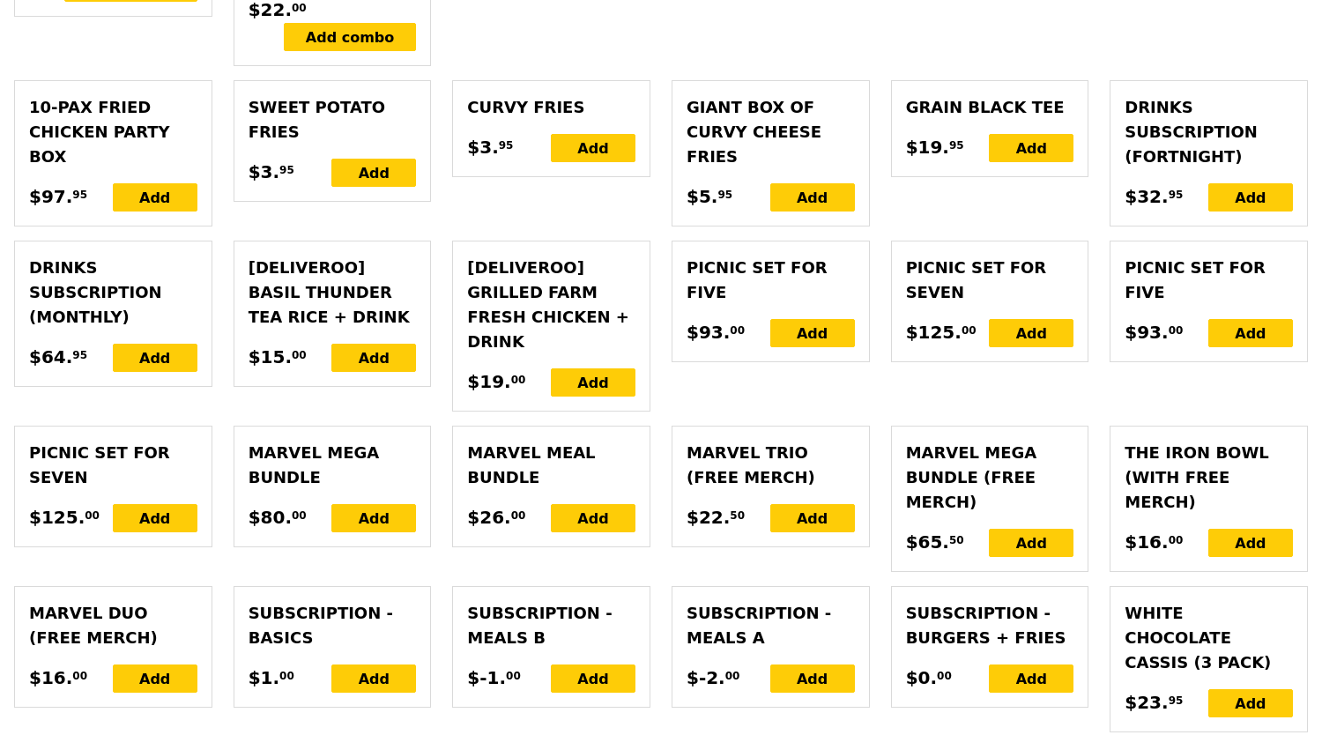
scroll to position [4819, 0]
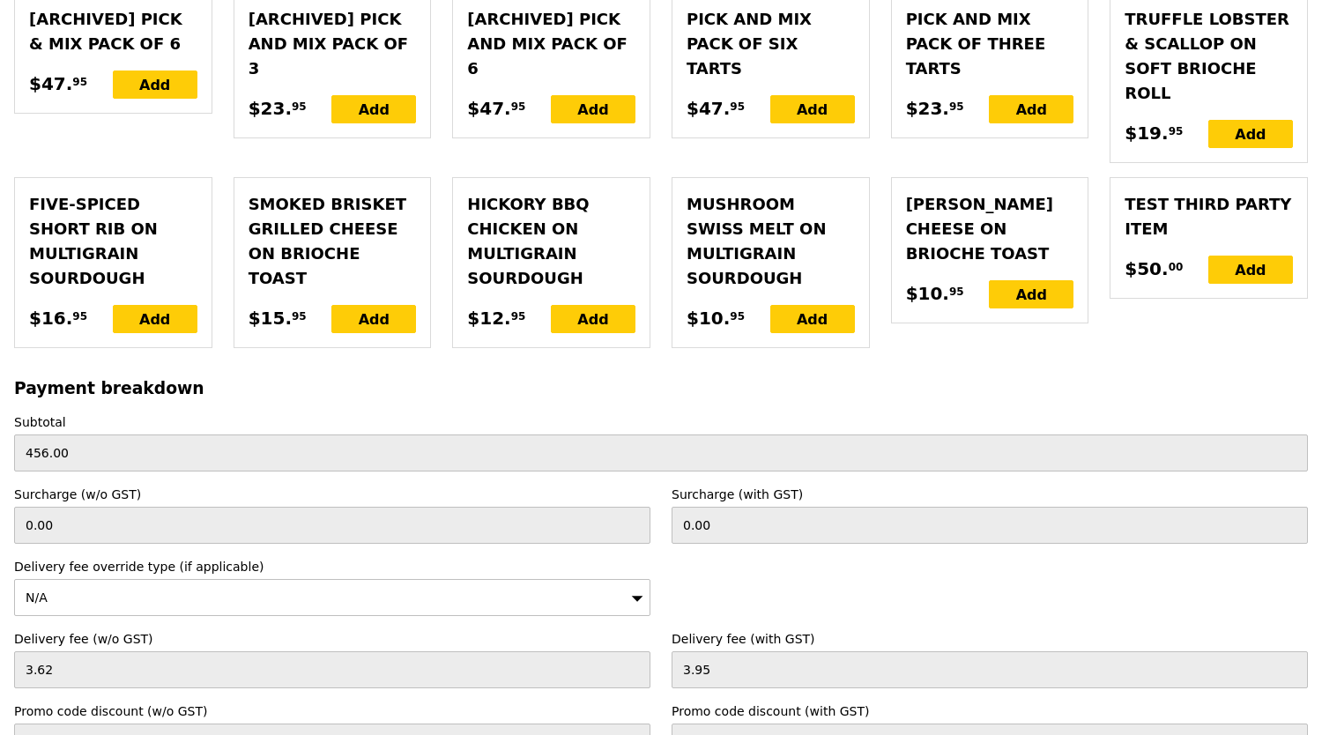
checkbox input "true"
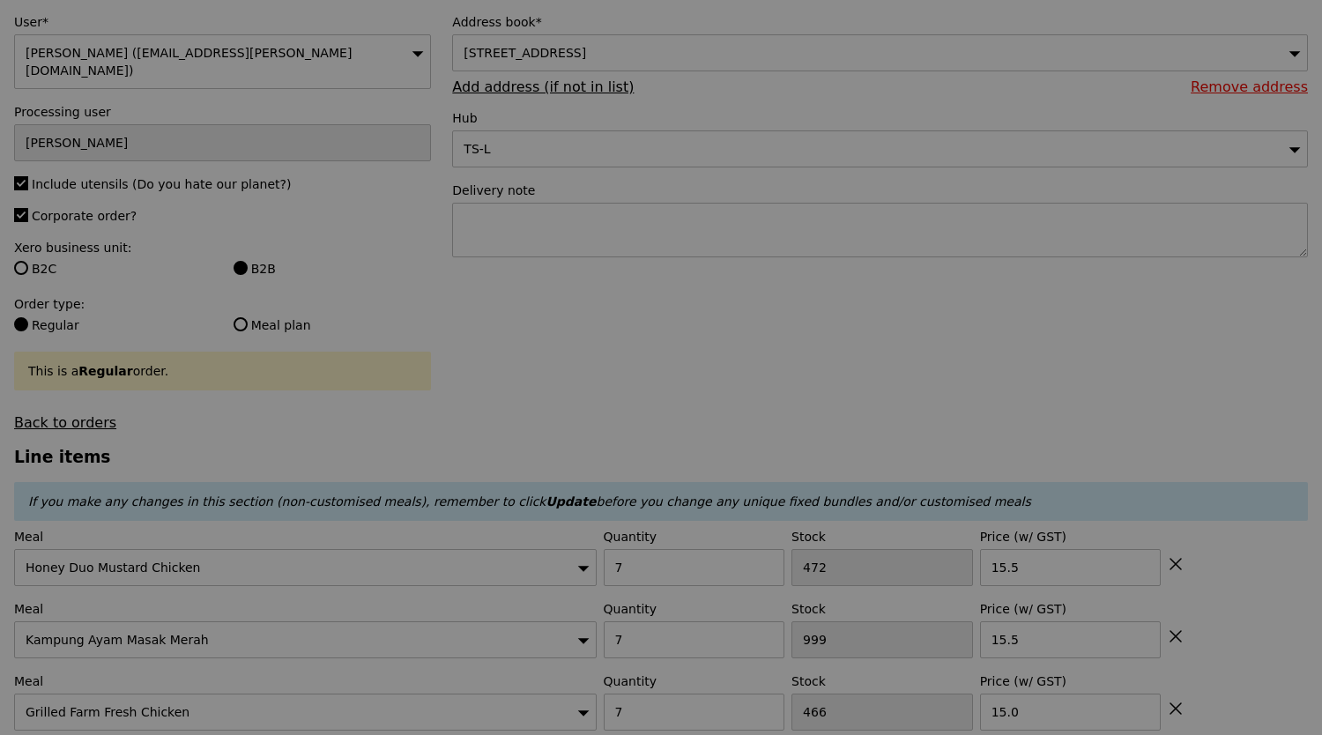
scroll to position [0, 0]
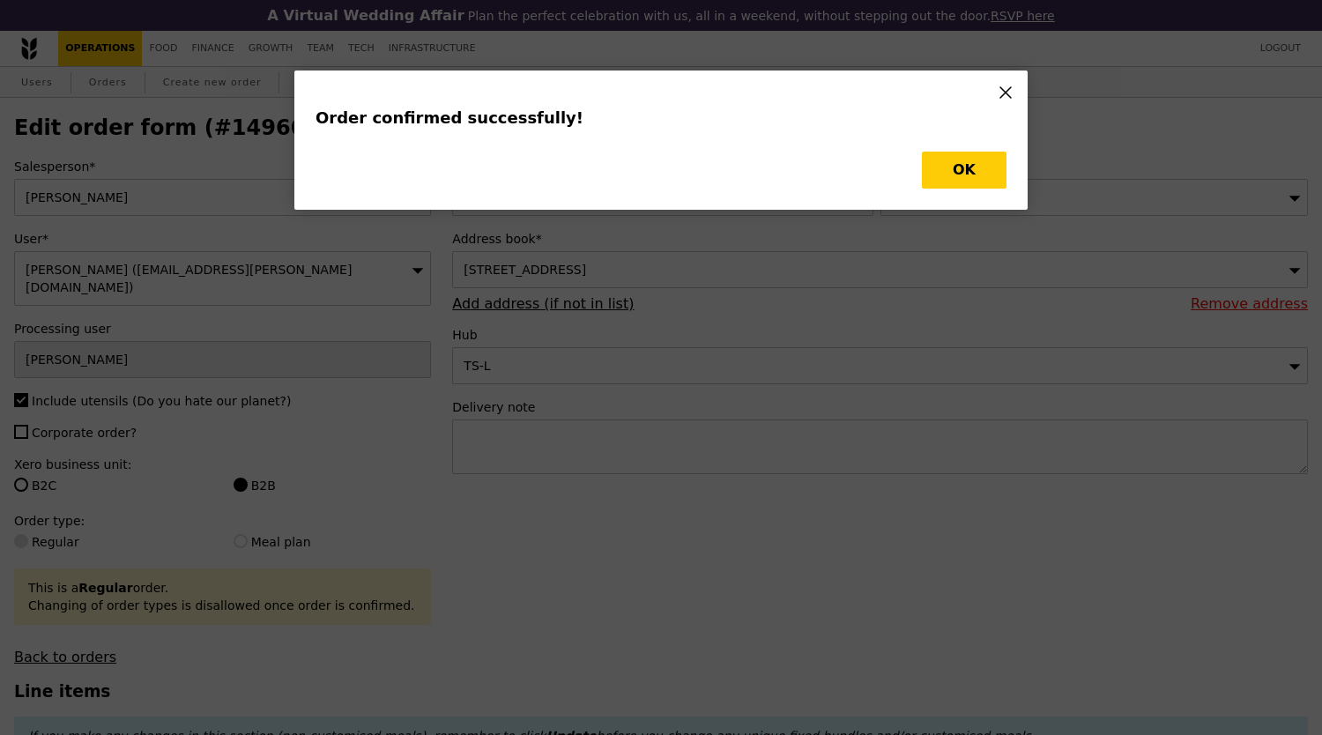
click at [964, 204] on div "Order confirmed successfully! OK" at bounding box center [660, 139] width 733 height 139
click at [972, 181] on button "OK" at bounding box center [964, 170] width 85 height 37
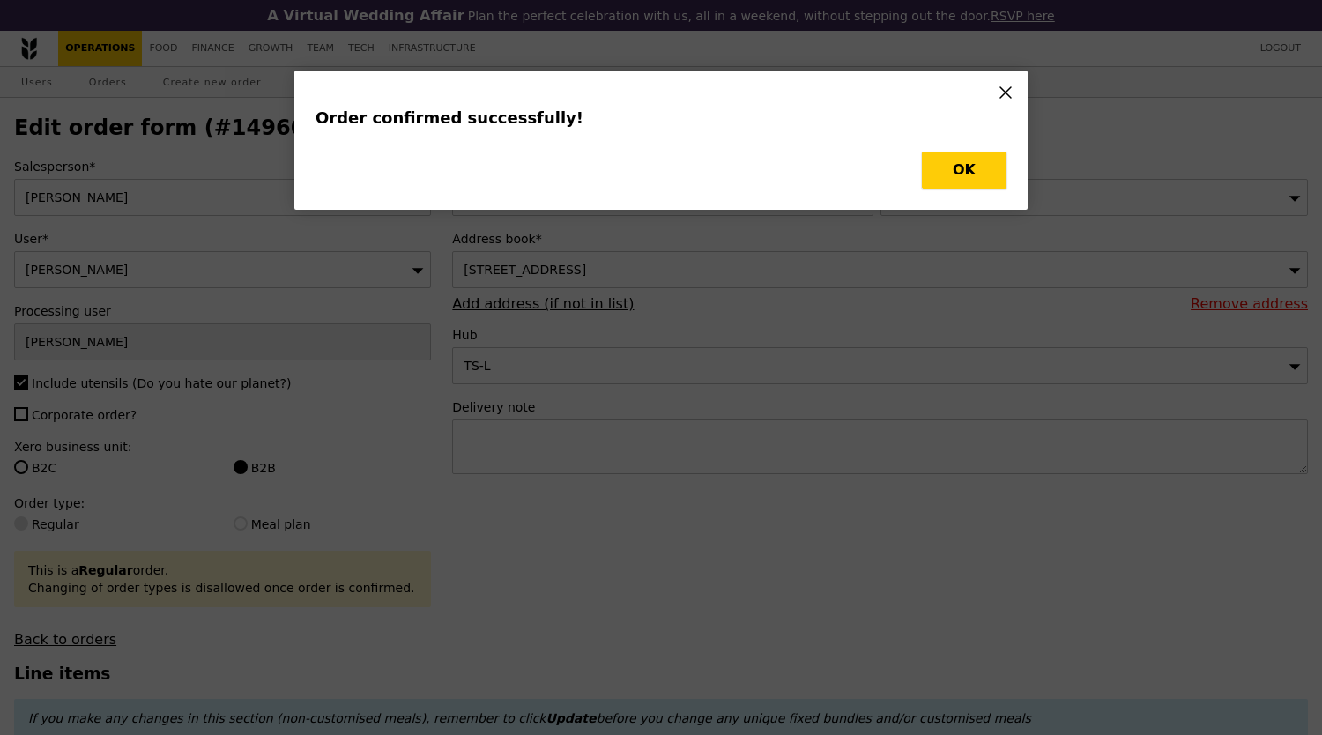
type input "Loading..."
checkbox input "false"
type input "2"
type input "498"
type input "6.50"
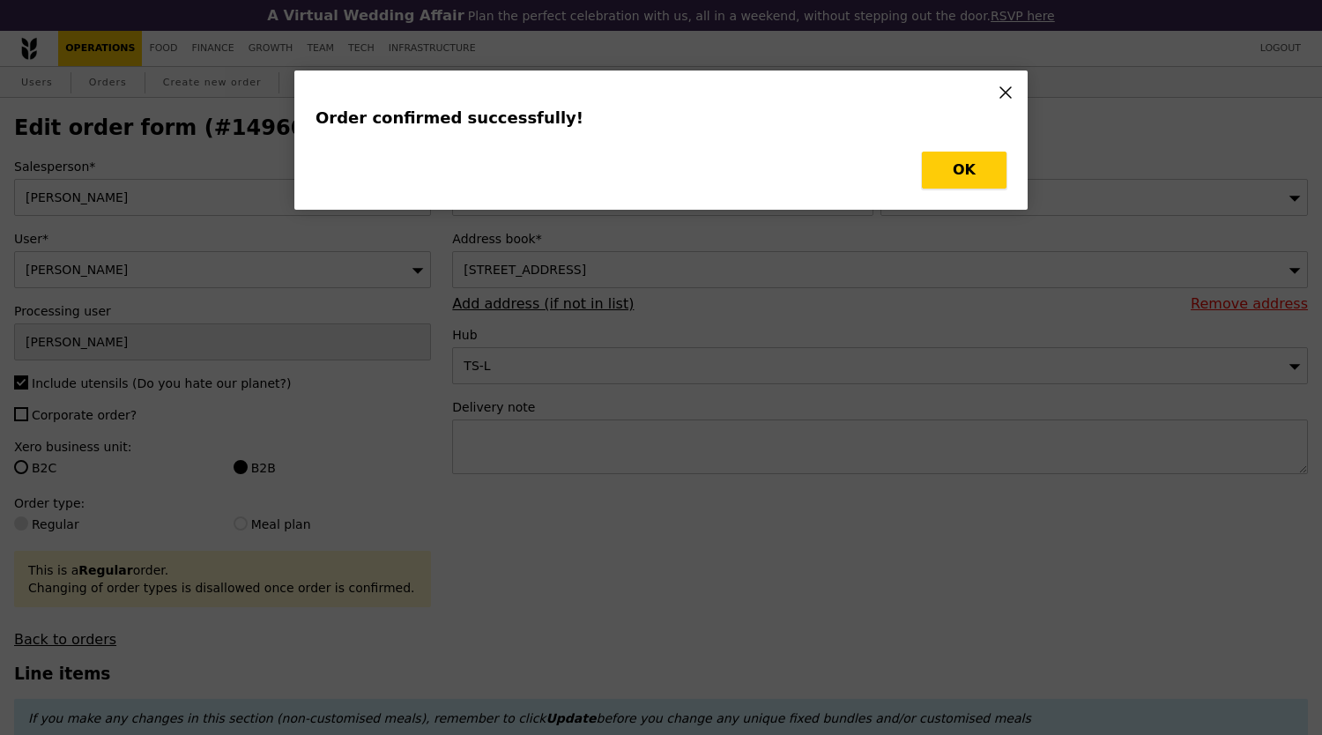
type input "6"
type input "500"
type input "7.00"
type input "6"
type input "500"
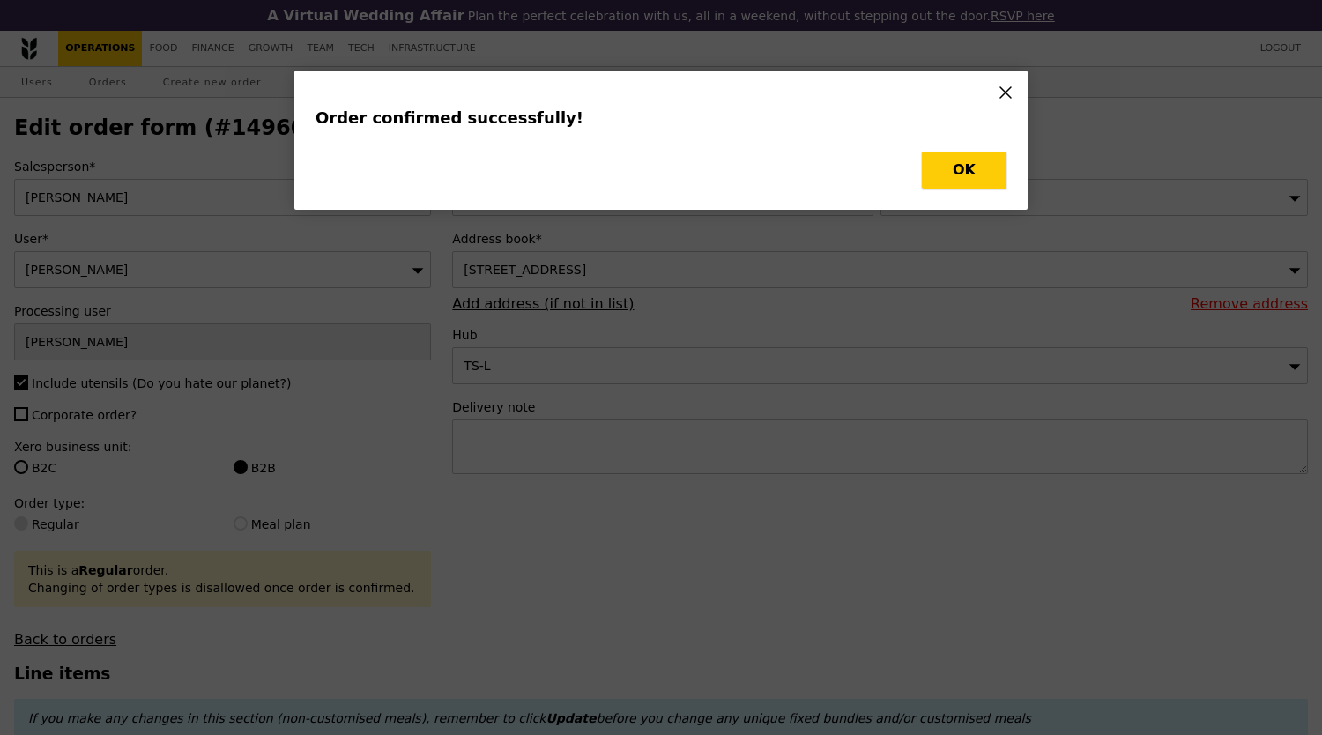
type input "8.50"
type input "14.00"
type input "7"
type input "466"
type input "15.00"
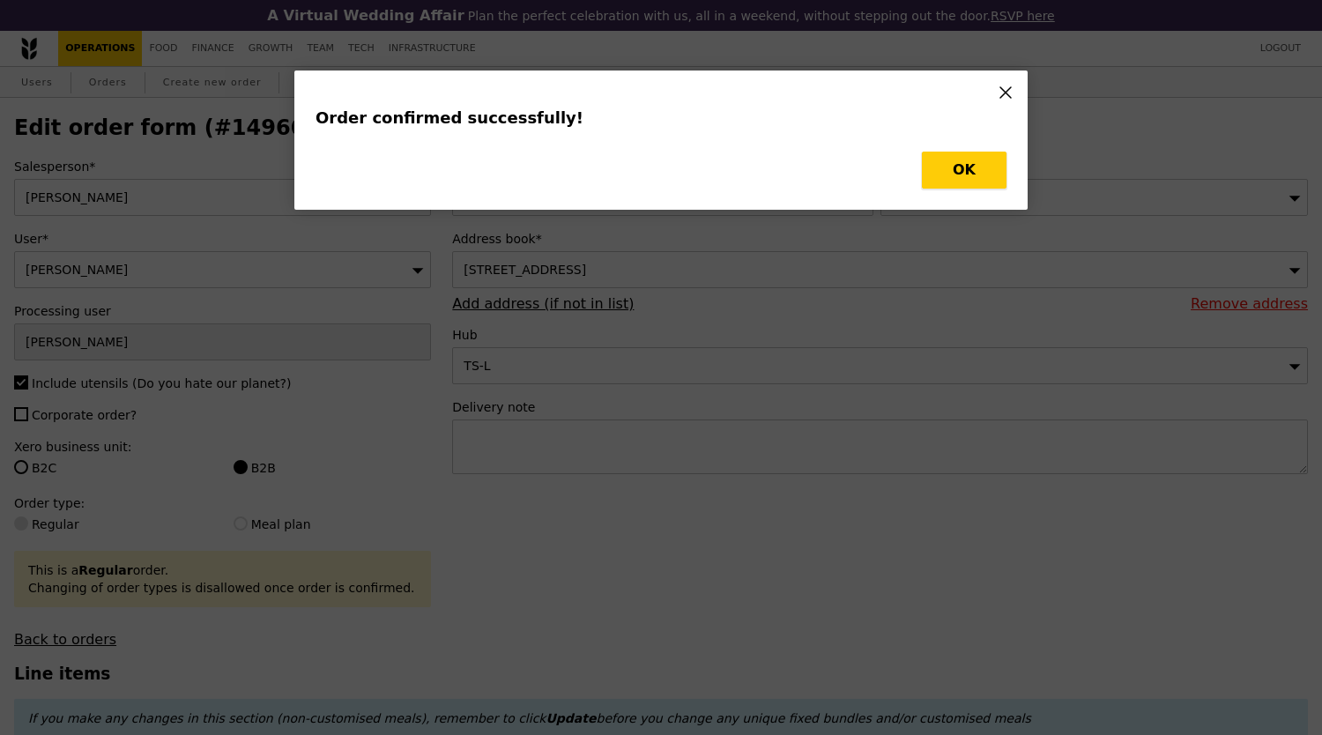
type input "7"
type input "1006"
type input "15.50"
type input "7"
type input "472"
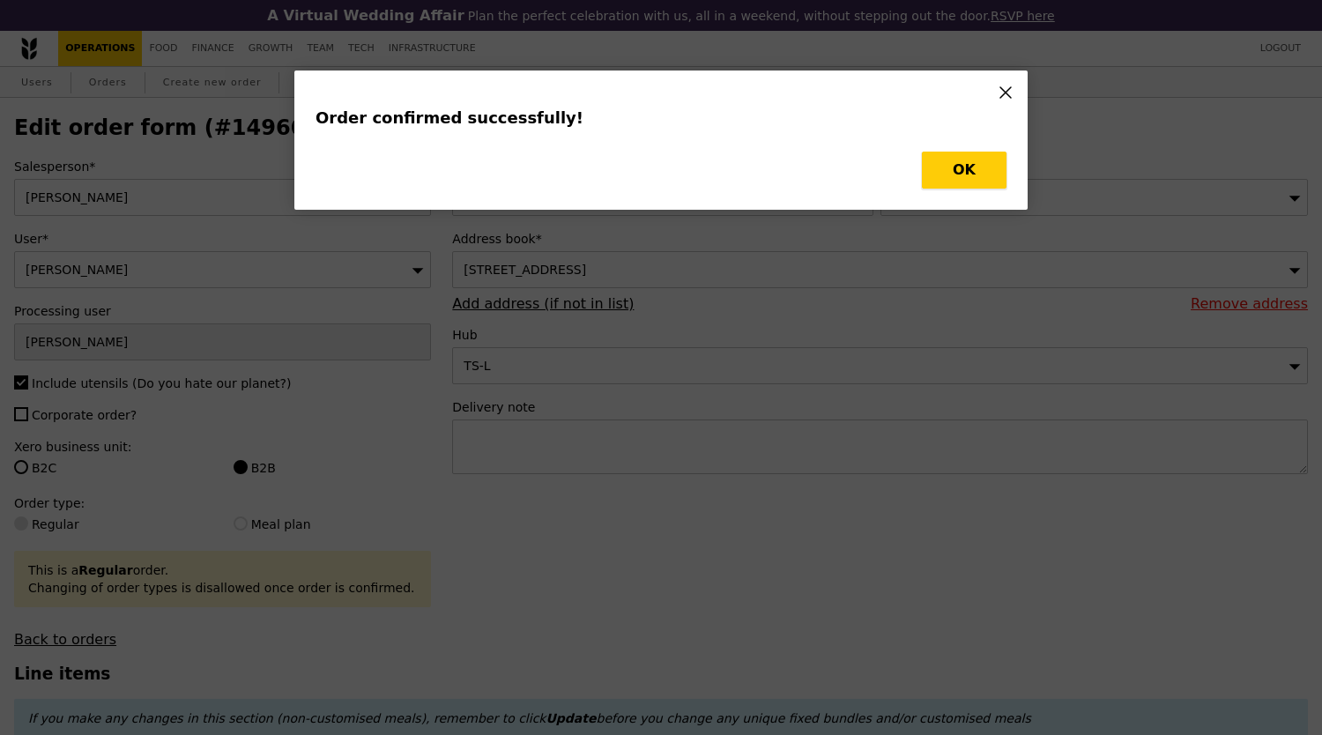
type input "15.50"
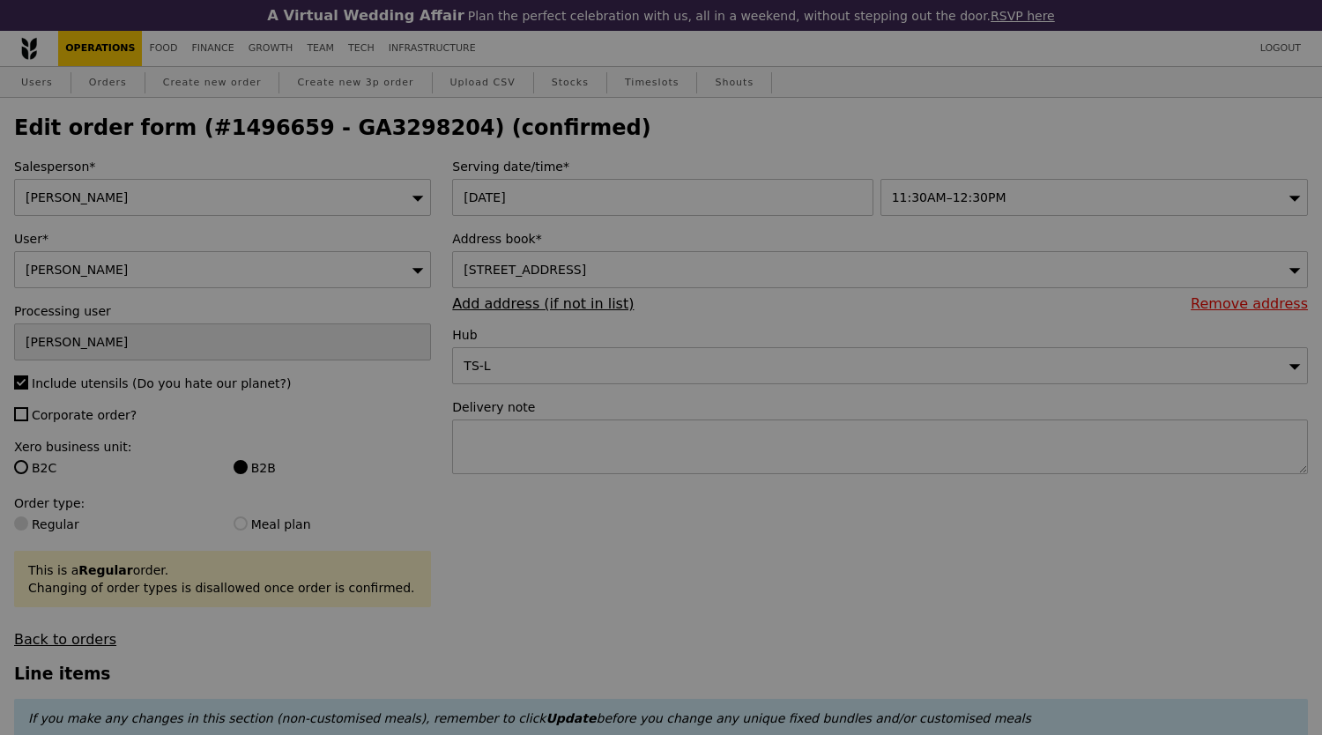
type input "496"
type input "494"
type input "491"
type input "459"
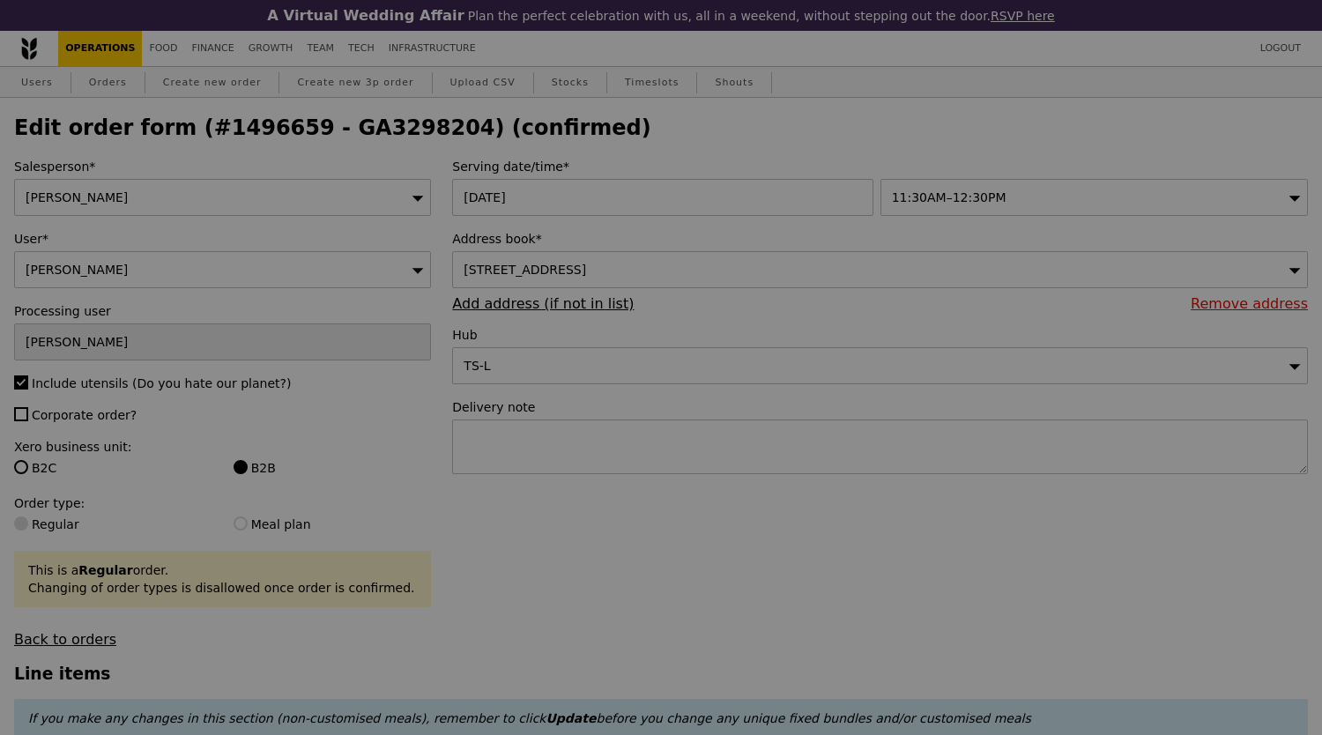
type input "465"
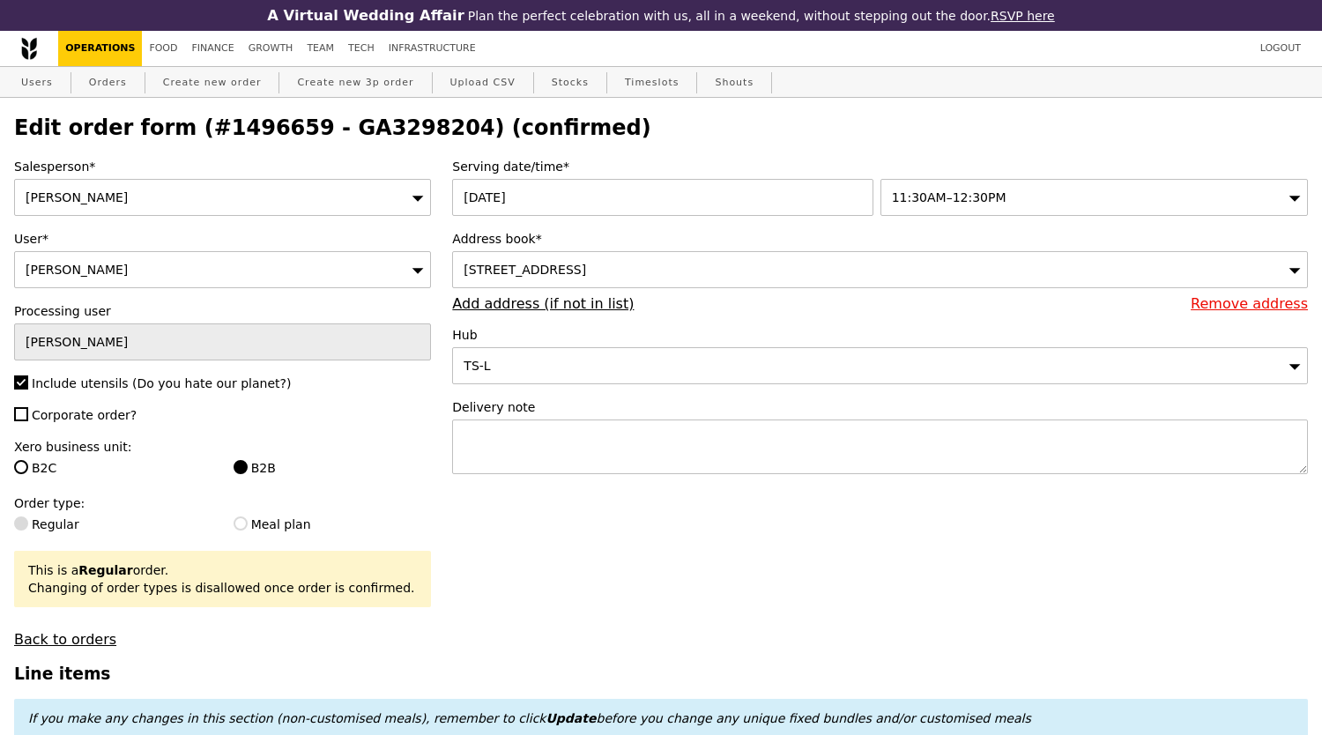
type input "Update"
drag, startPoint x: 303, startPoint y: 130, endPoint x: 412, endPoint y: 130, distance: 109.3
click at [412, 130] on h2 "Edit order form (#1496659 - GA3298204) (confirmed)" at bounding box center [661, 127] width 1294 height 25
copy h2 "GA3298204"
click at [117, 83] on link "Orders" at bounding box center [108, 83] width 52 height 32
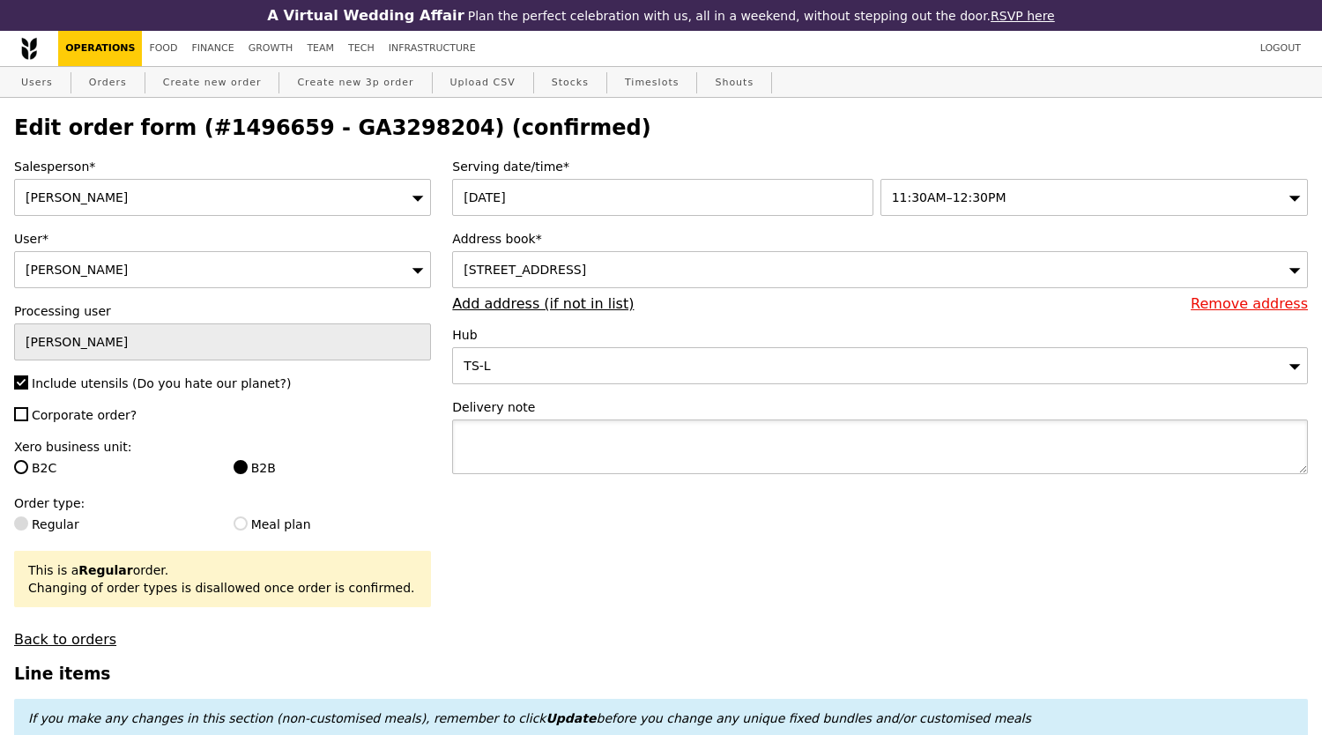
click at [612, 463] on textarea at bounding box center [880, 446] width 856 height 55
type textarea "Please deliver by 12PM"
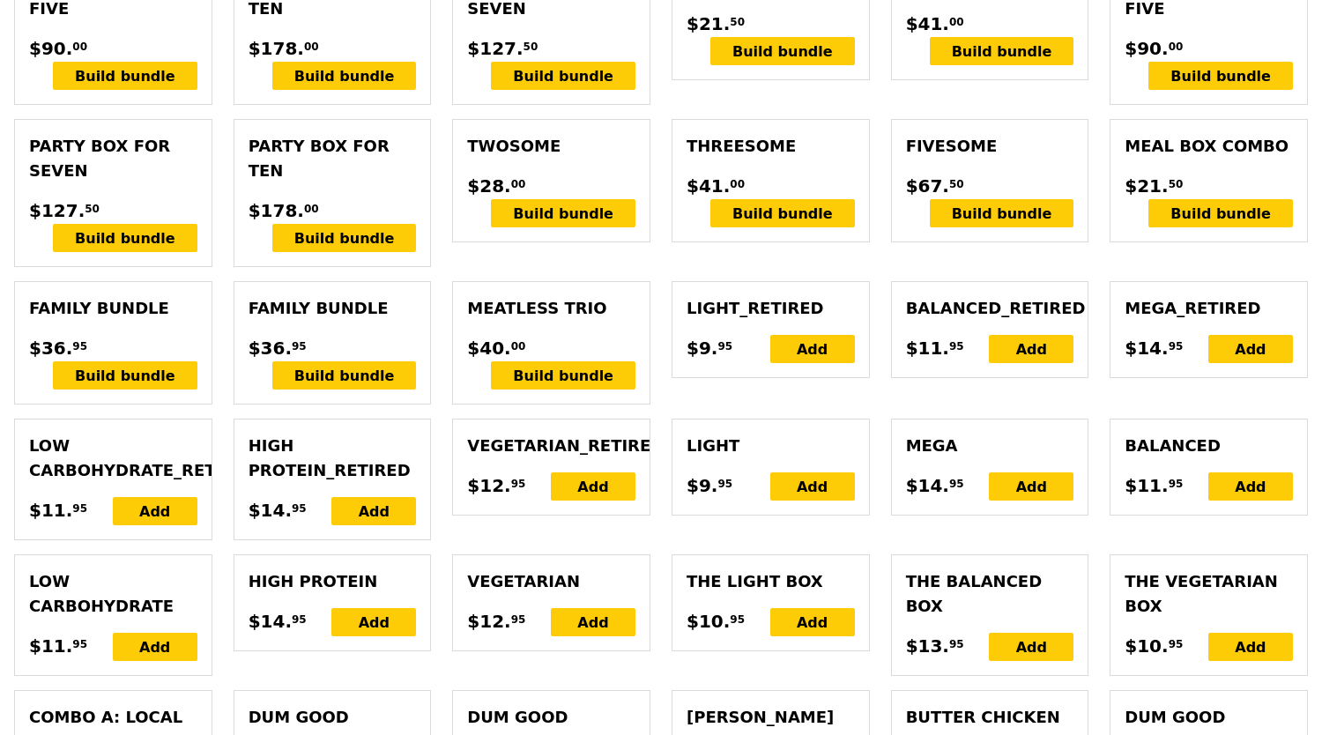
scroll to position [4836, 0]
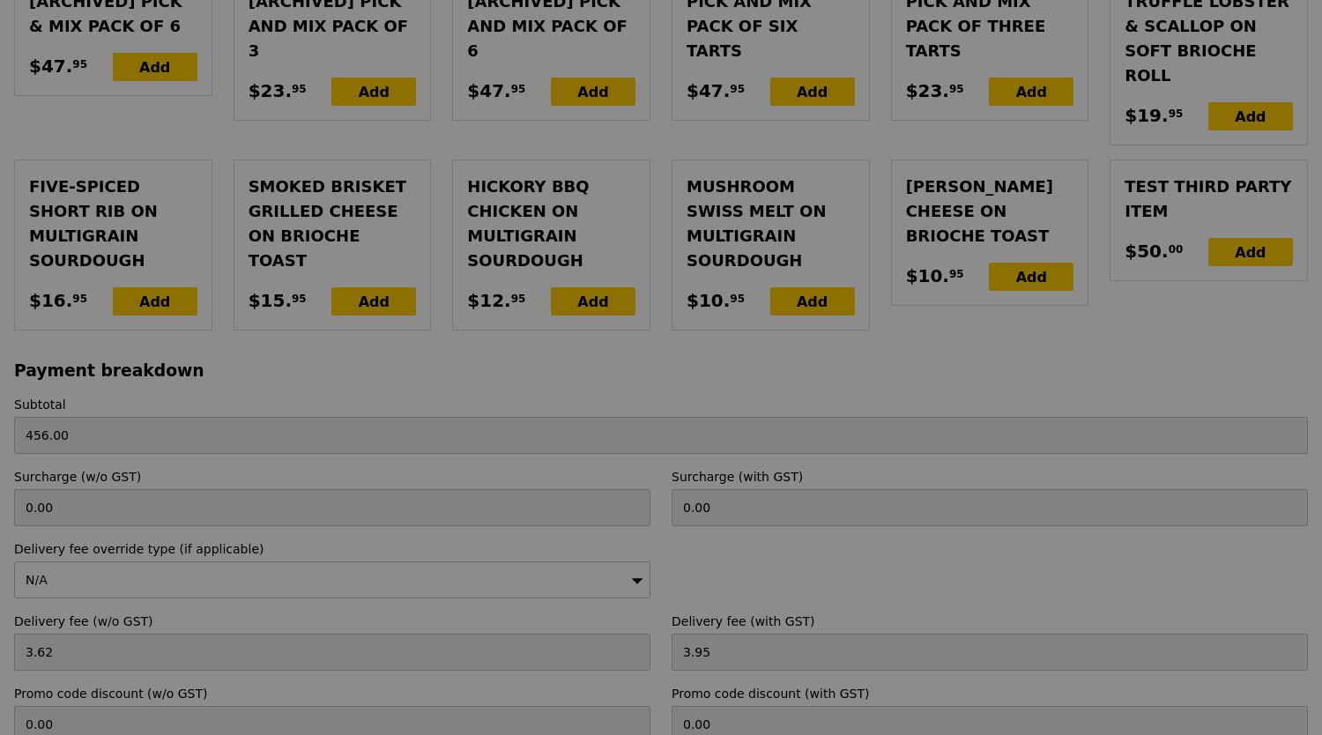
type input "Update"
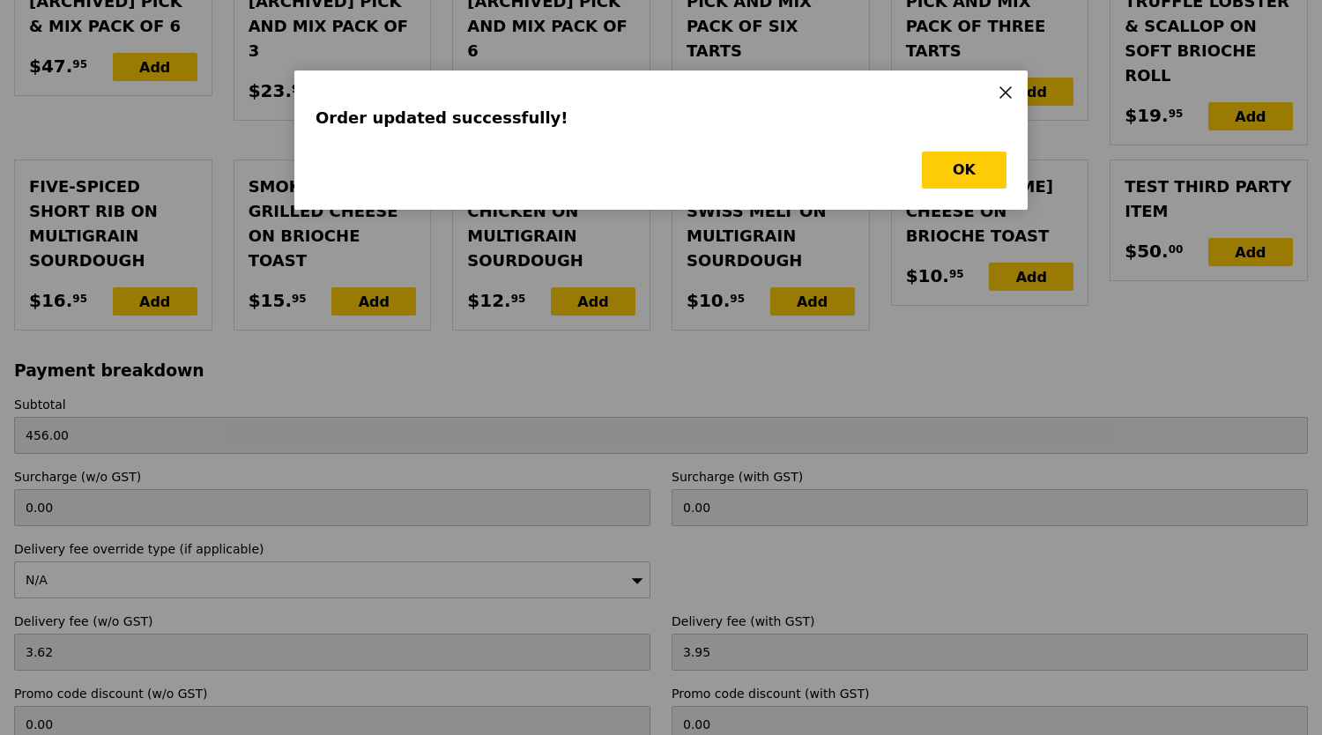
scroll to position [0, 0]
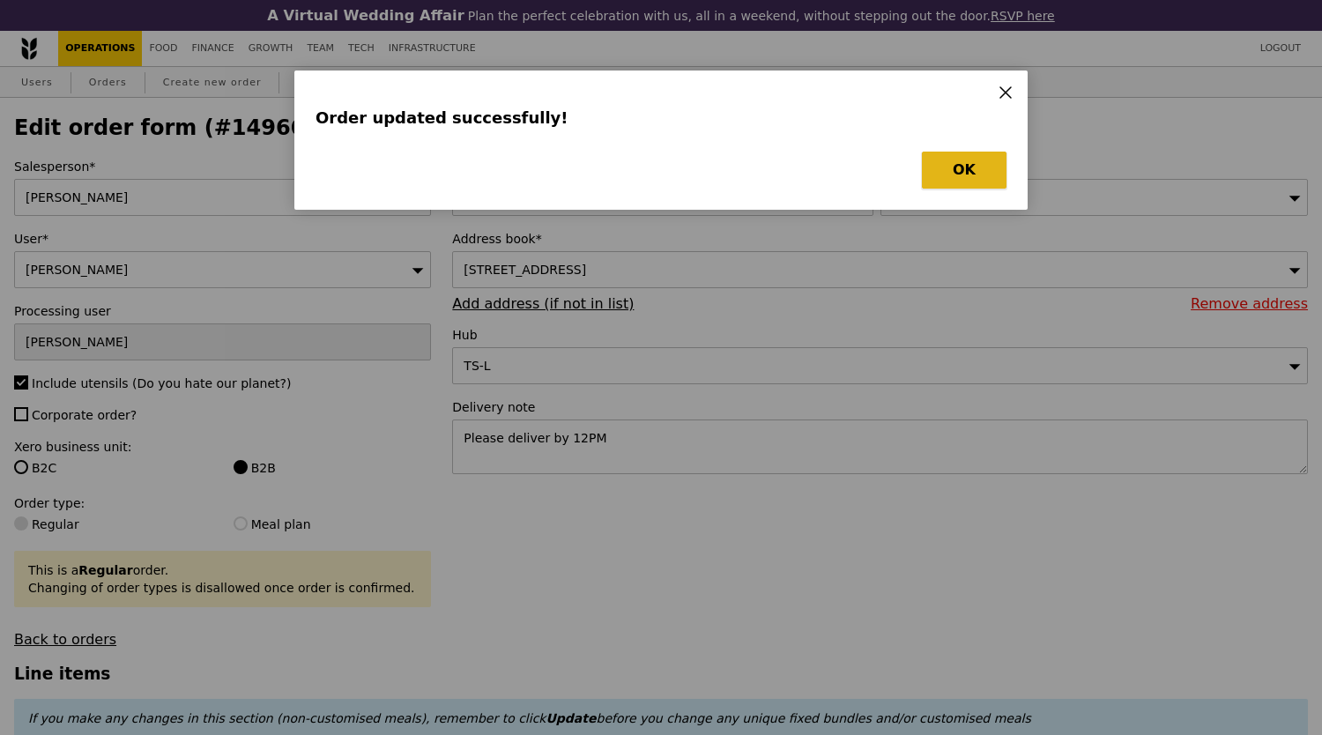
click at [941, 173] on button "OK" at bounding box center [964, 170] width 85 height 37
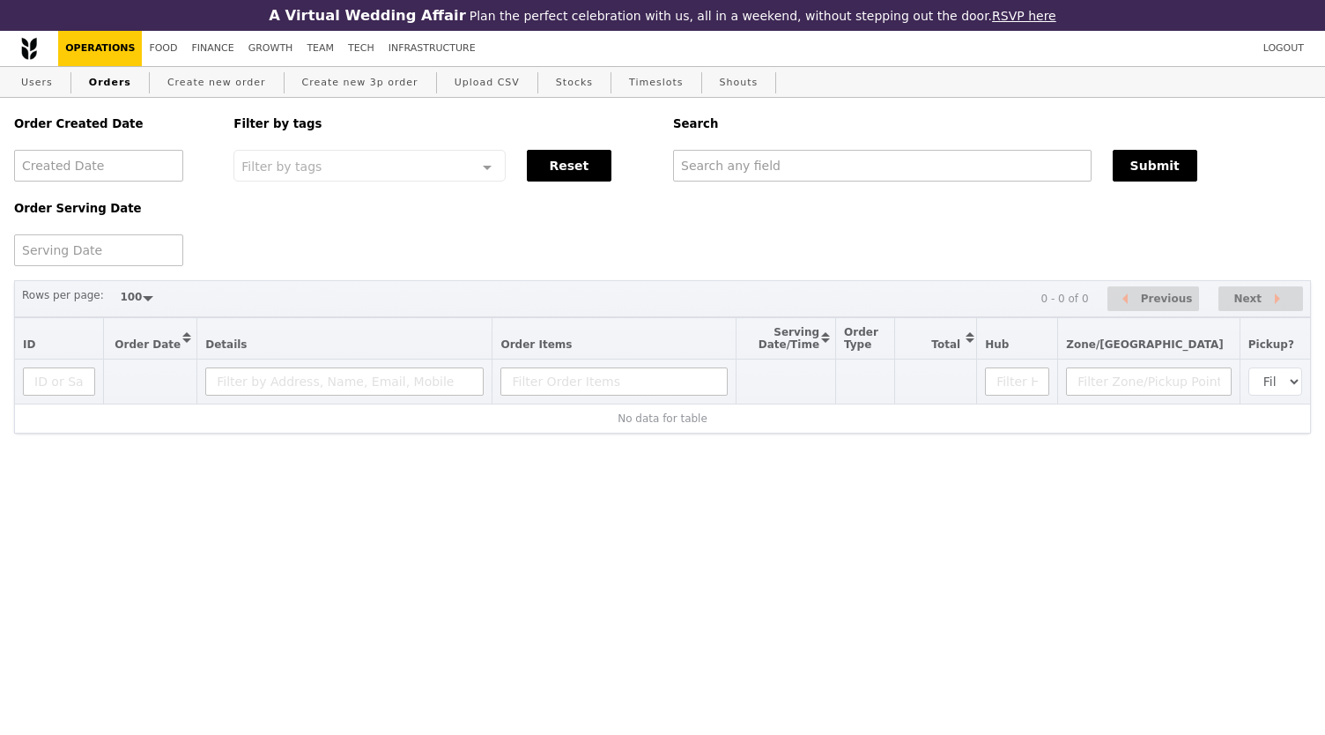
select select "100"
click at [885, 182] on input "text" at bounding box center [882, 166] width 419 height 32
click at [884, 181] on input "text" at bounding box center [882, 166] width 419 height 32
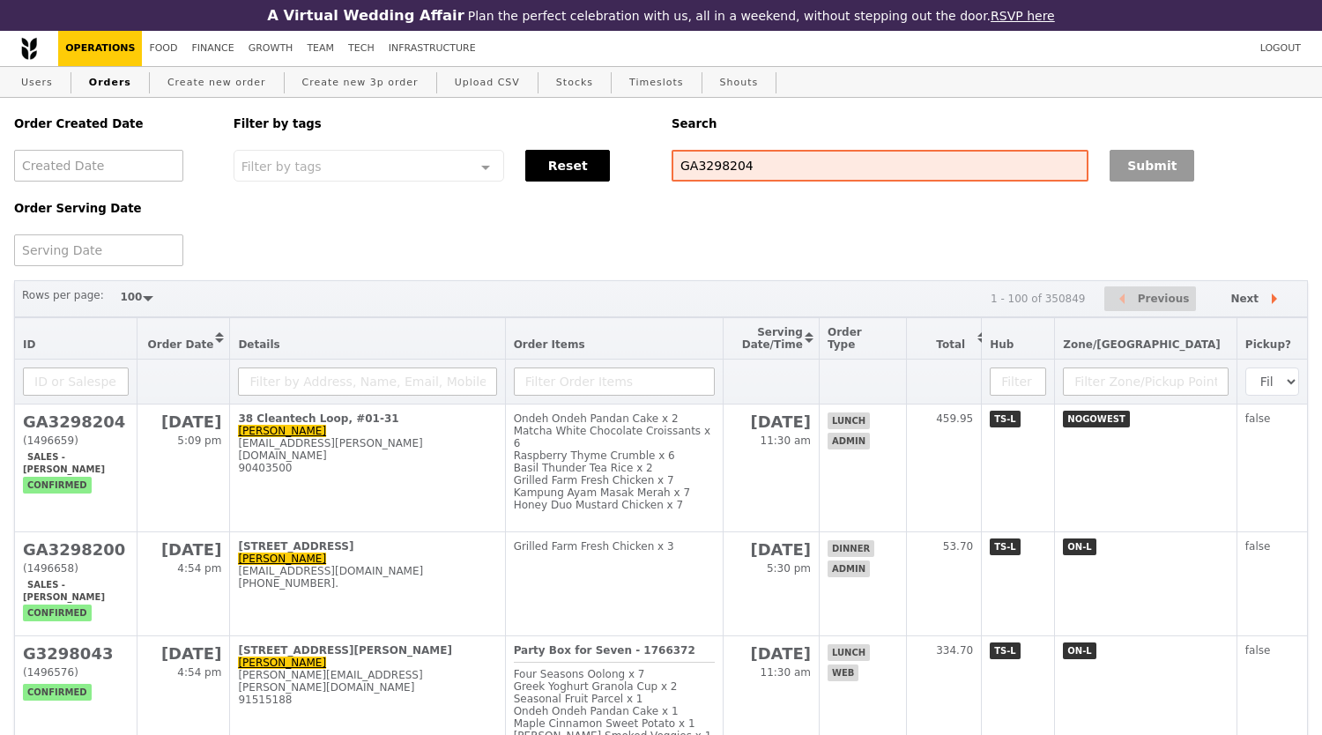
type input "GA3298204"
click at [1179, 182] on button "Submit" at bounding box center [1151, 166] width 85 height 32
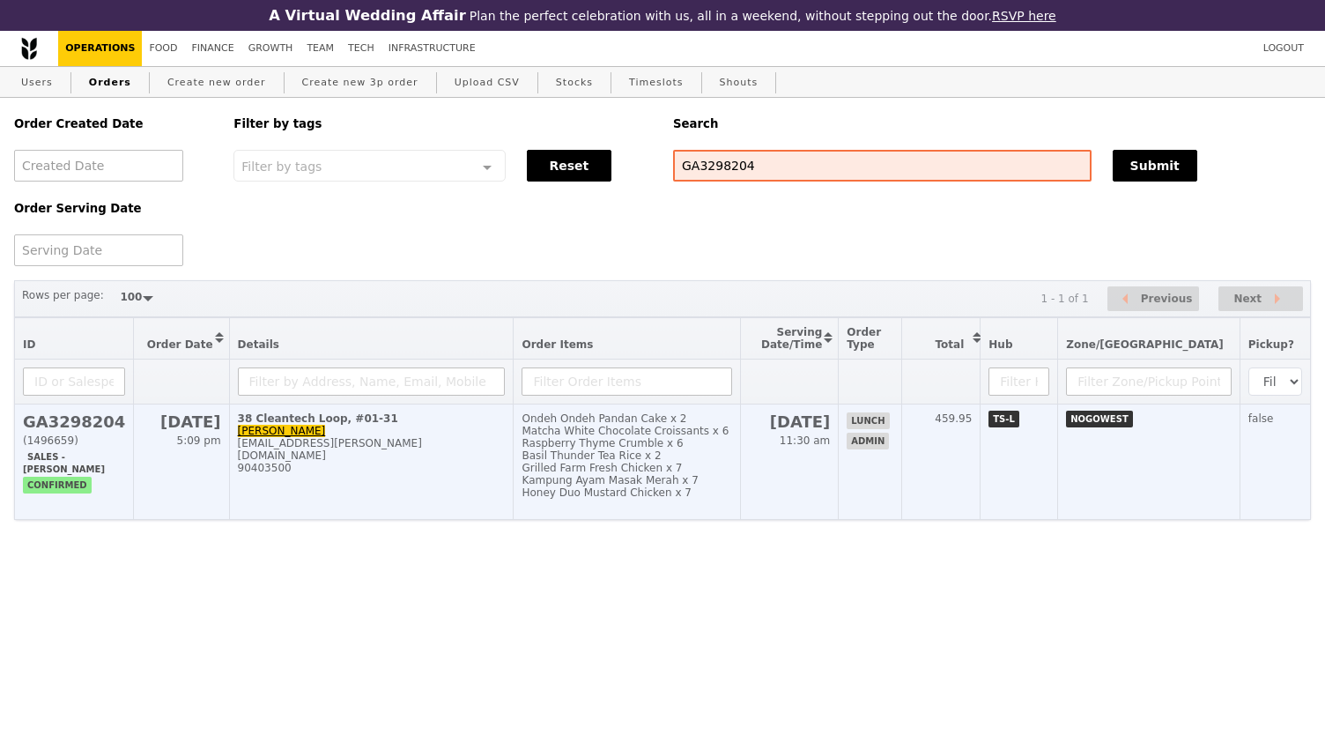
click at [495, 443] on td "38 Cleantech Loop, #01-31 Chi Yim chiyim.lee@surbanajurong.com 90403500" at bounding box center [371, 461] width 285 height 115
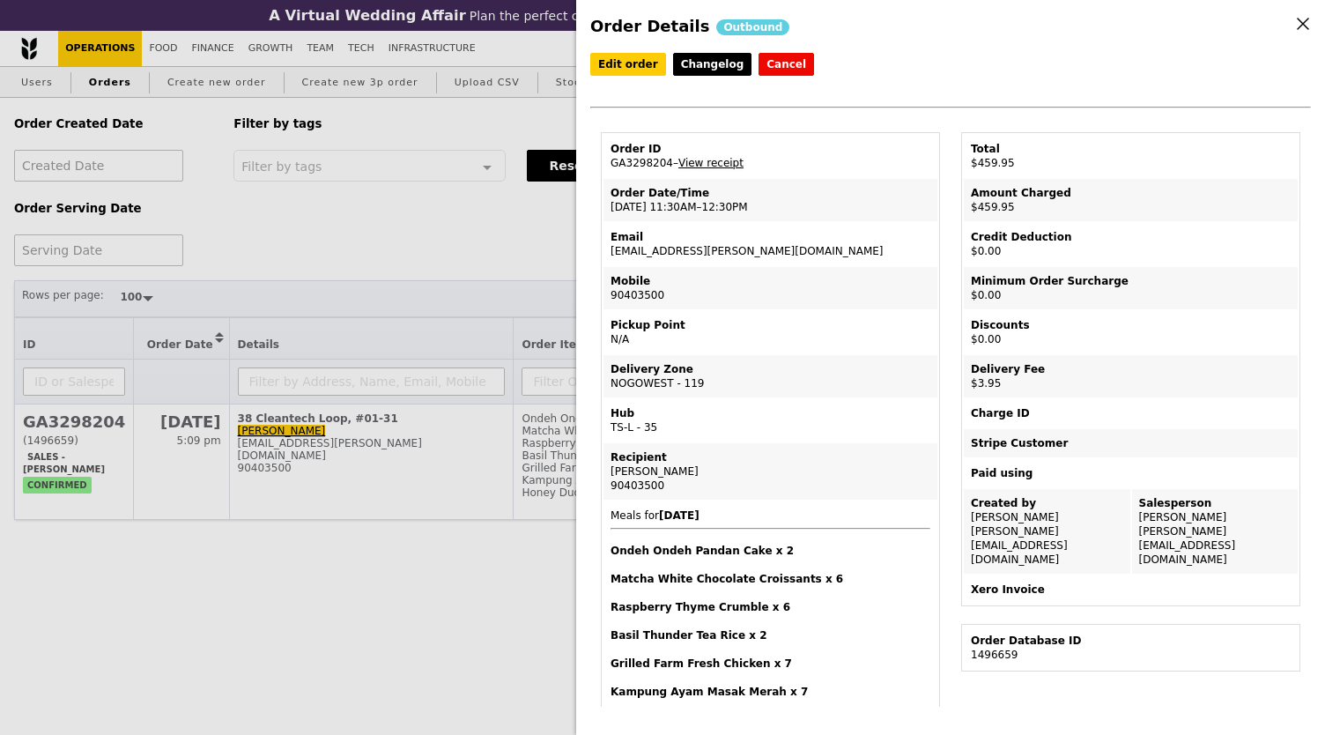
click at [712, 161] on link "View receipt" at bounding box center [711, 163] width 65 height 12
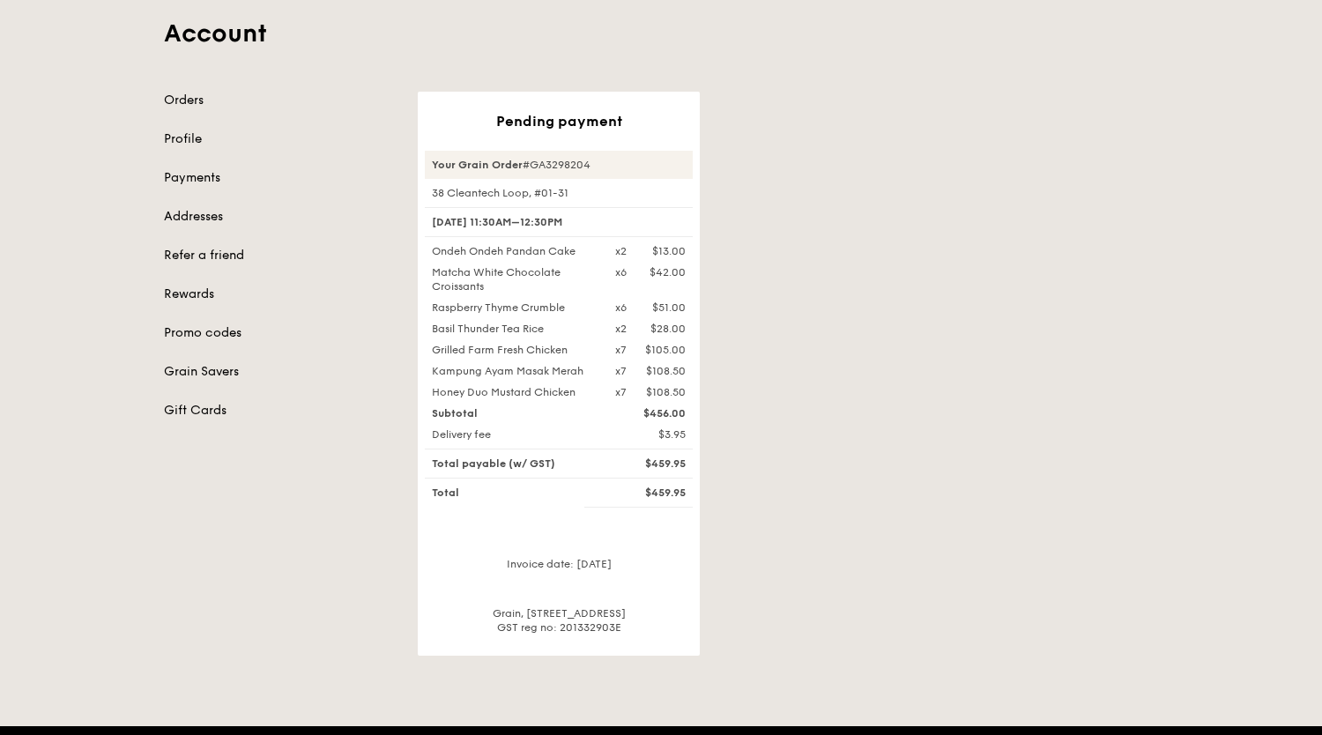
scroll to position [146, 0]
